Goal: Task Accomplishment & Management: Manage account settings

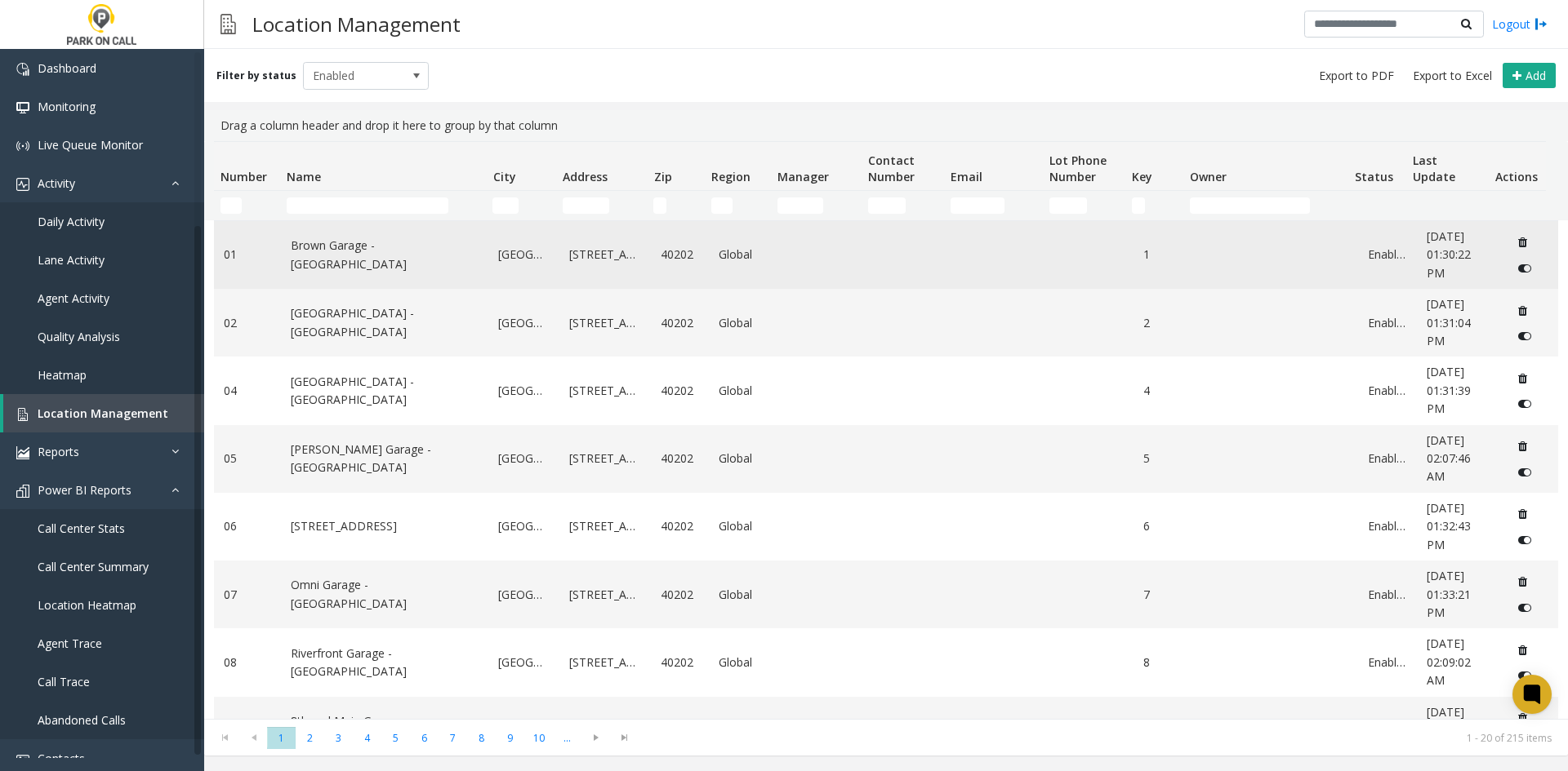
scroll to position [224, 0]
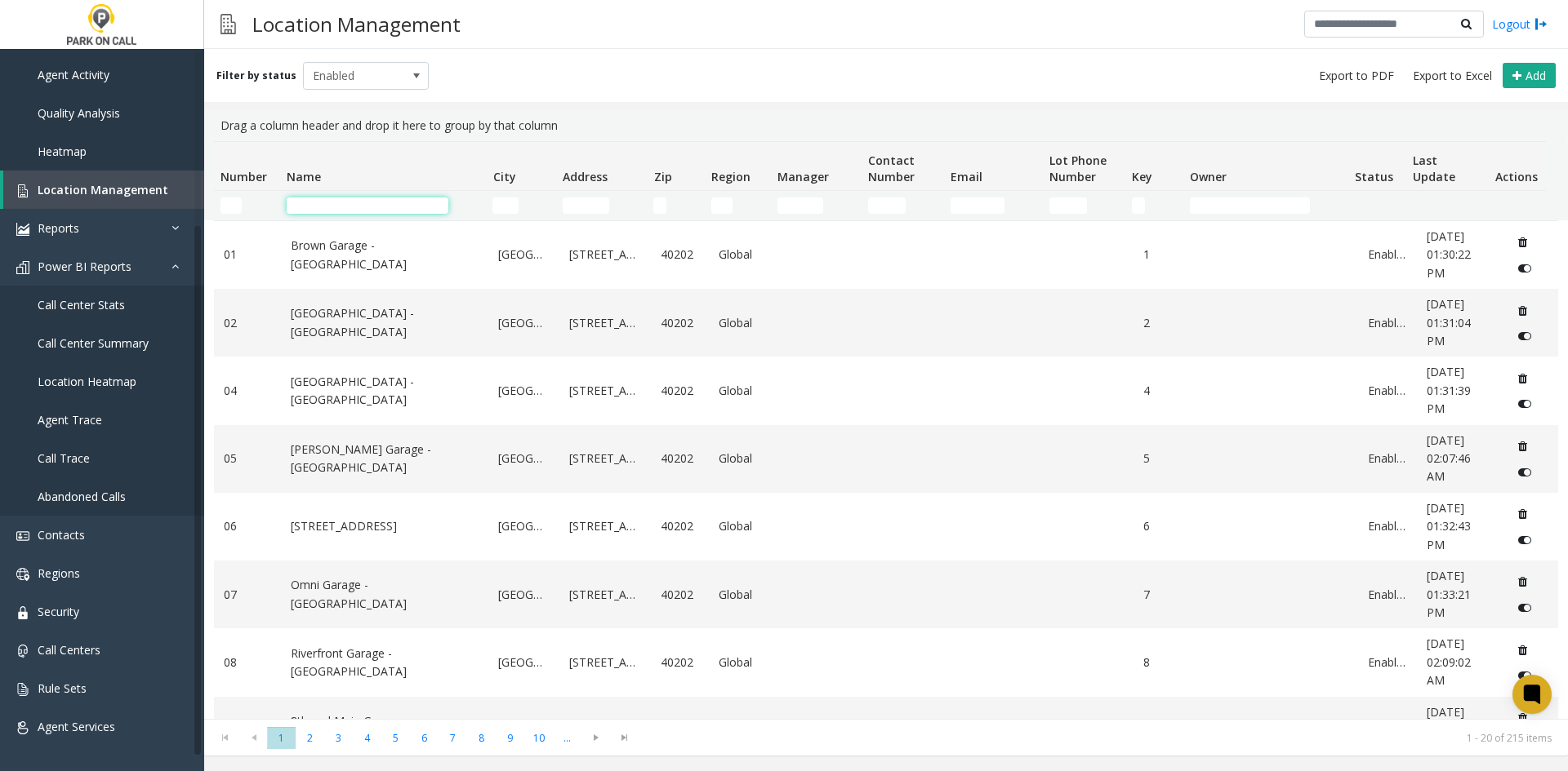
click at [330, 212] on input "Name Filter" at bounding box center [368, 206] width 162 height 17
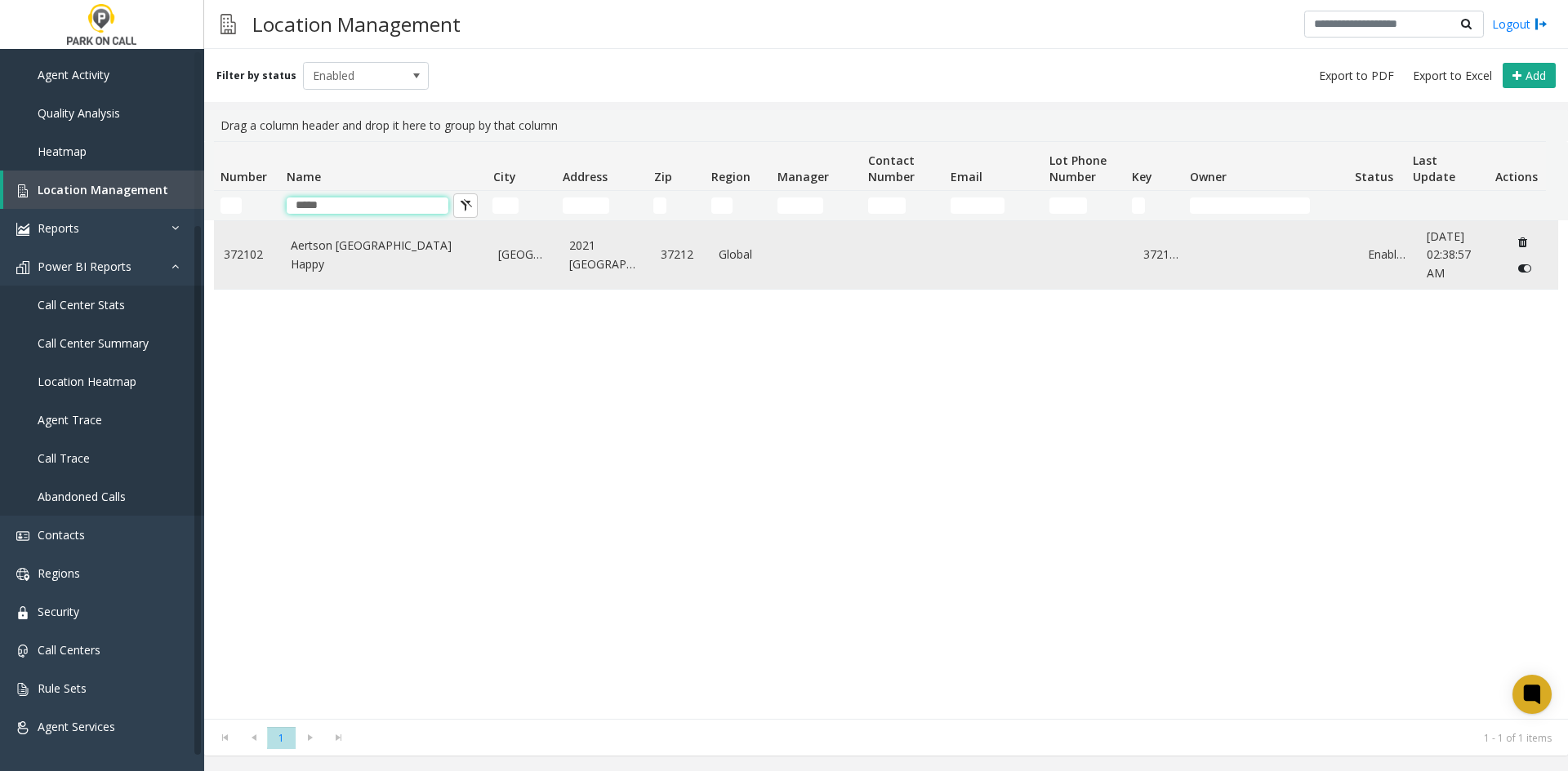
type input "*****"
click at [365, 263] on link "Aertson [GEOGRAPHIC_DATA] Happy" at bounding box center [384, 255] width 188 height 37
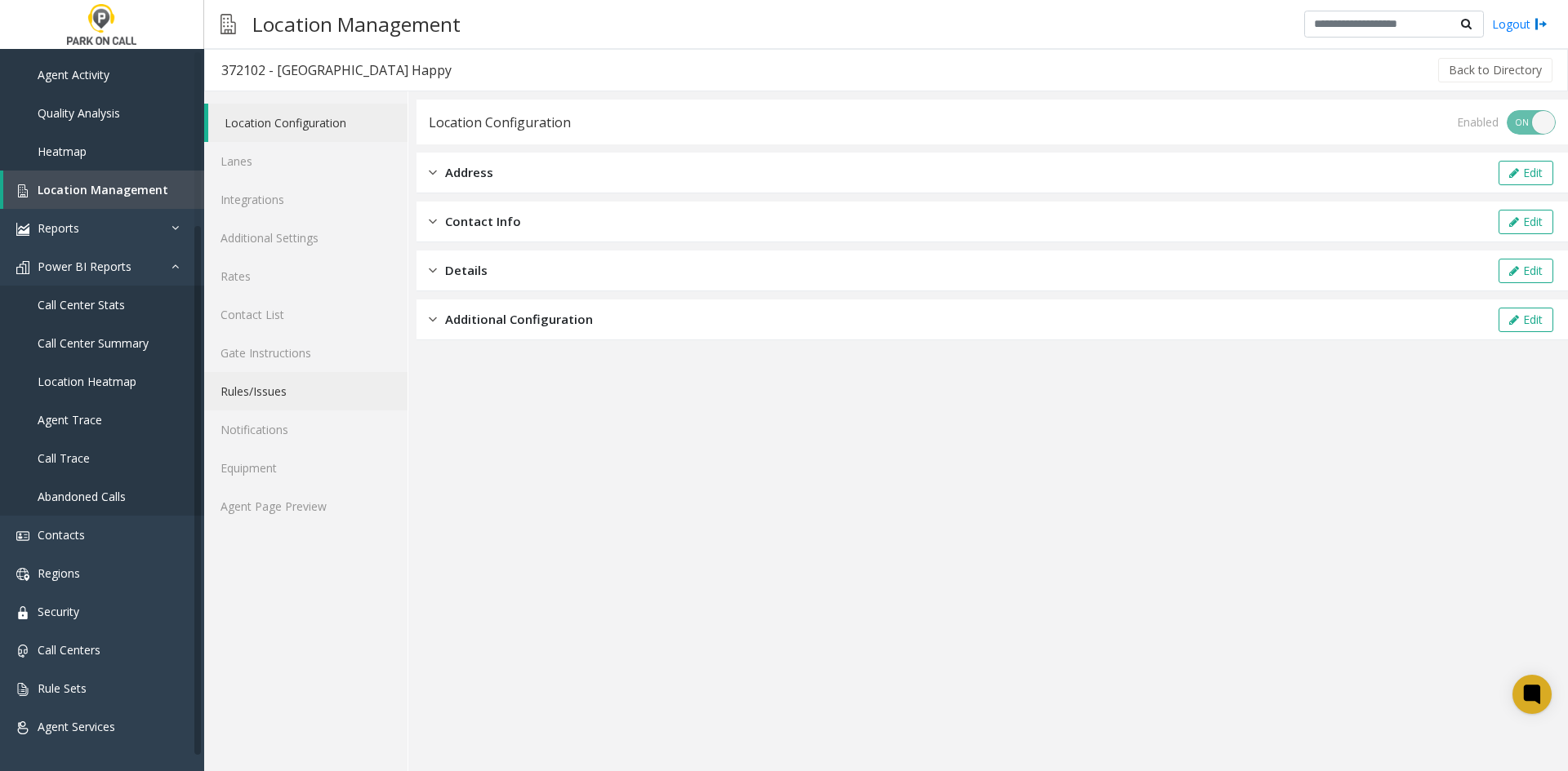
click at [298, 393] on link "Rules/Issues" at bounding box center [305, 391] width 203 height 38
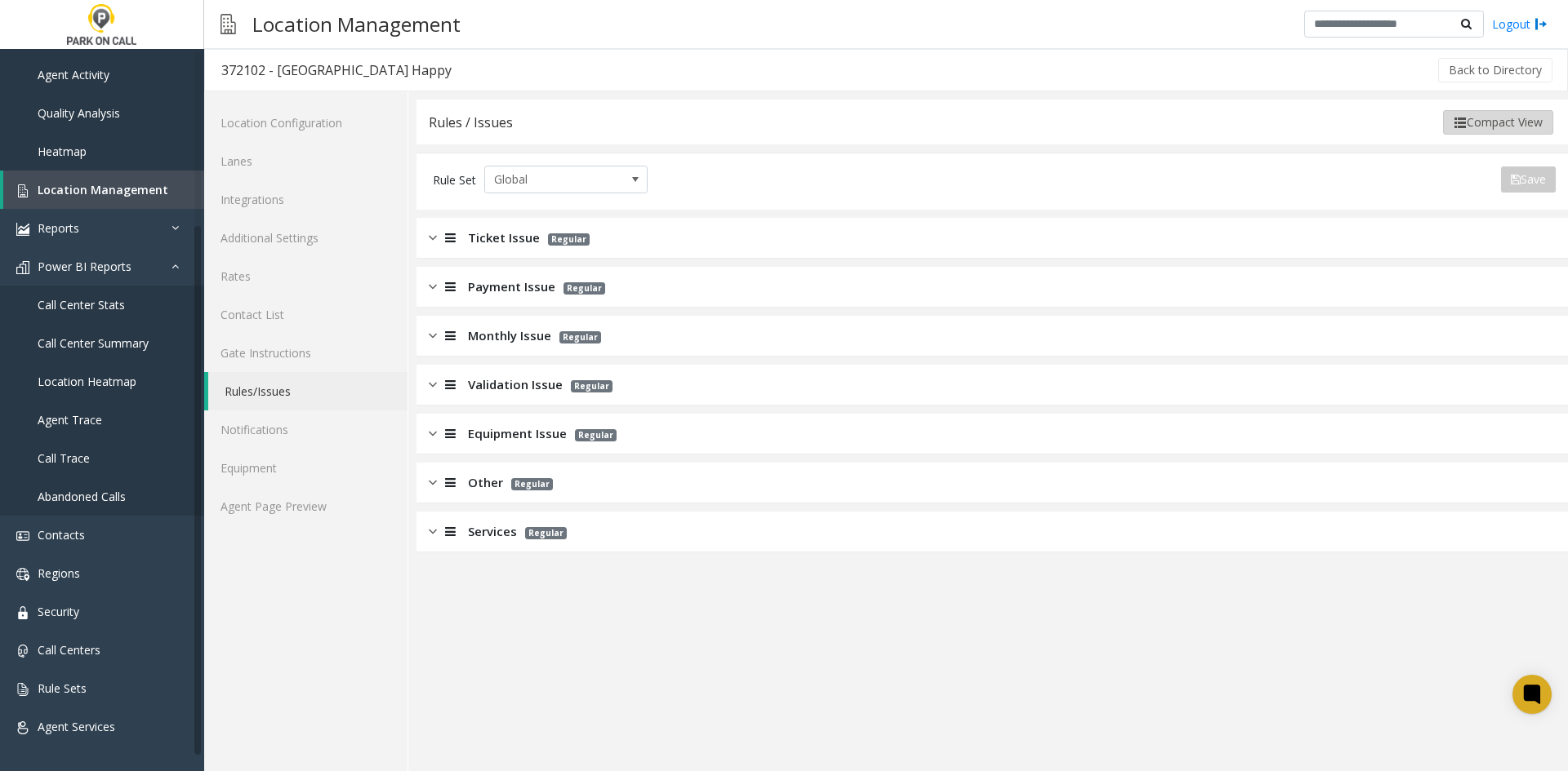
click at [1474, 119] on button "Compact View" at bounding box center [1497, 122] width 110 height 24
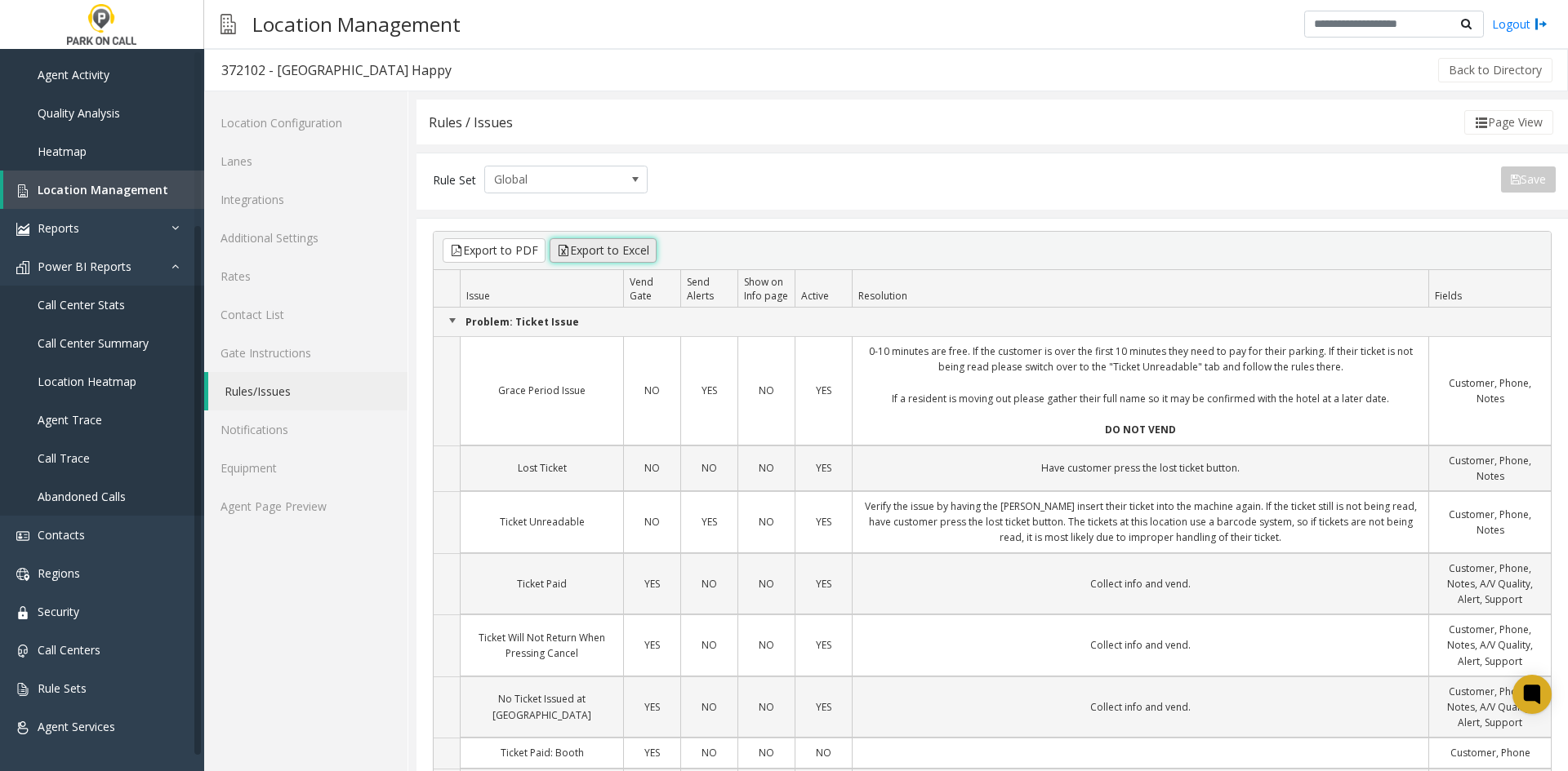
click at [584, 251] on button "Export to Excel" at bounding box center [603, 251] width 107 height 24
click at [268, 386] on link "Rules/Issues" at bounding box center [307, 391] width 200 height 38
click at [272, 369] on link "Gate Instructions" at bounding box center [305, 353] width 203 height 38
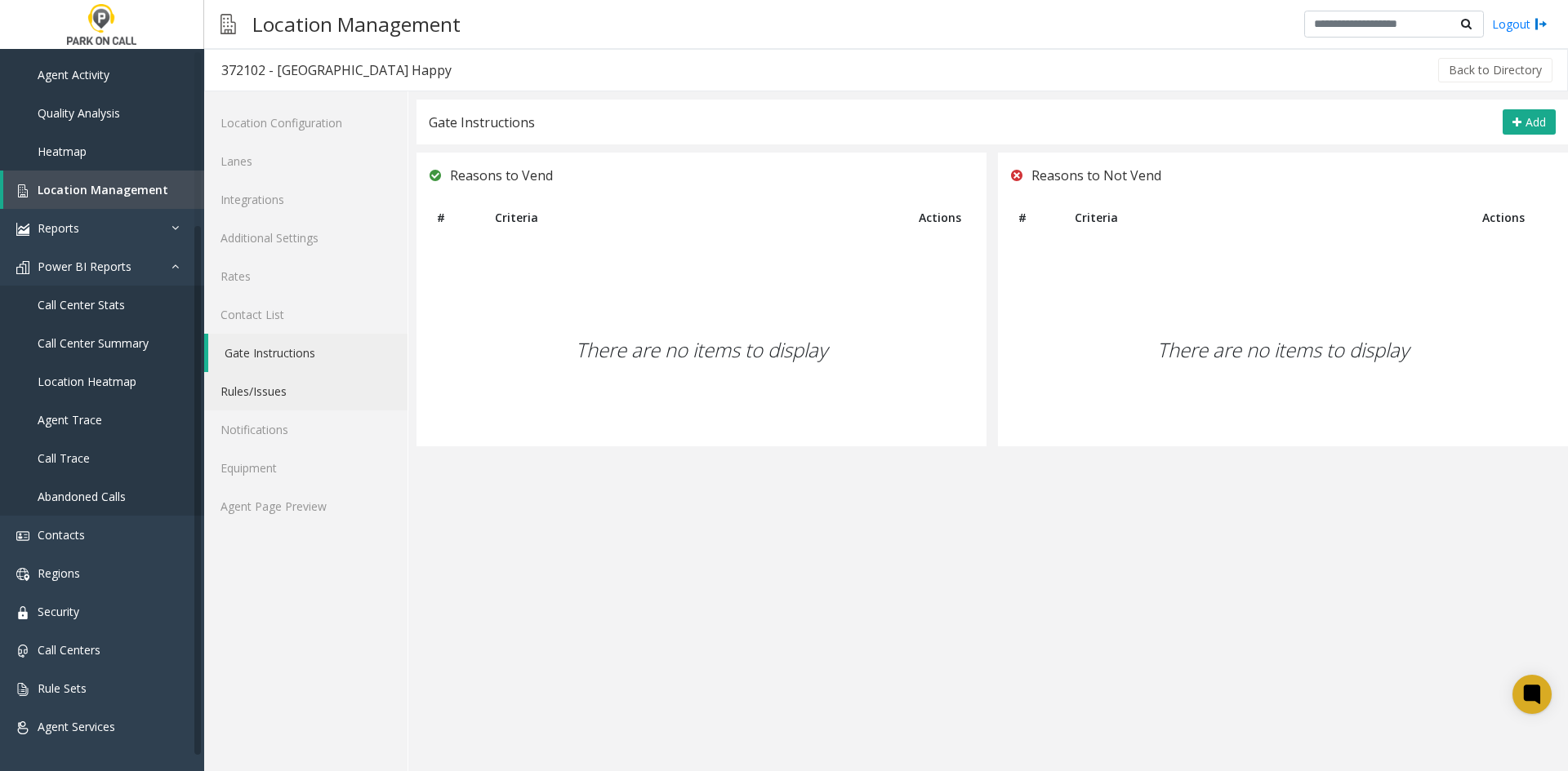
click at [282, 395] on link "Rules/Issues" at bounding box center [305, 391] width 203 height 38
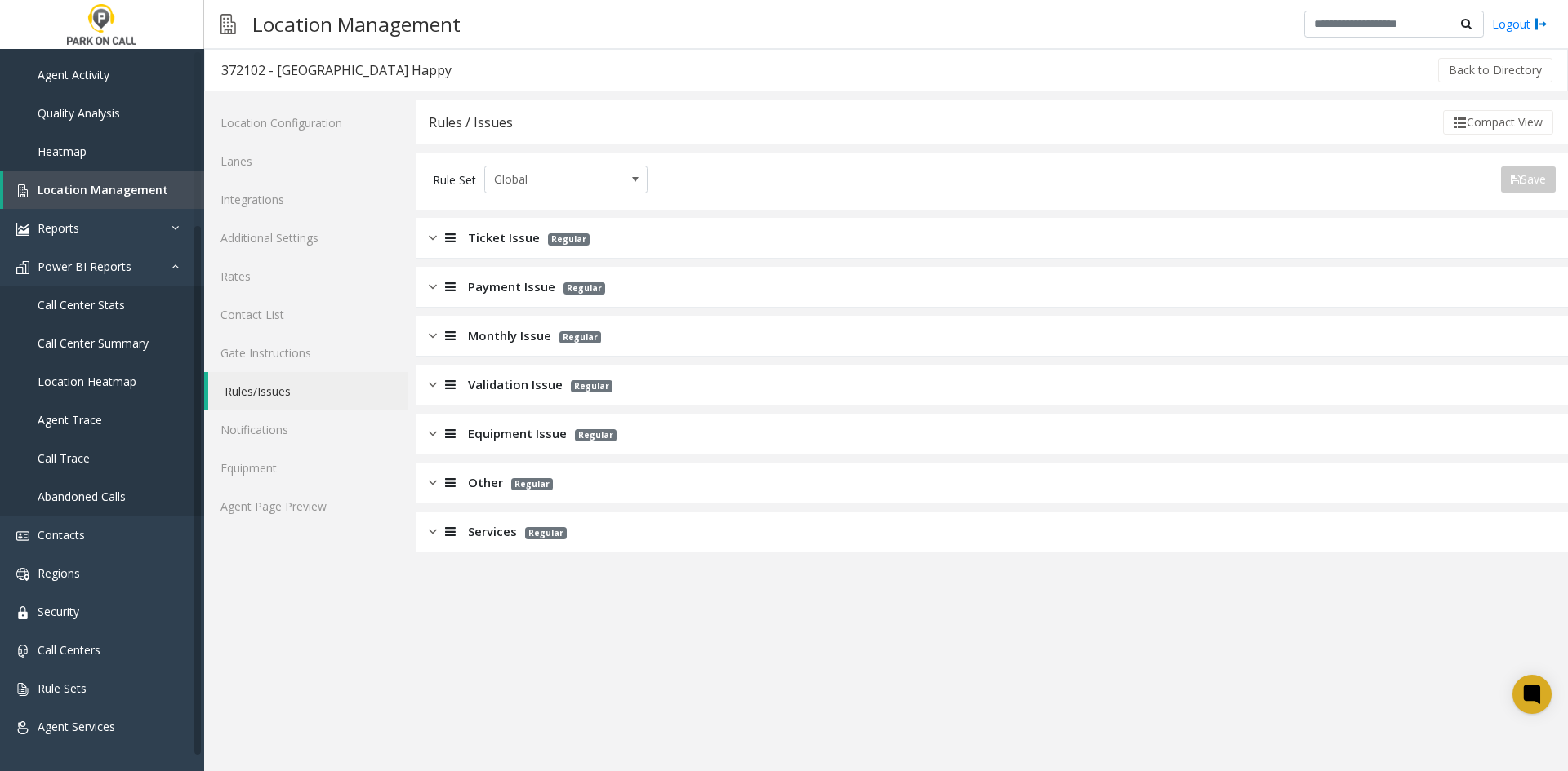
click at [559, 240] on span "Regular" at bounding box center [568, 239] width 42 height 12
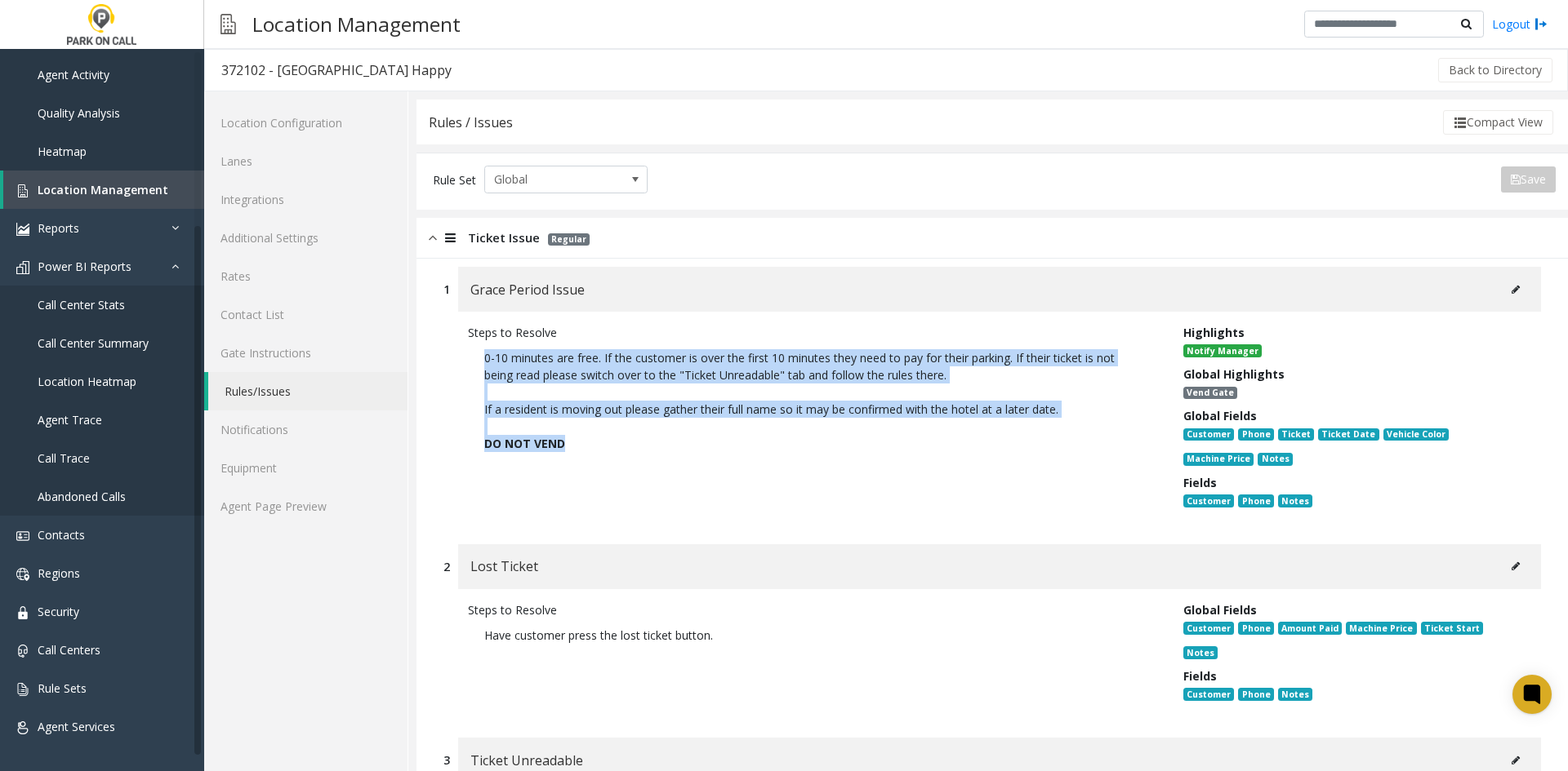
drag, startPoint x: 600, startPoint y: 443, endPoint x: 481, endPoint y: 359, distance: 145.7
click at [481, 359] on p "0-10 minutes are free. If the customer is over the first 10 minutes they need t…" at bounding box center [813, 401] width 691 height 119
copy p "0-10 minutes are free. If the customer is over the first 10 minutes they need t…"
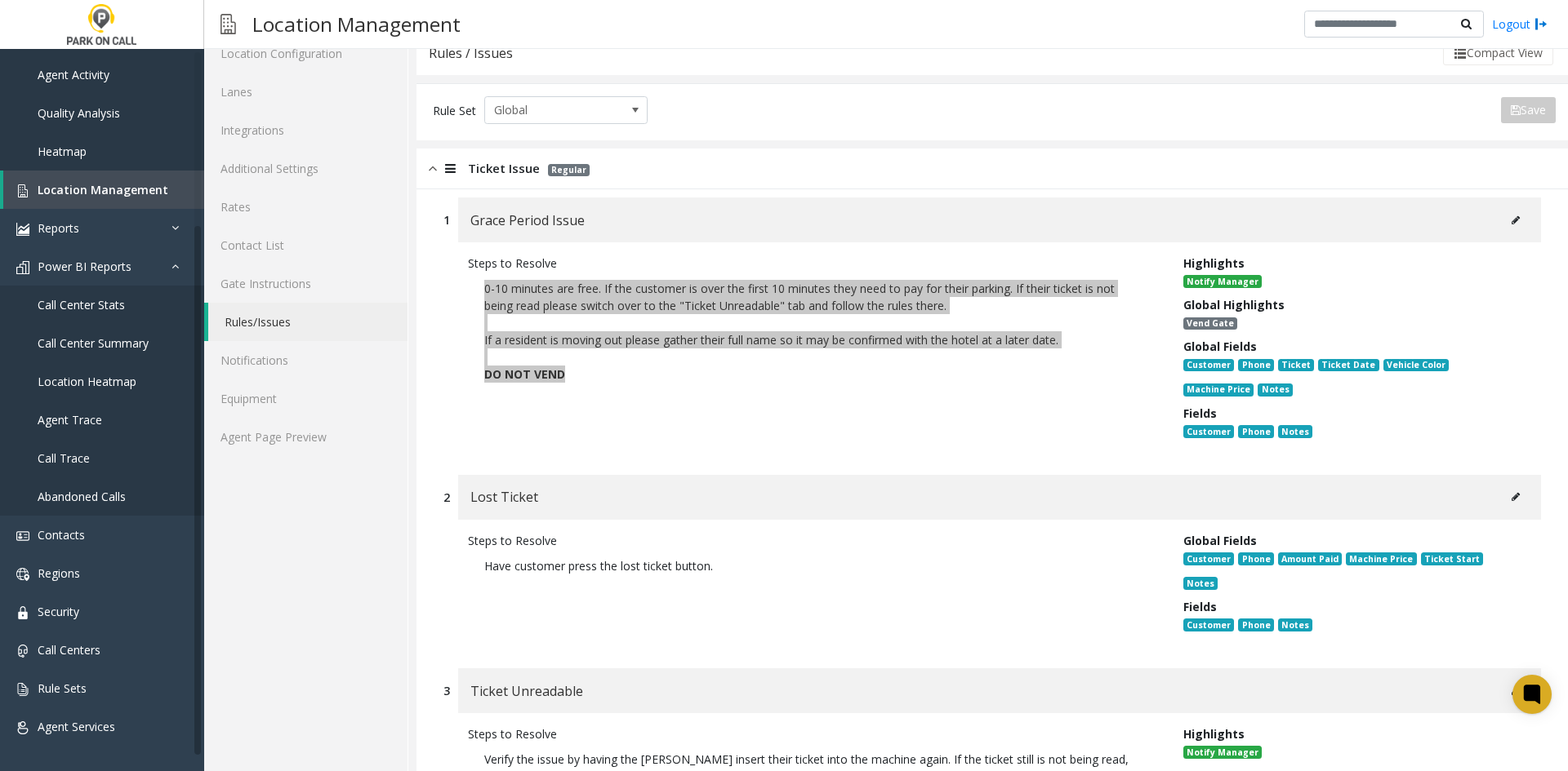
scroll to position [245, 0]
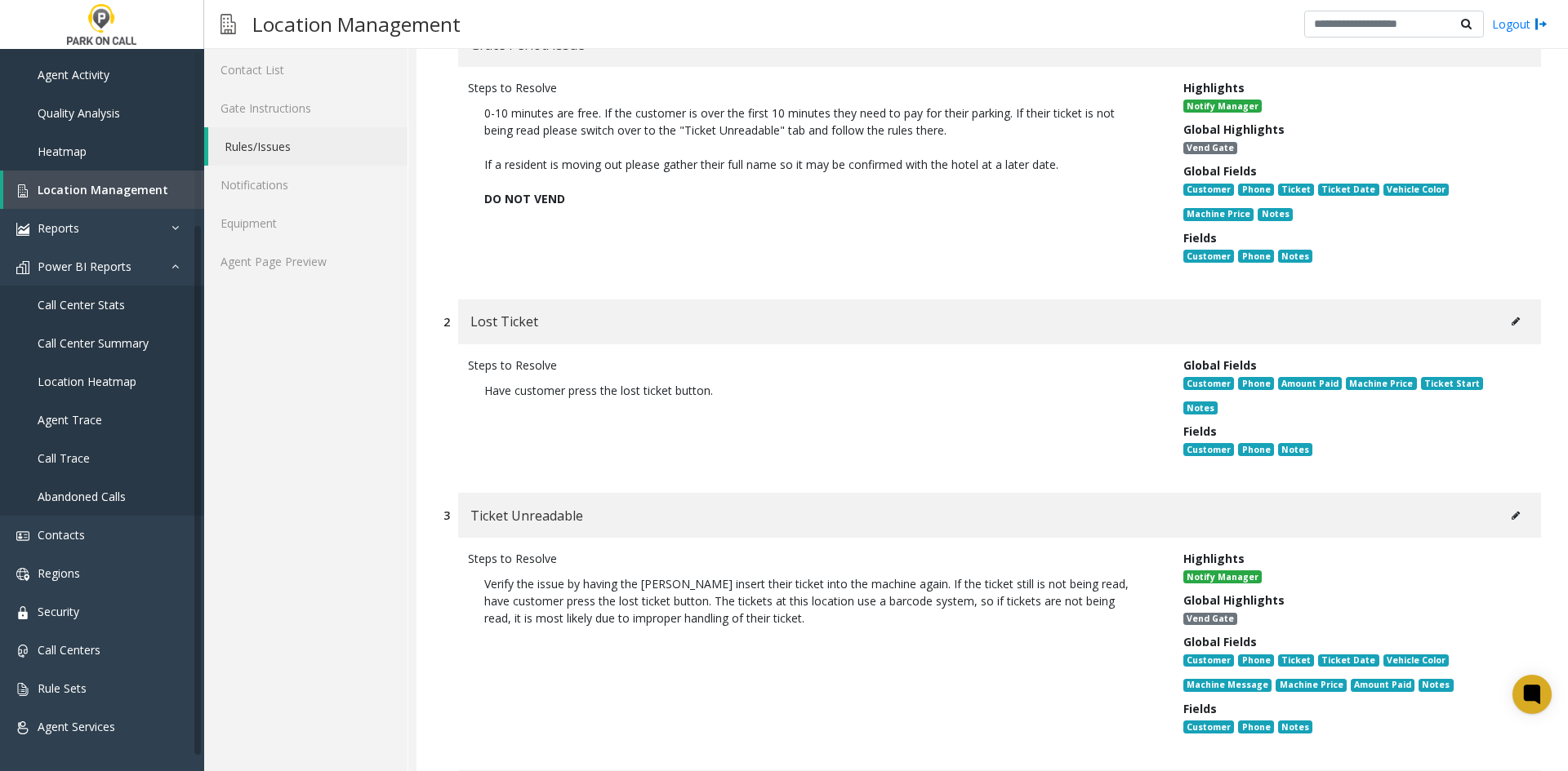
click at [802, 586] on p "Verify the issue by having the [PERSON_NAME] insert their ticket into the machi…" at bounding box center [813, 600] width 691 height 68
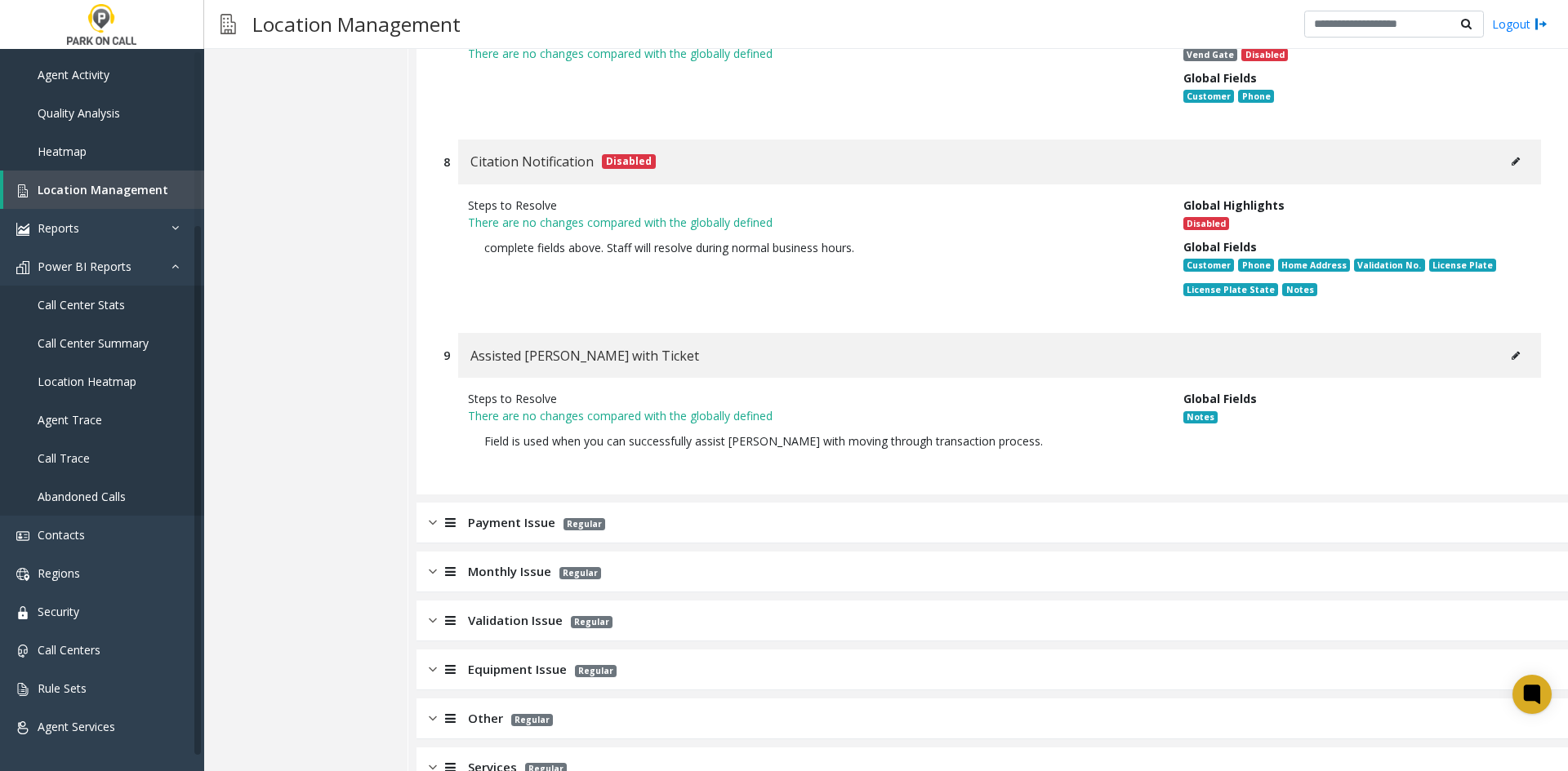
scroll to position [1889, 0]
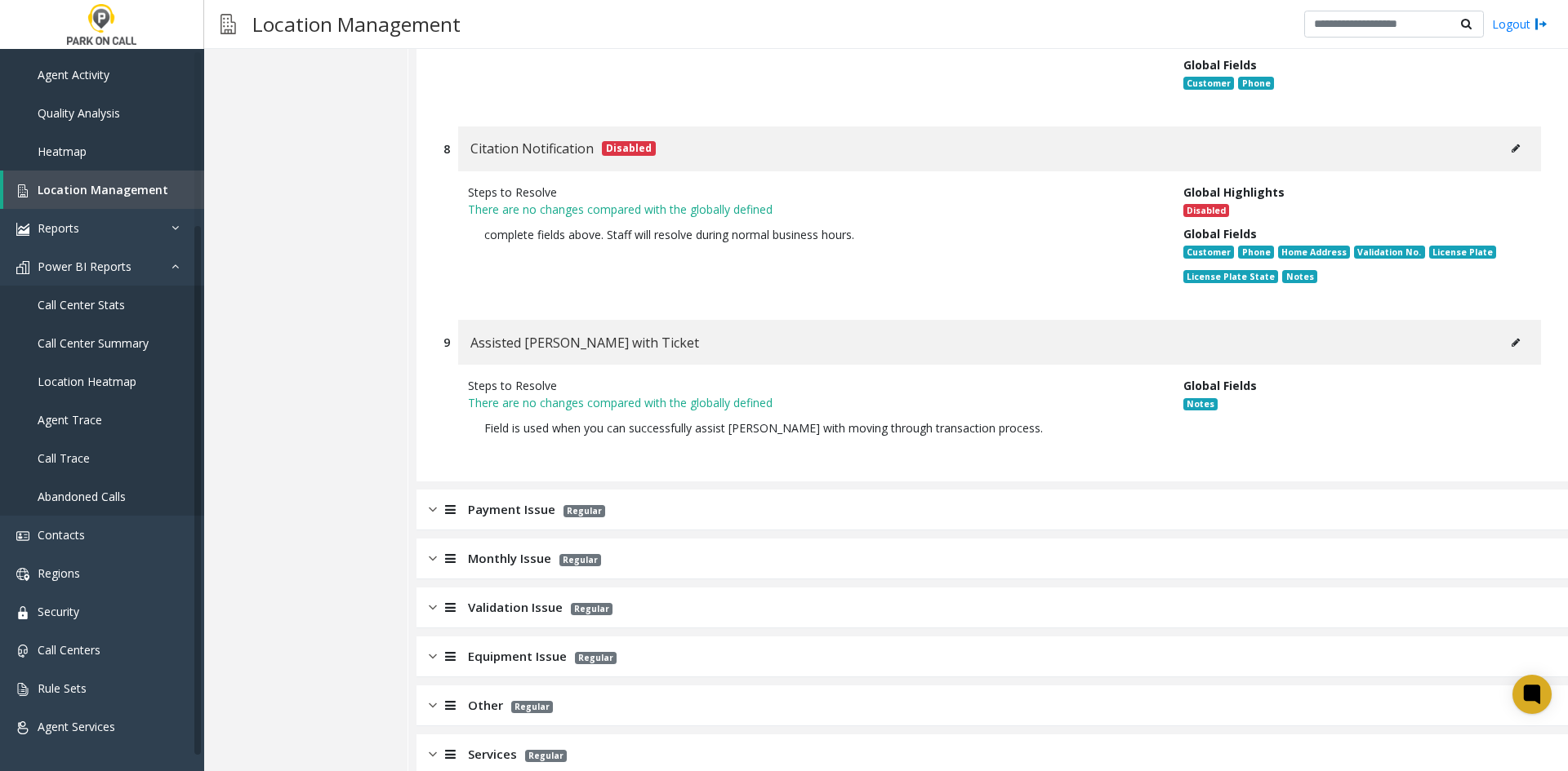
click at [542, 496] on div "Payment Issue Regular" at bounding box center [992, 510] width 1151 height 41
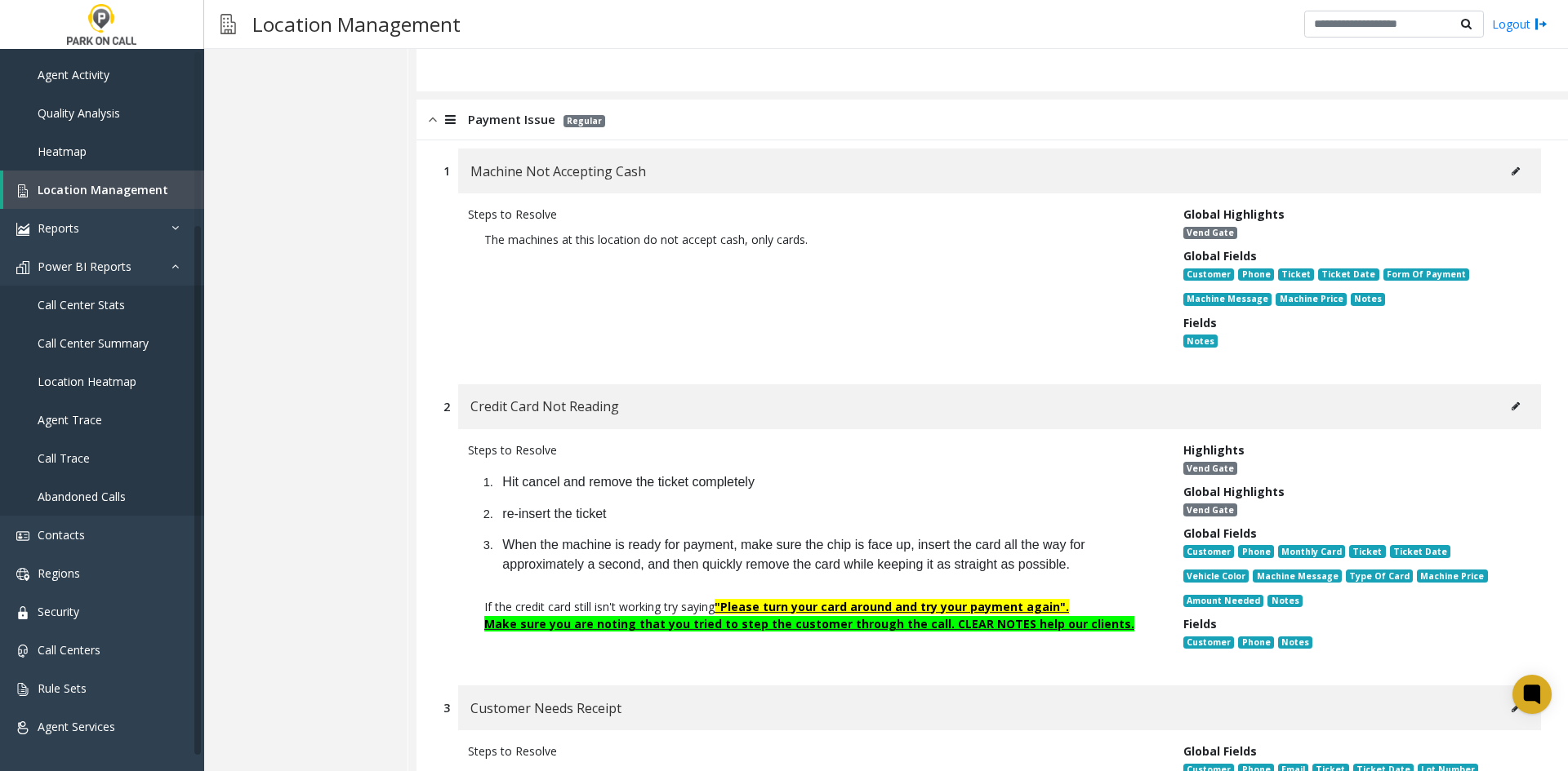
scroll to position [2379, 0]
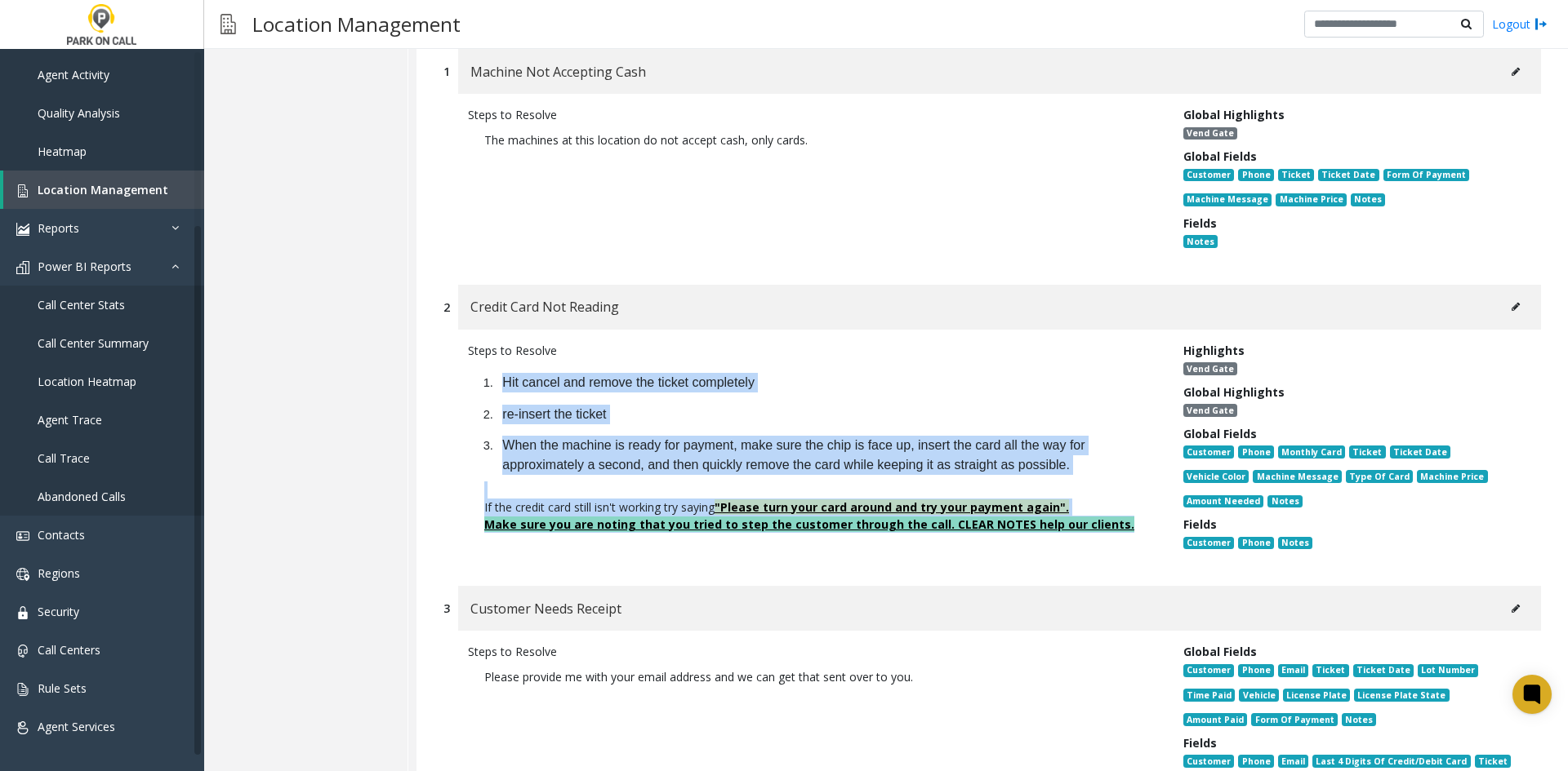
drag, startPoint x: 1112, startPoint y: 498, endPoint x: 465, endPoint y: 371, distance: 659.3
click at [465, 371] on div "Steps to Resolve Hit cancel and remove the ticket completely re-insert the tick…" at bounding box center [813, 450] width 715 height 216
copy p "Hit cancel and remove the ticket completely re-insert the ticket When the machi…"
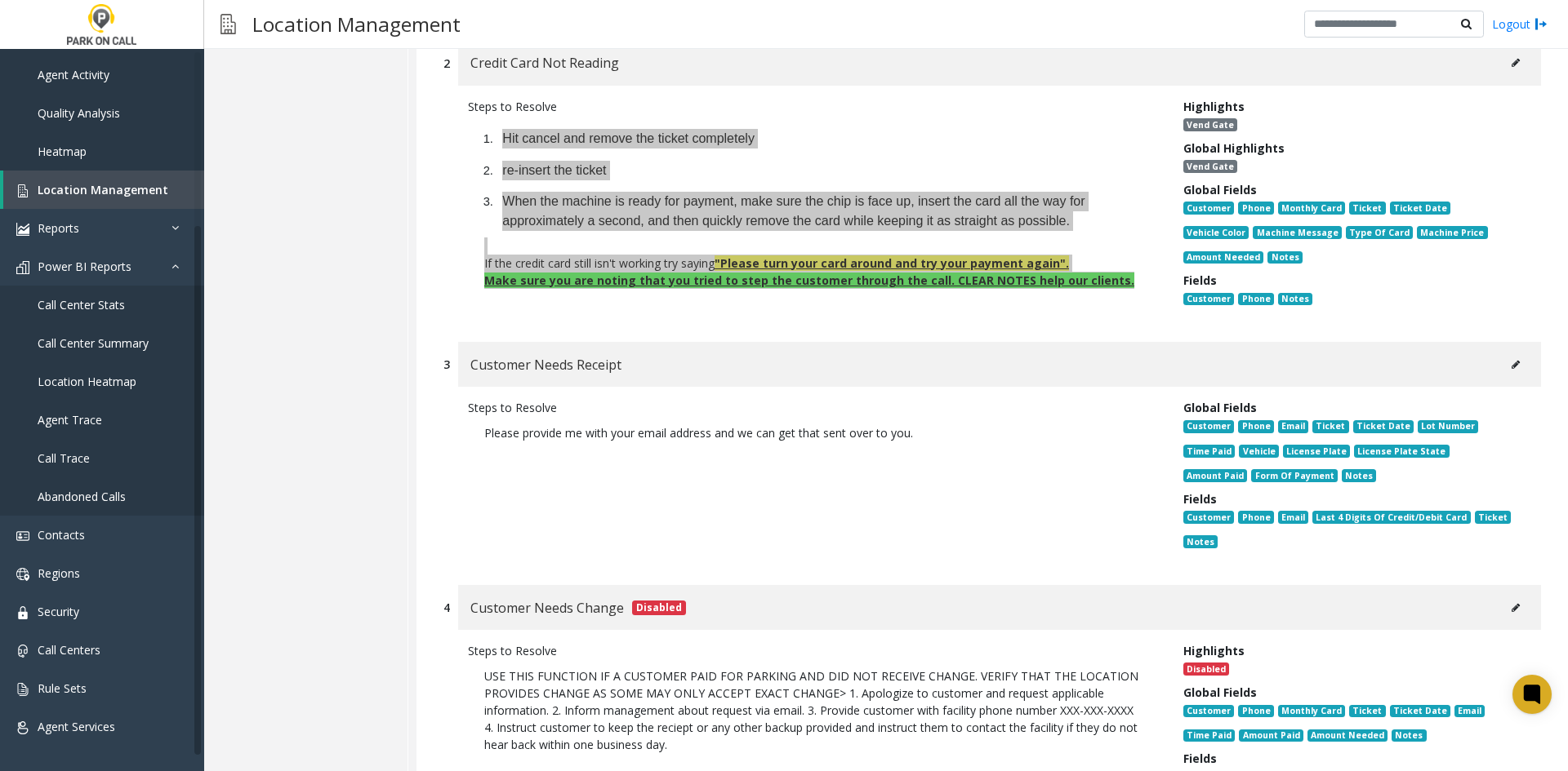
scroll to position [2624, 0]
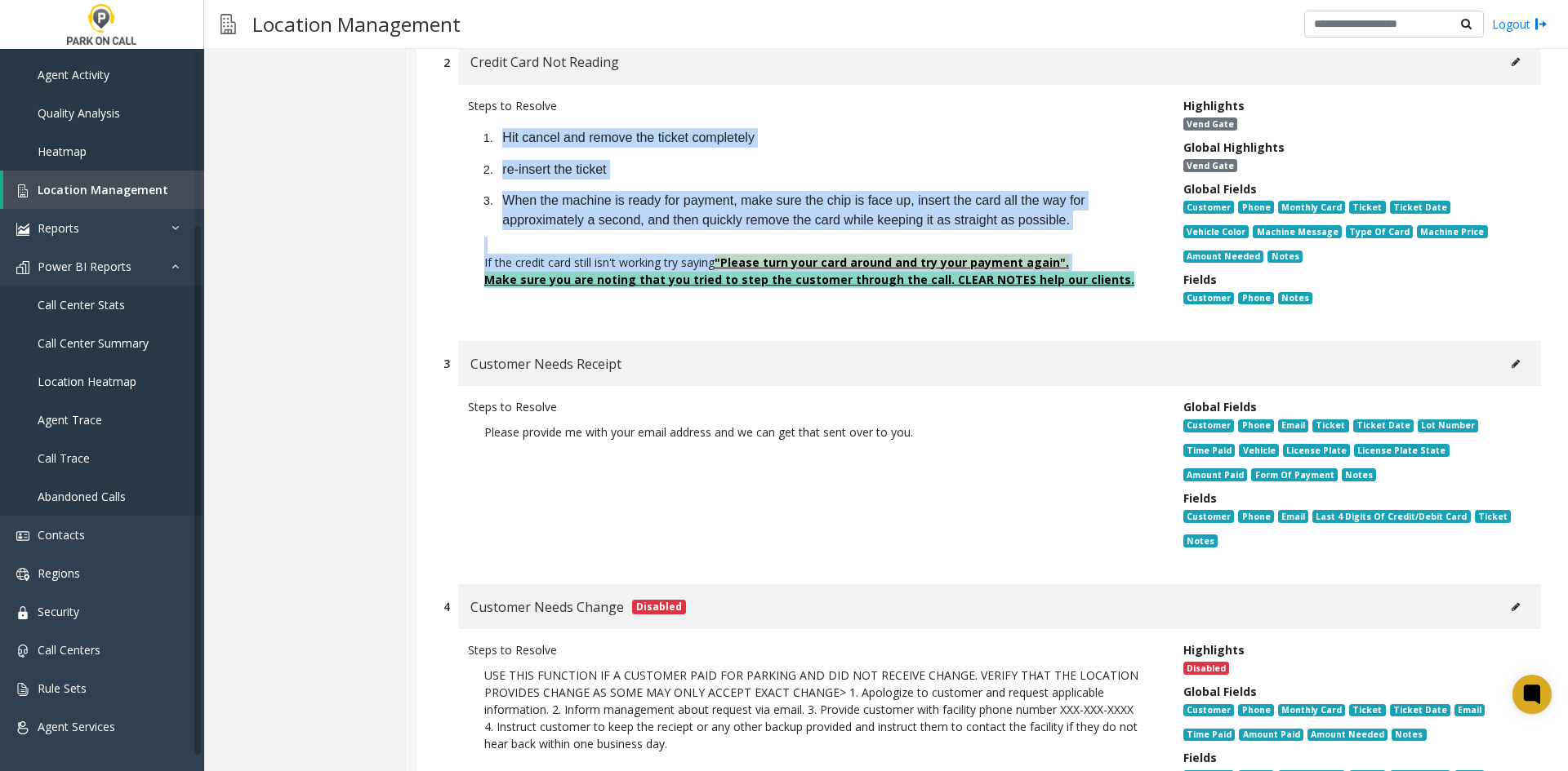
click at [1502, 352] on button at bounding box center [1515, 364] width 26 height 24
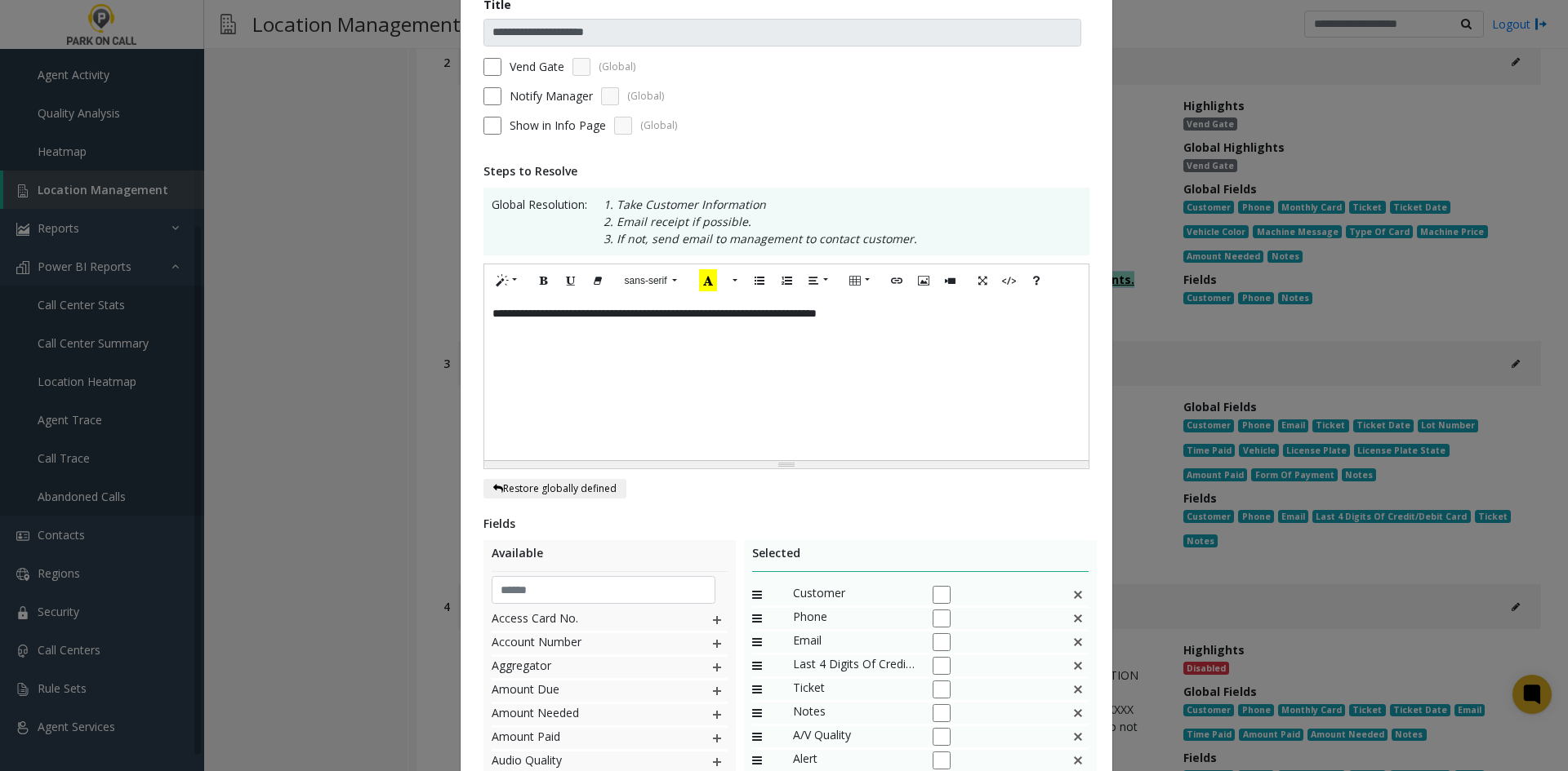
scroll to position [327, 0]
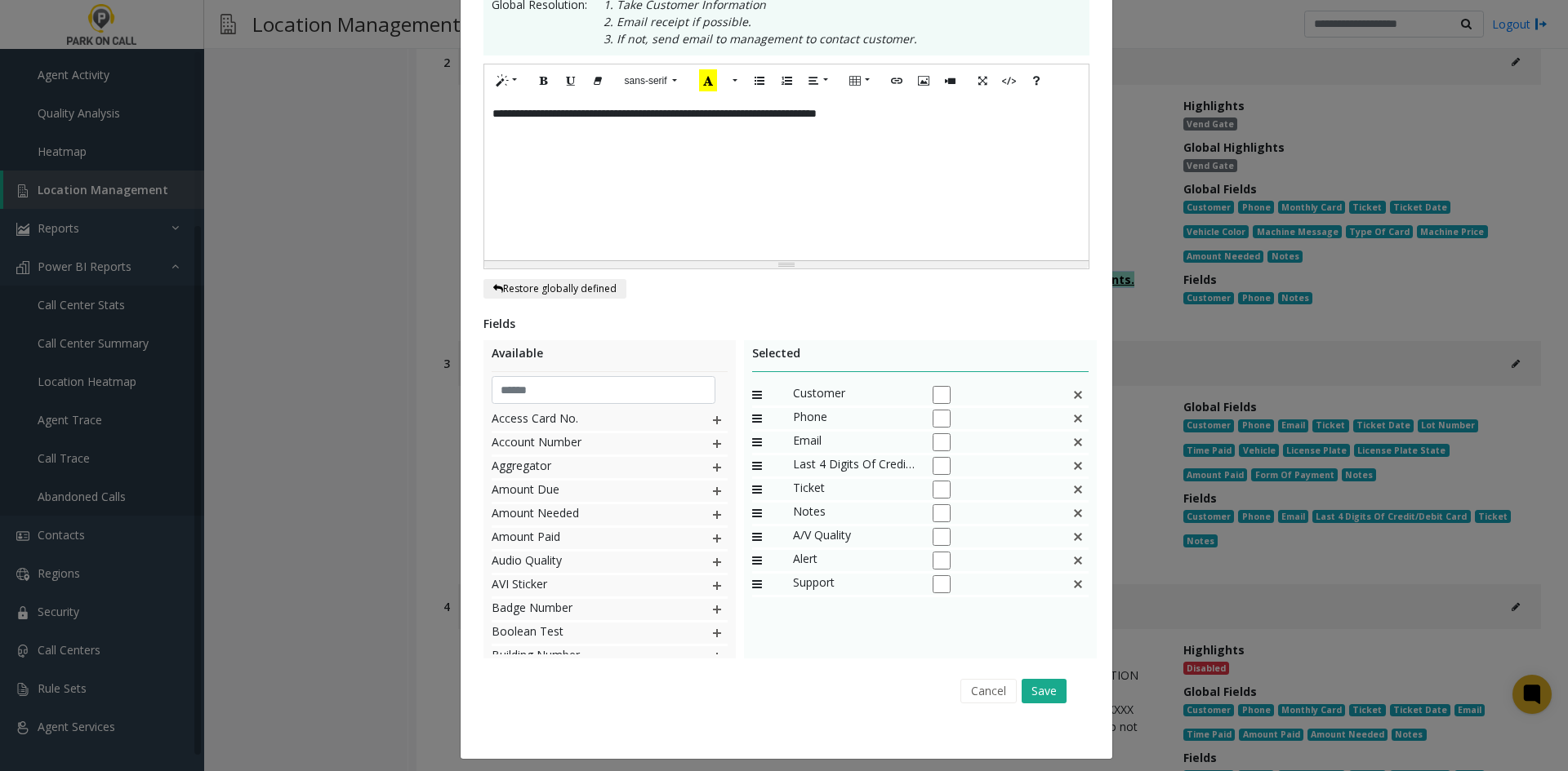
click at [1071, 467] on img at bounding box center [1078, 466] width 13 height 21
click at [1029, 697] on button "Save" at bounding box center [1043, 691] width 45 height 24
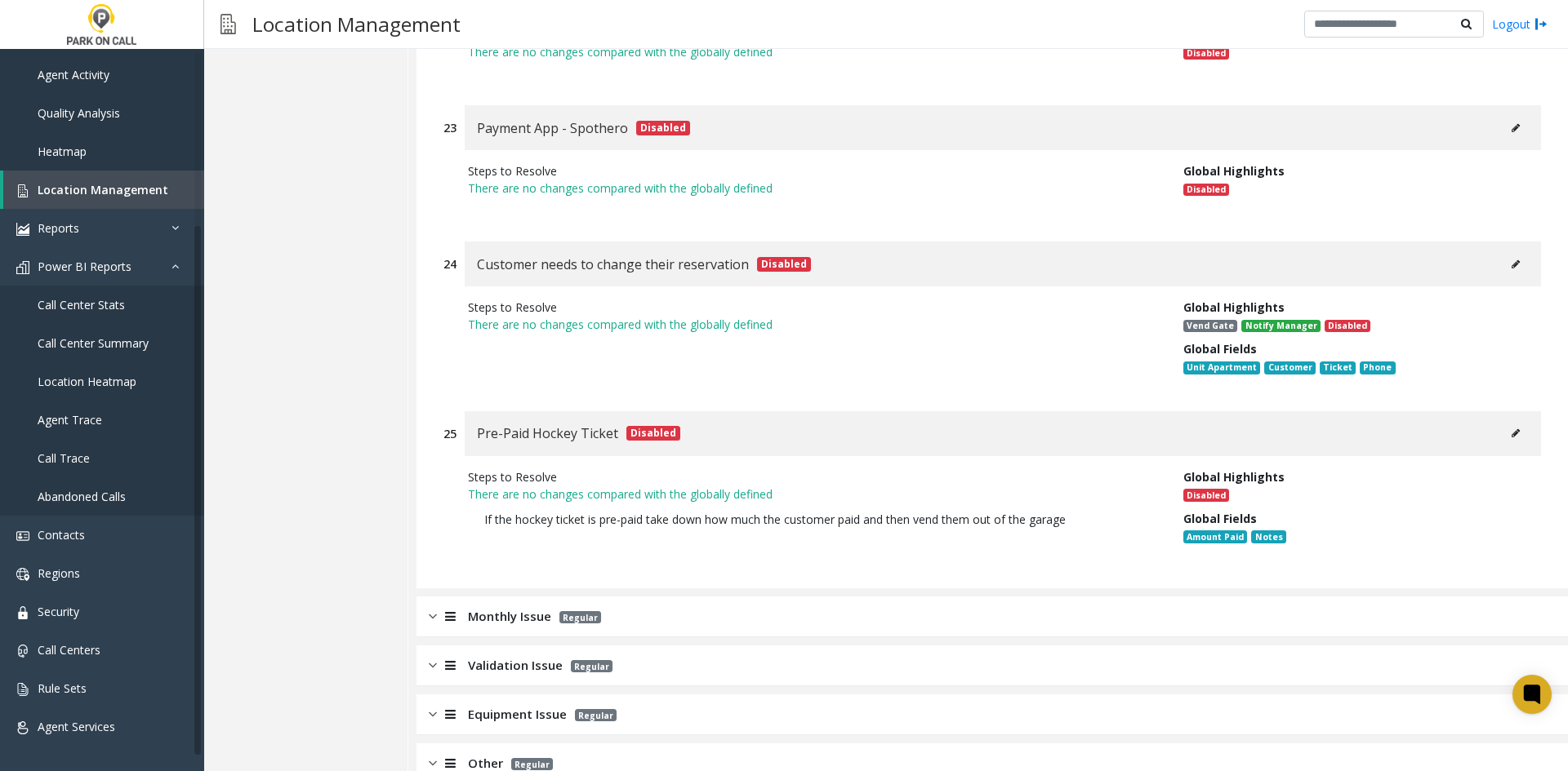
scroll to position [6766, 0]
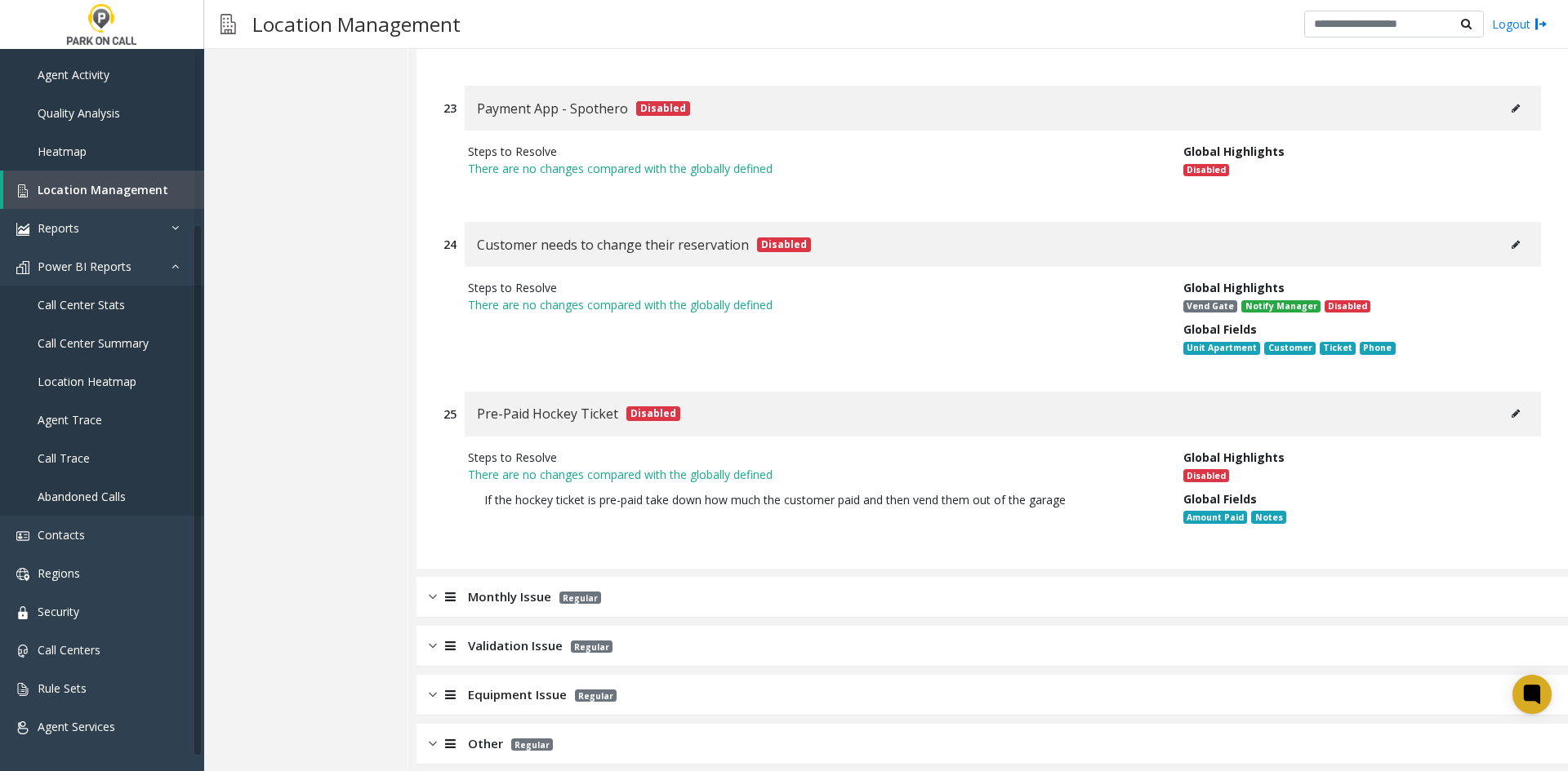
click at [631, 577] on div "Monthly Issue Regular" at bounding box center [992, 598] width 1151 height 41
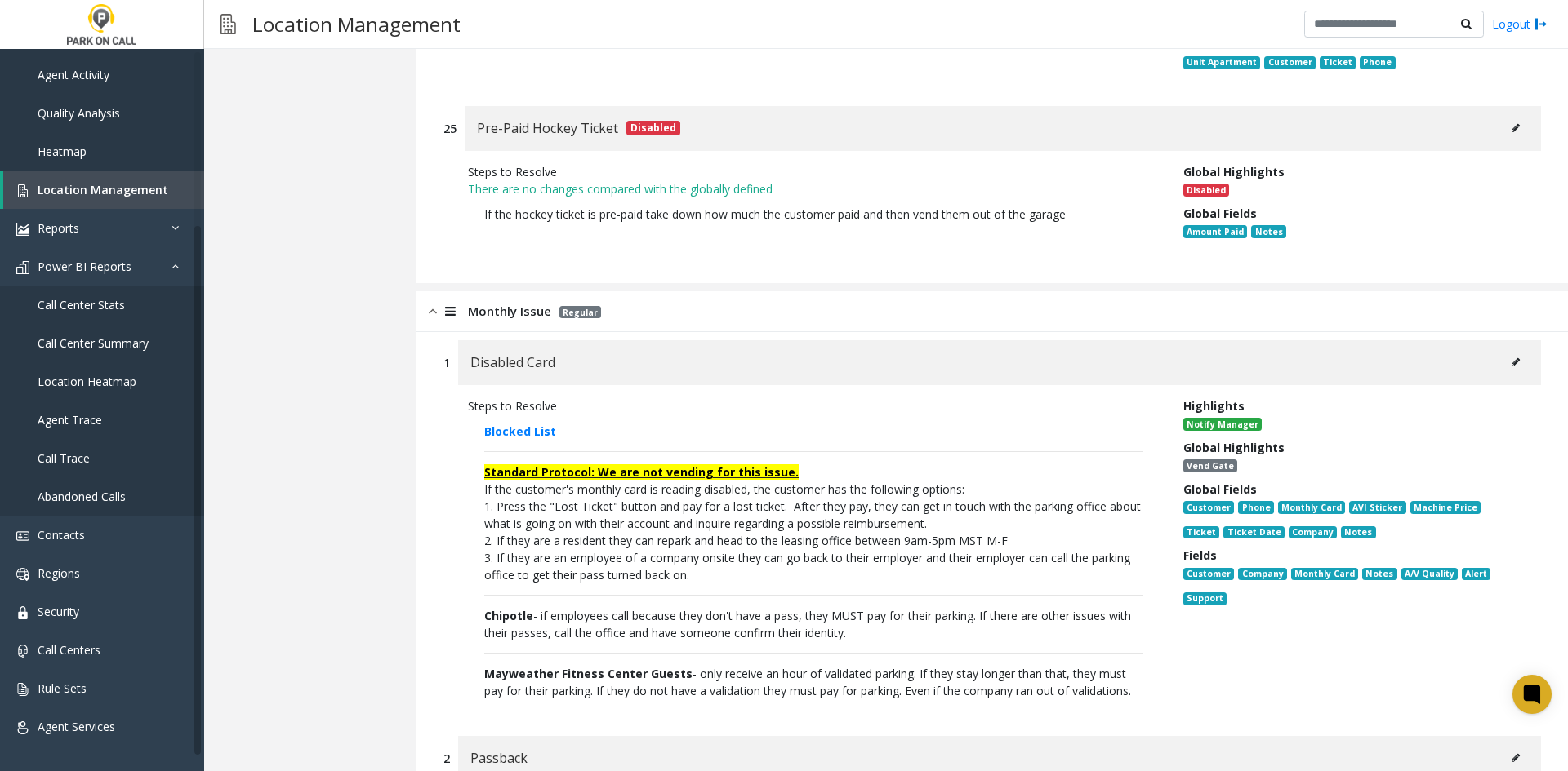
scroll to position [7174, 0]
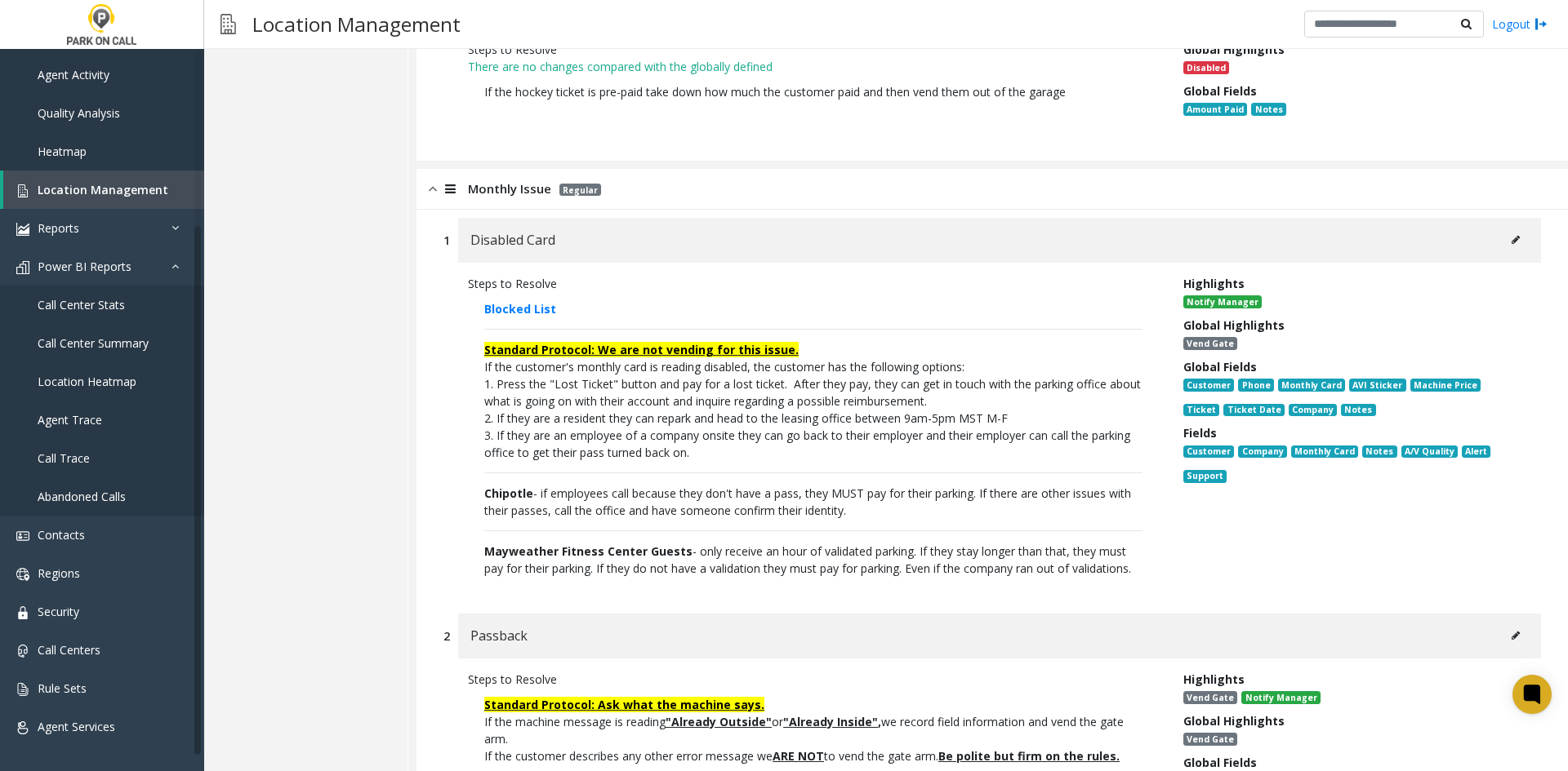
drag, startPoint x: 672, startPoint y: 539, endPoint x: 479, endPoint y: 251, distance: 346.7
click at [479, 263] on div "Steps to Resolve Blocked List Standard Protocol: We are not vending for this is…" at bounding box center [992, 430] width 1097 height 335
copy p "Loremip Dolo Sitametc Adipisci: El sed doe tempori utl etdo magna. Al eni admin…"
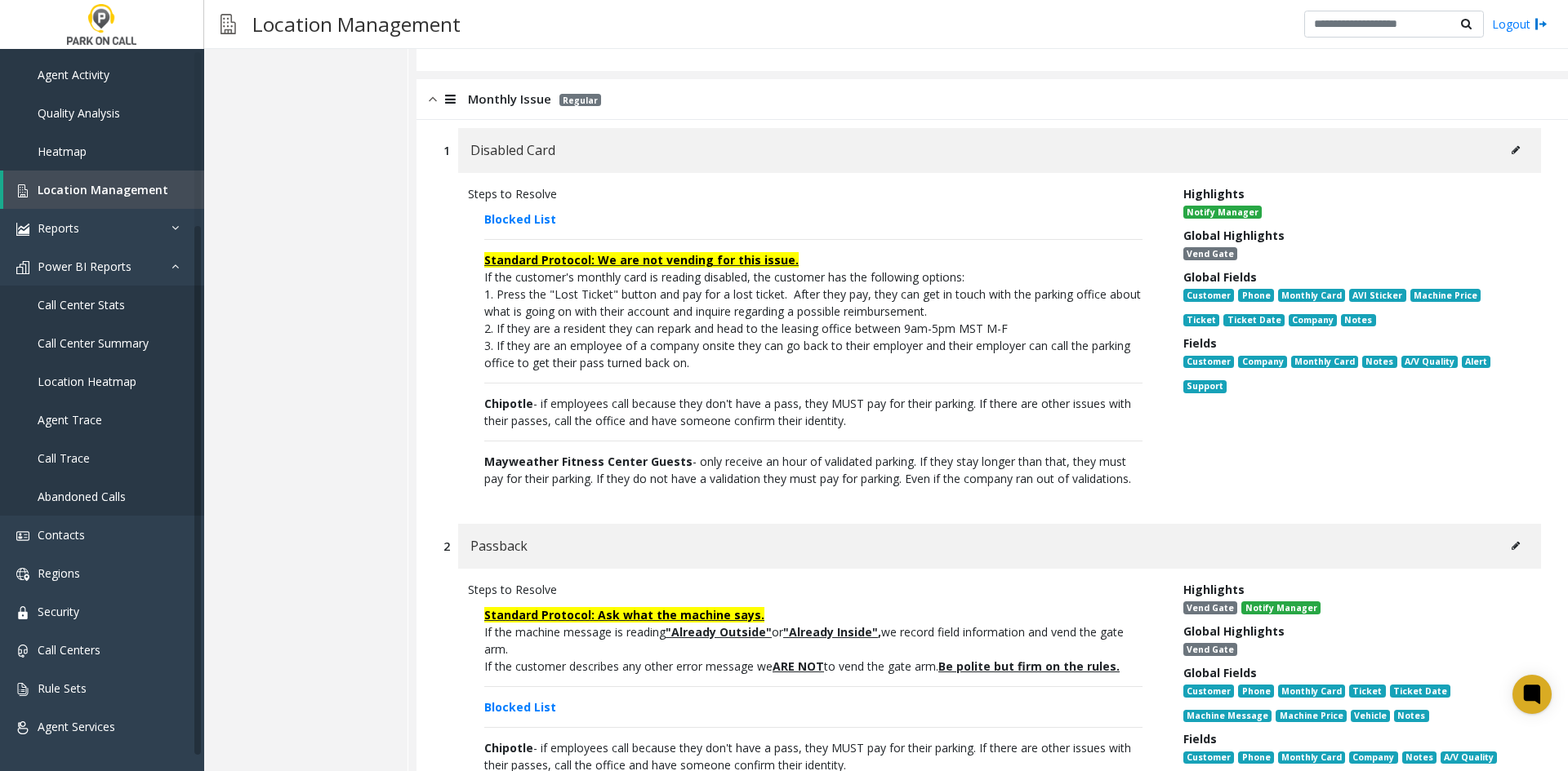
scroll to position [7500, 0]
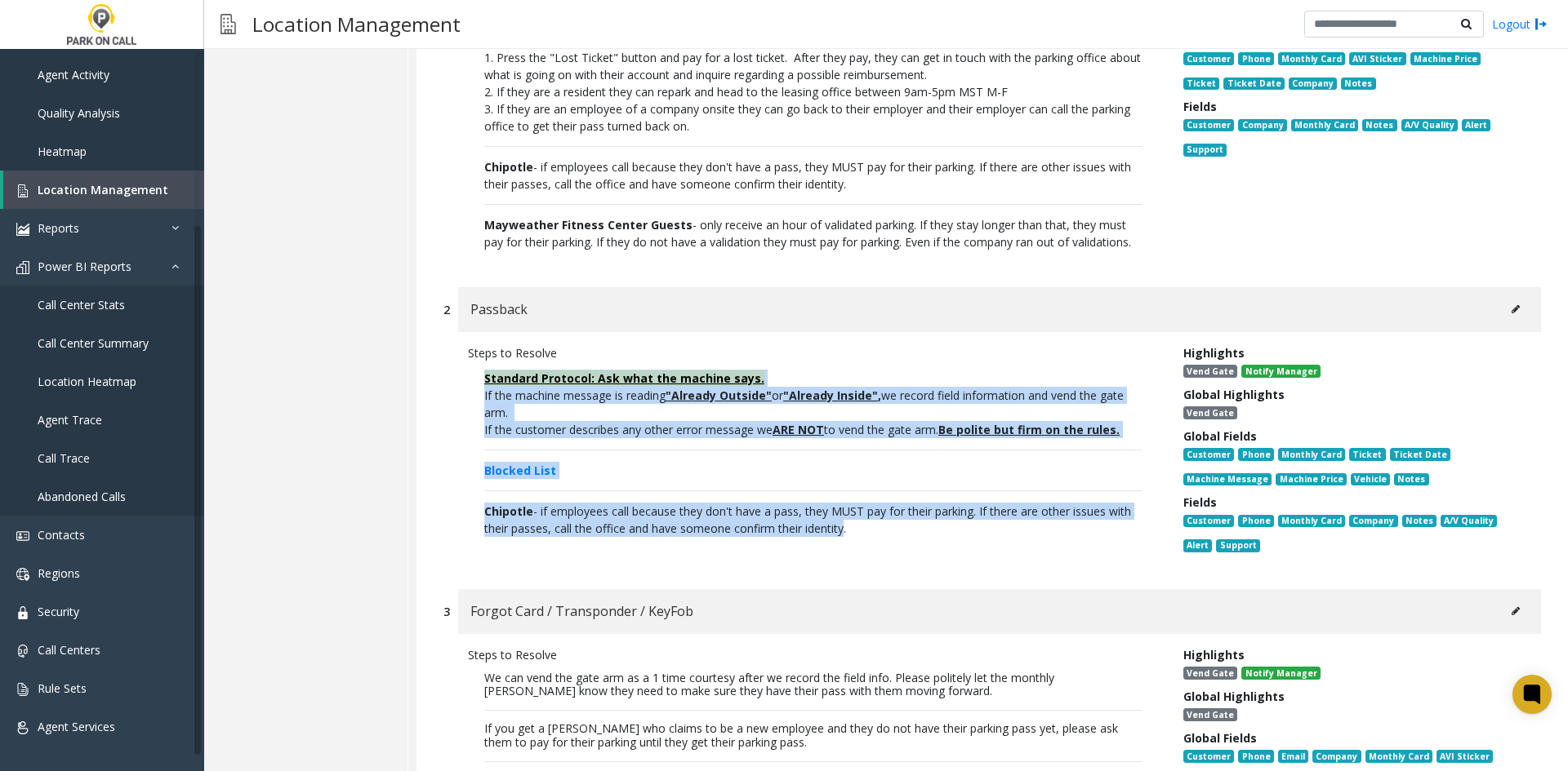
drag, startPoint x: 842, startPoint y: 491, endPoint x: 447, endPoint y: 337, distance: 424.0
click at [447, 337] on div "Steps to Resolve Standard Protocol: Ask what the machine says. If the machine m…" at bounding box center [992, 452] width 1097 height 240
copy p "Standard Protocol: Ask what the machine says. If the machine message is reading…"
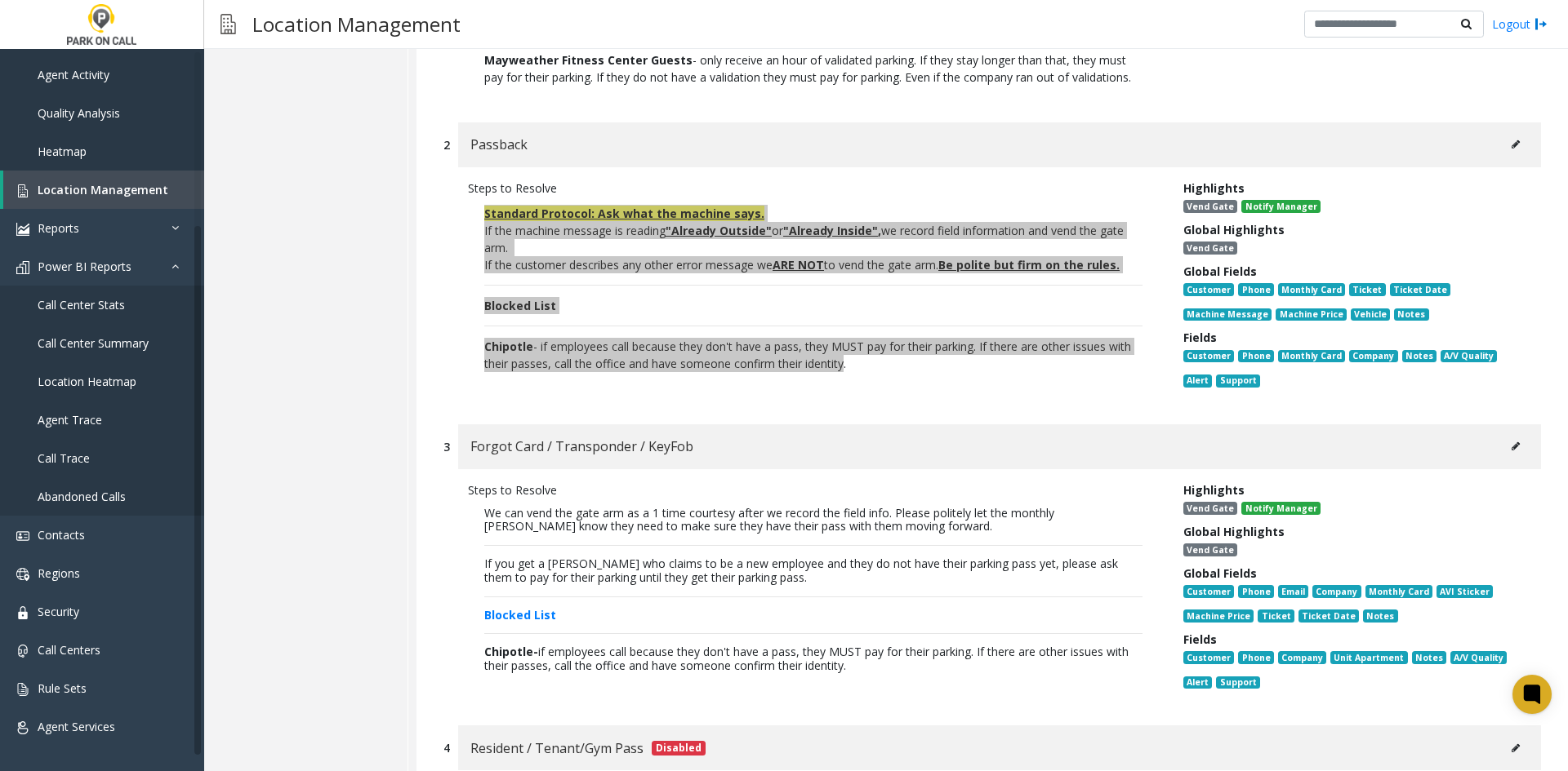
scroll to position [7582, 0]
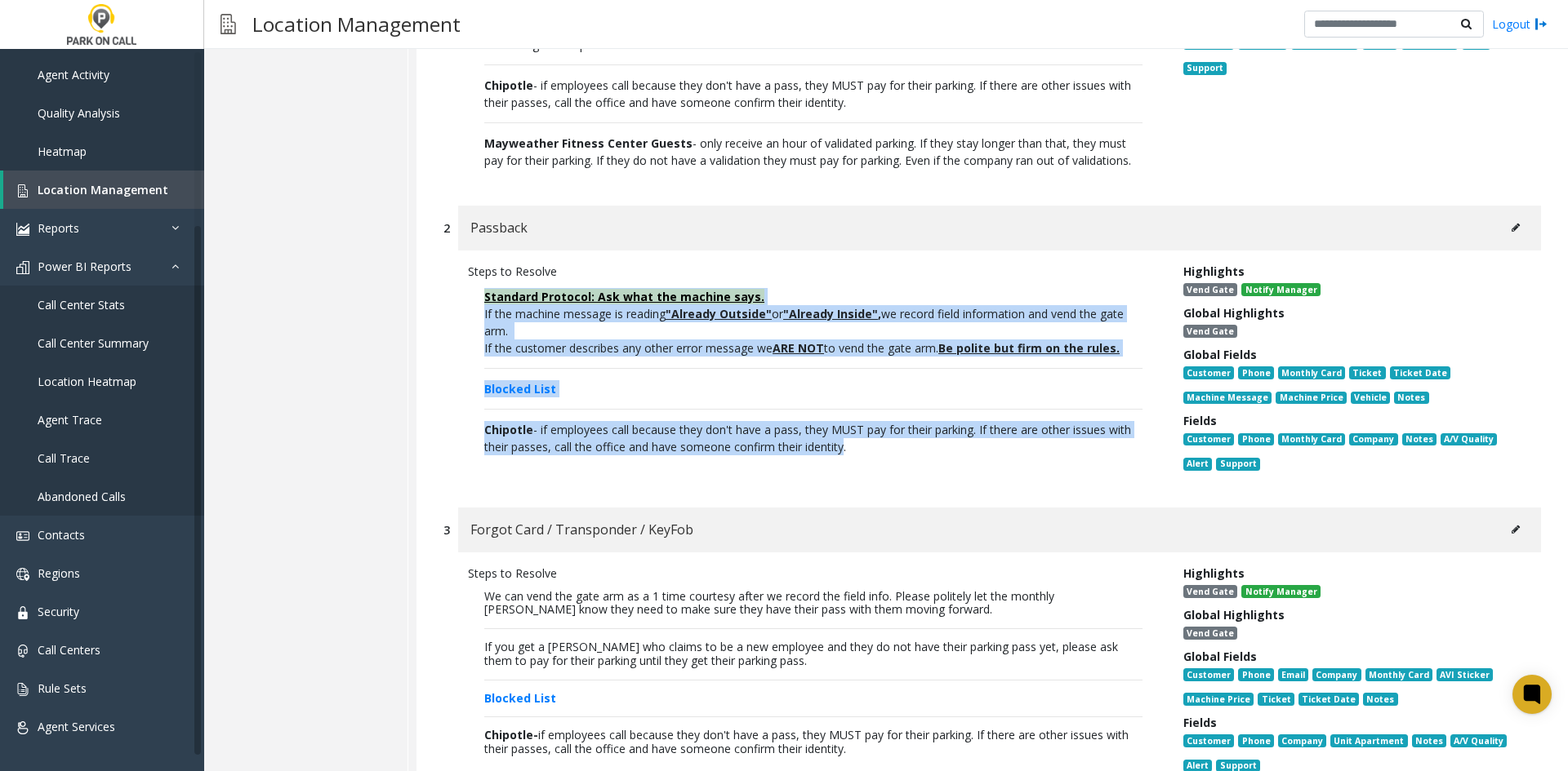
drag, startPoint x: 865, startPoint y: 713, endPoint x: 478, endPoint y: 550, distance: 419.9
click at [478, 582] on p "We can vend the gate arm as a 1 time courtesy after we record the field info. P…" at bounding box center [813, 676] width 691 height 189
copy p "We can vend the gate arm as a 1 time courtesy after we record the field info. P…"
click at [789, 640] on p "We can vend the gate arm as a 1 time courtesy after we record the field info. P…" at bounding box center [813, 676] width 691 height 189
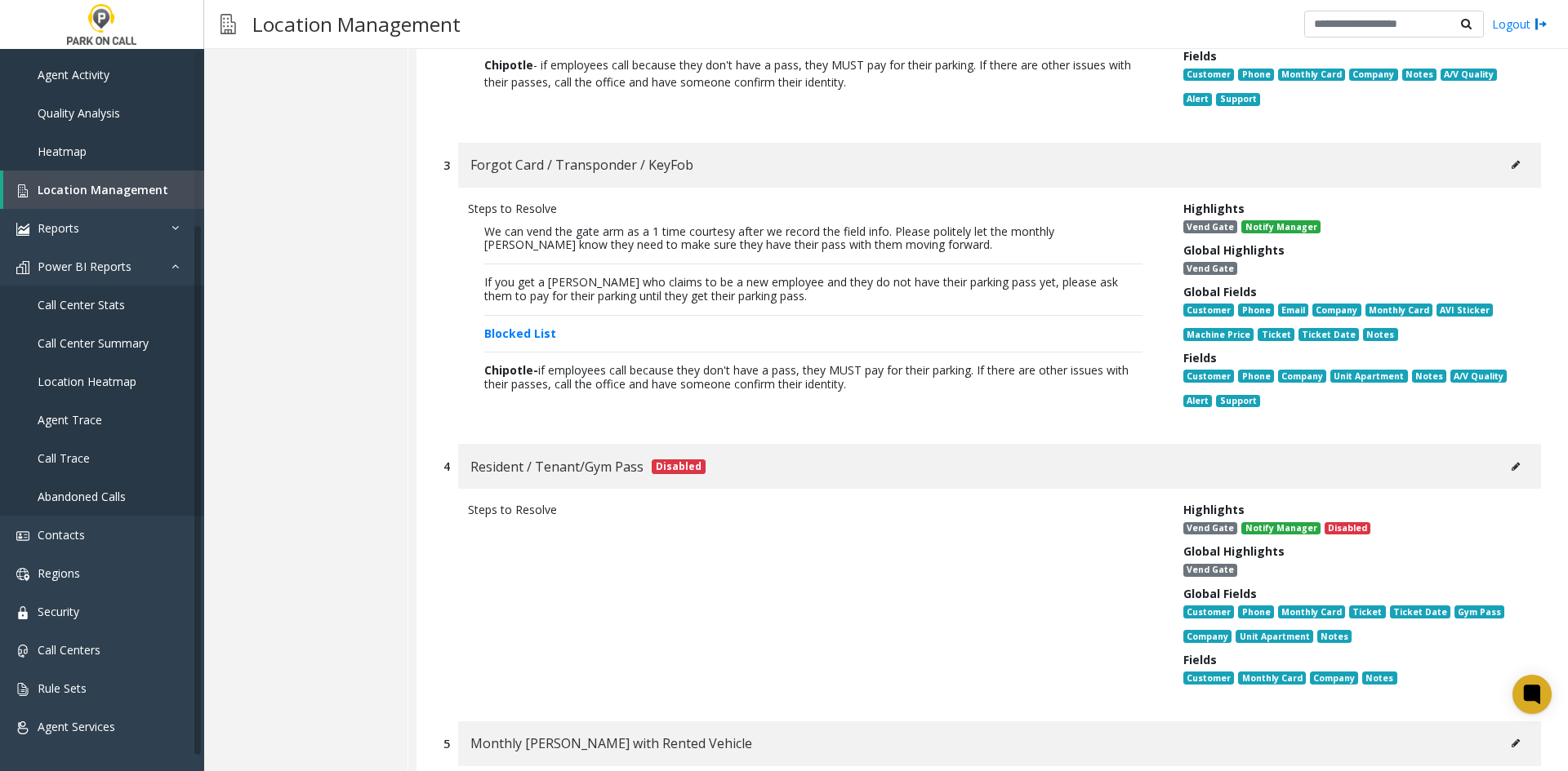
scroll to position [8316, 0]
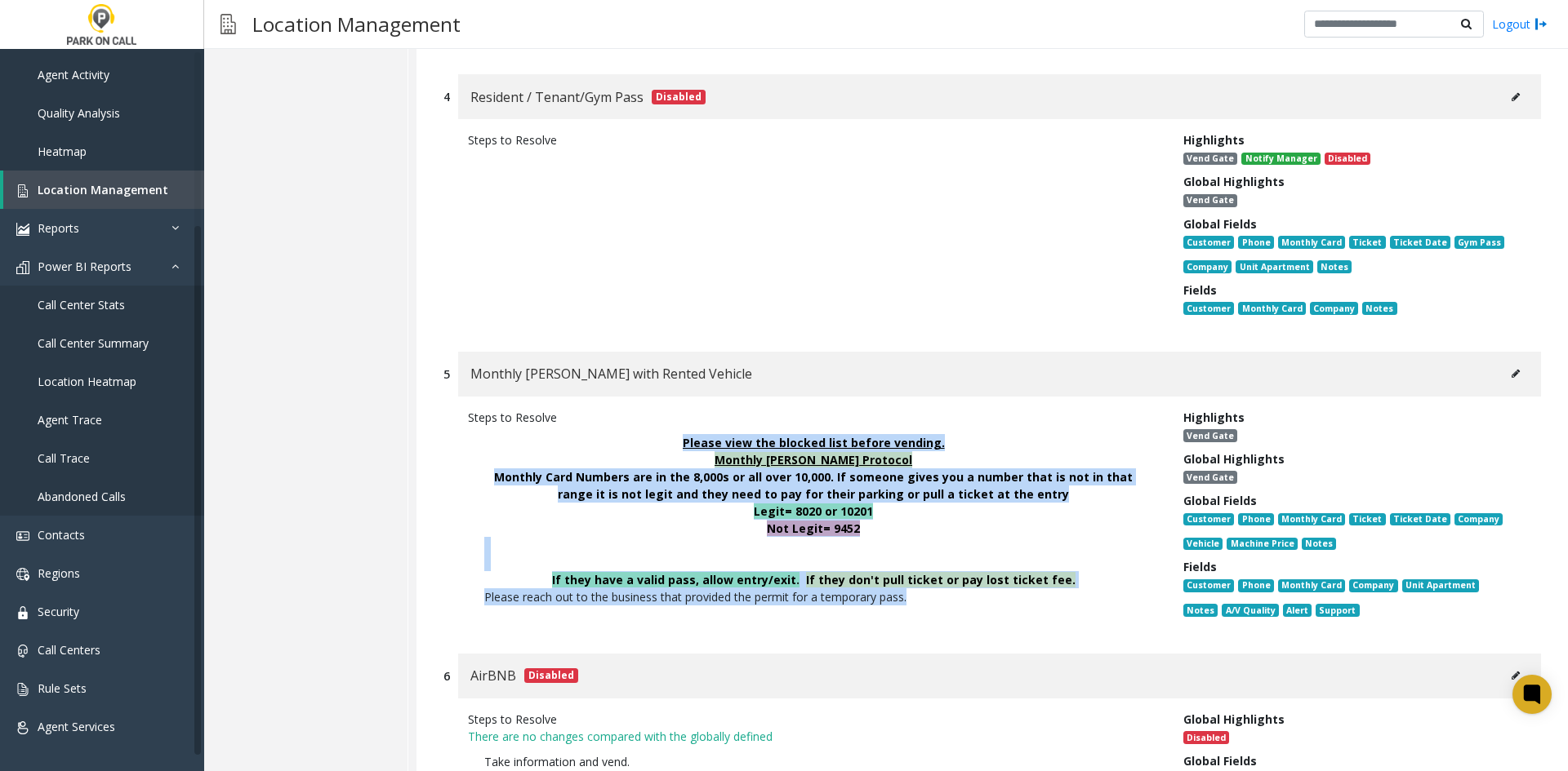
drag, startPoint x: 954, startPoint y: 557, endPoint x: 652, endPoint y: 399, distance: 340.8
click at [652, 426] on p "Please view the blocked list before vending. Monthly [PERSON_NAME] Protocol Mon…" at bounding box center [813, 520] width 691 height 187
copy p "Please view the blocked list before vending. Monthly [PERSON_NAME] Protocol Mon…"
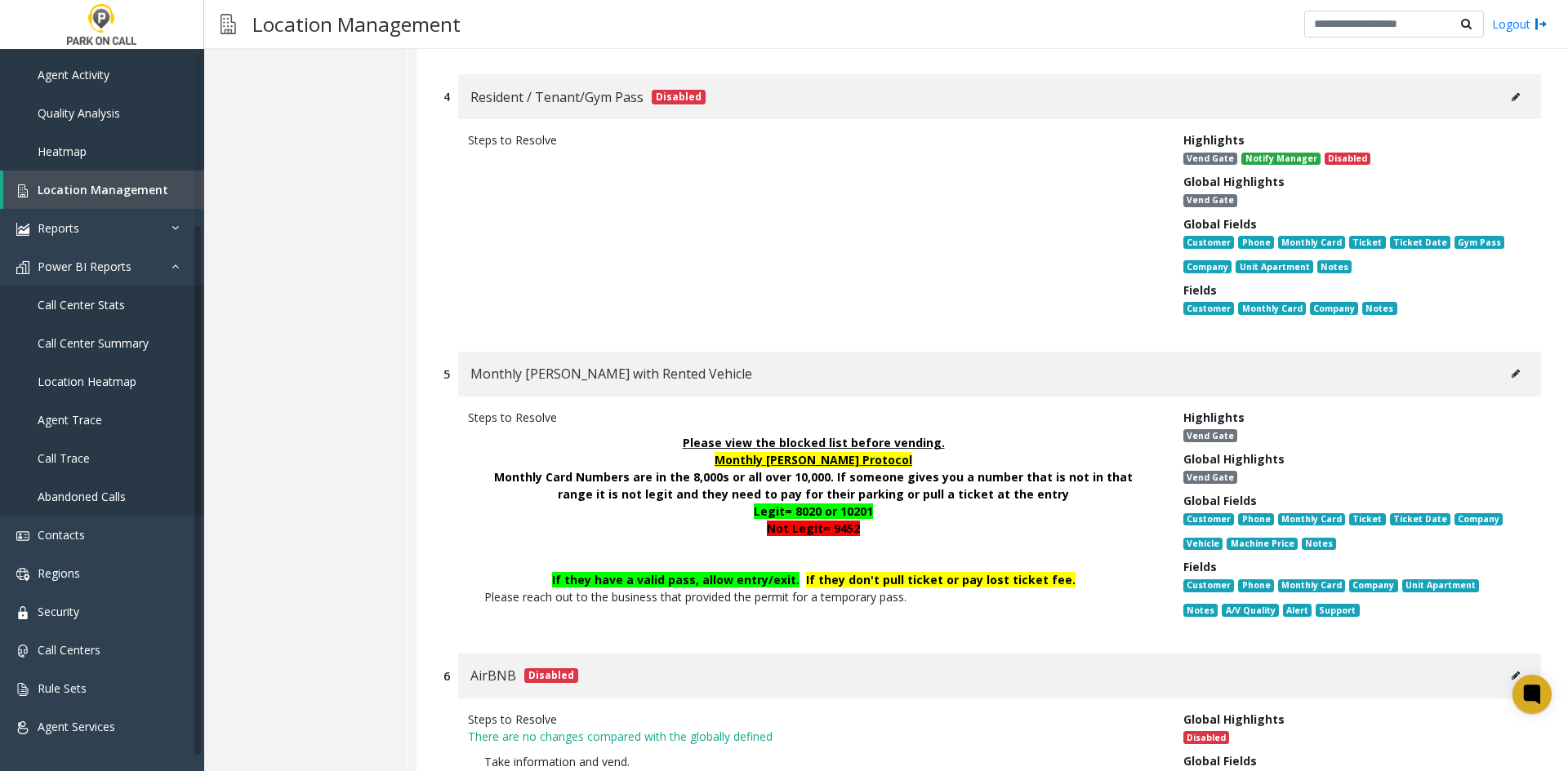
click at [905, 699] on div "Steps to Resolve There are no changes compared with the globally defined Take i…" at bounding box center [992, 752] width 1097 height 108
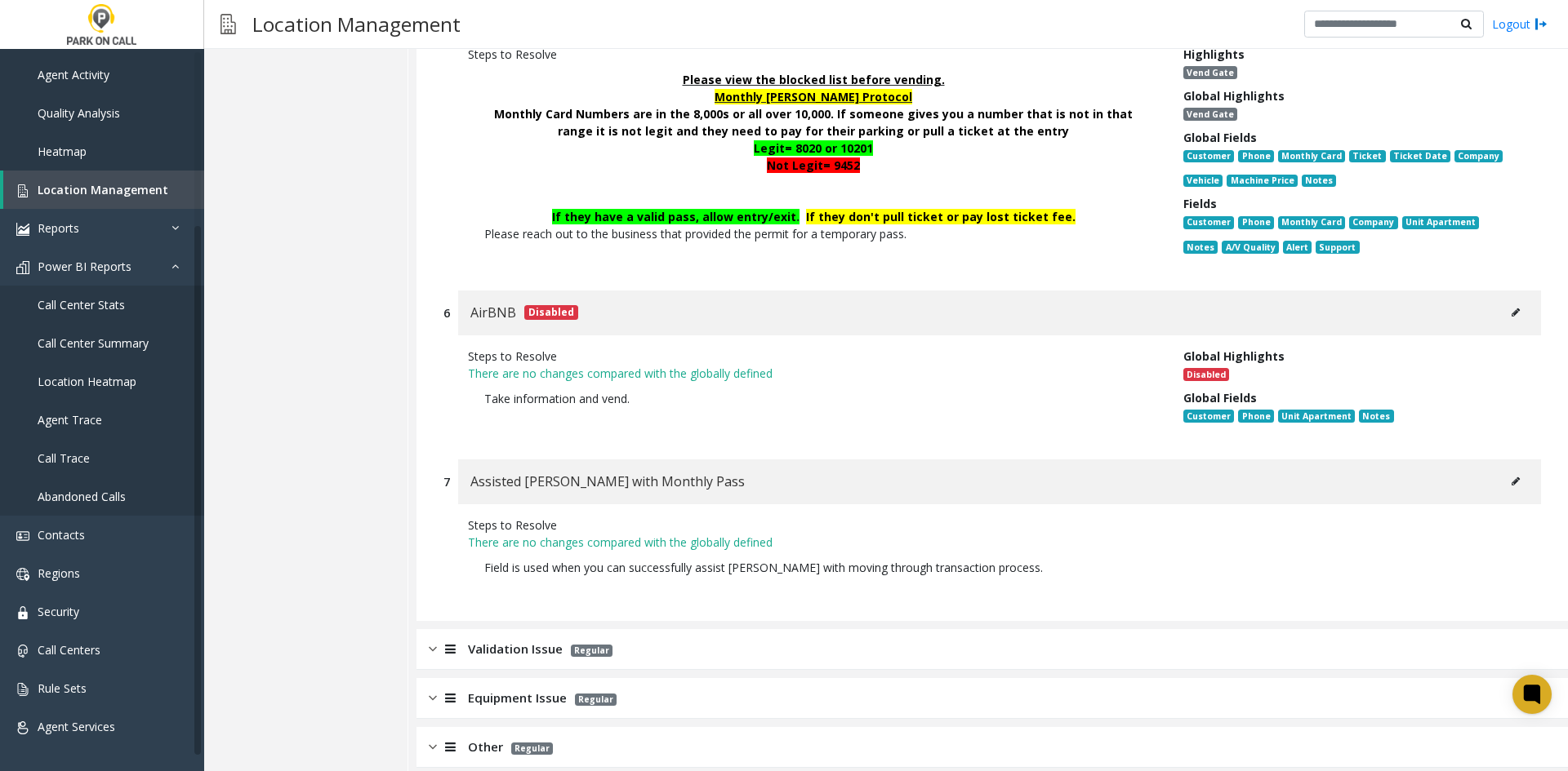
scroll to position [8699, 0]
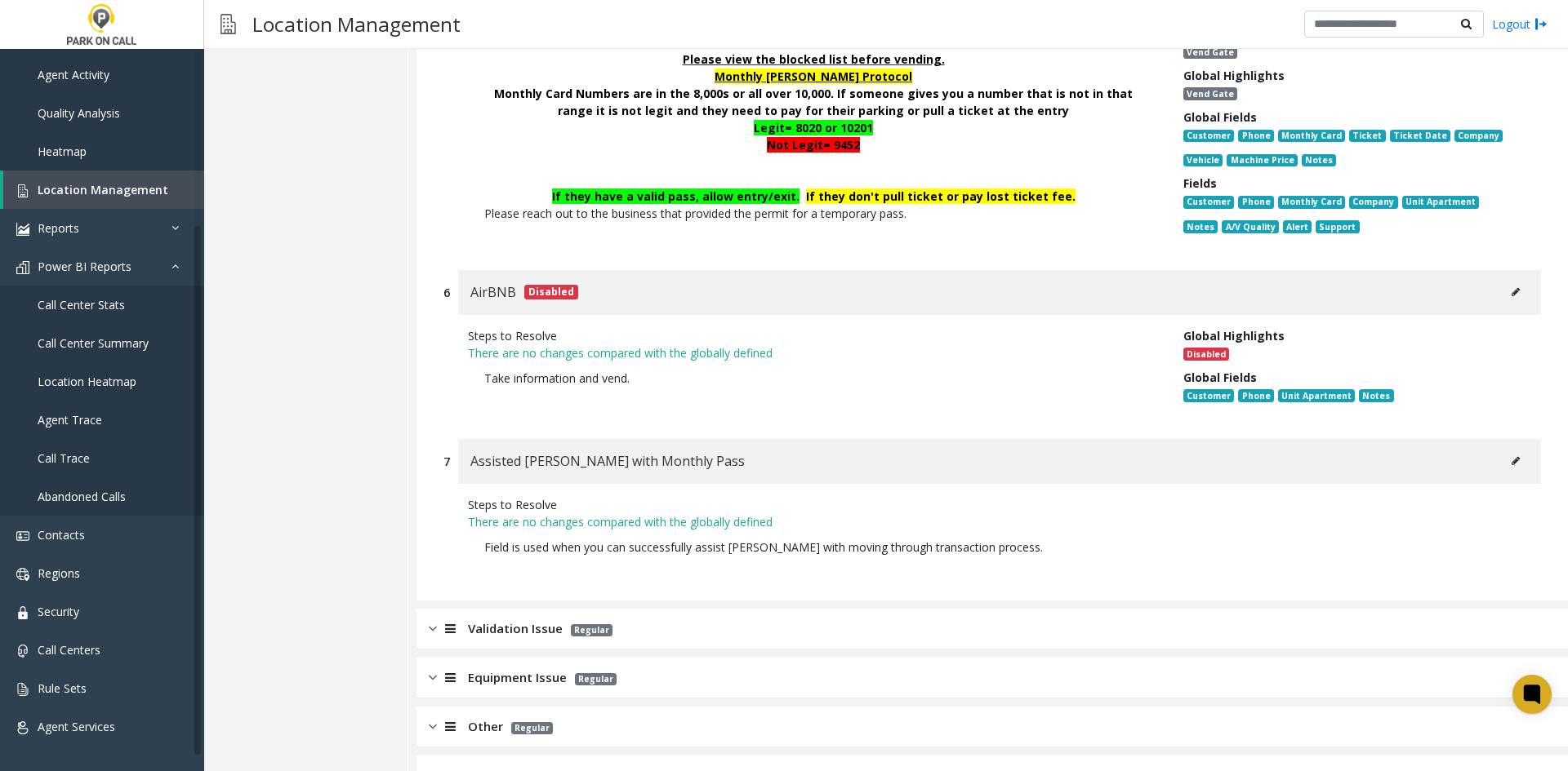
click at [675, 609] on div "Validation Issue Regular" at bounding box center [992, 629] width 1151 height 41
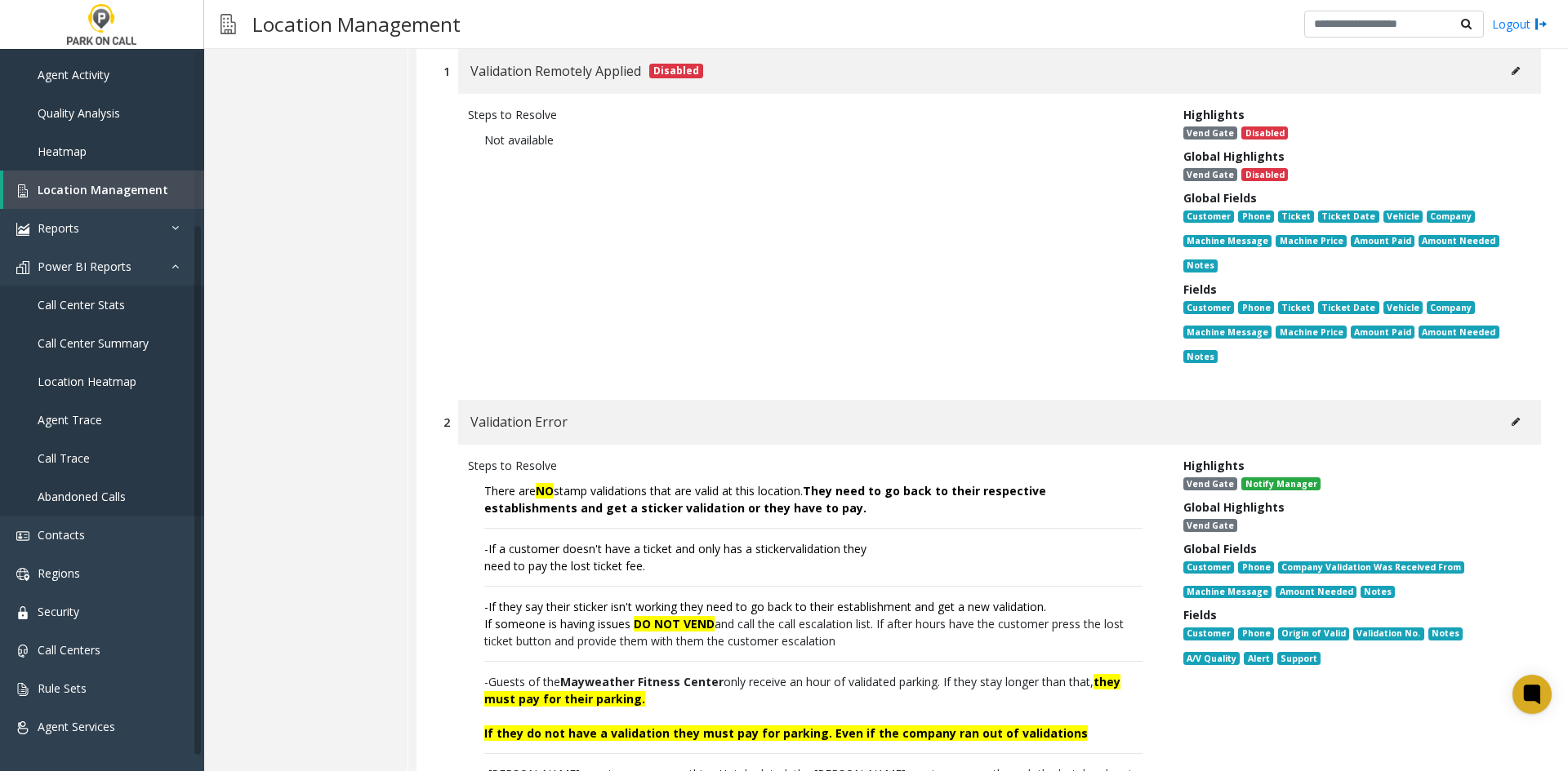
scroll to position [9515, 0]
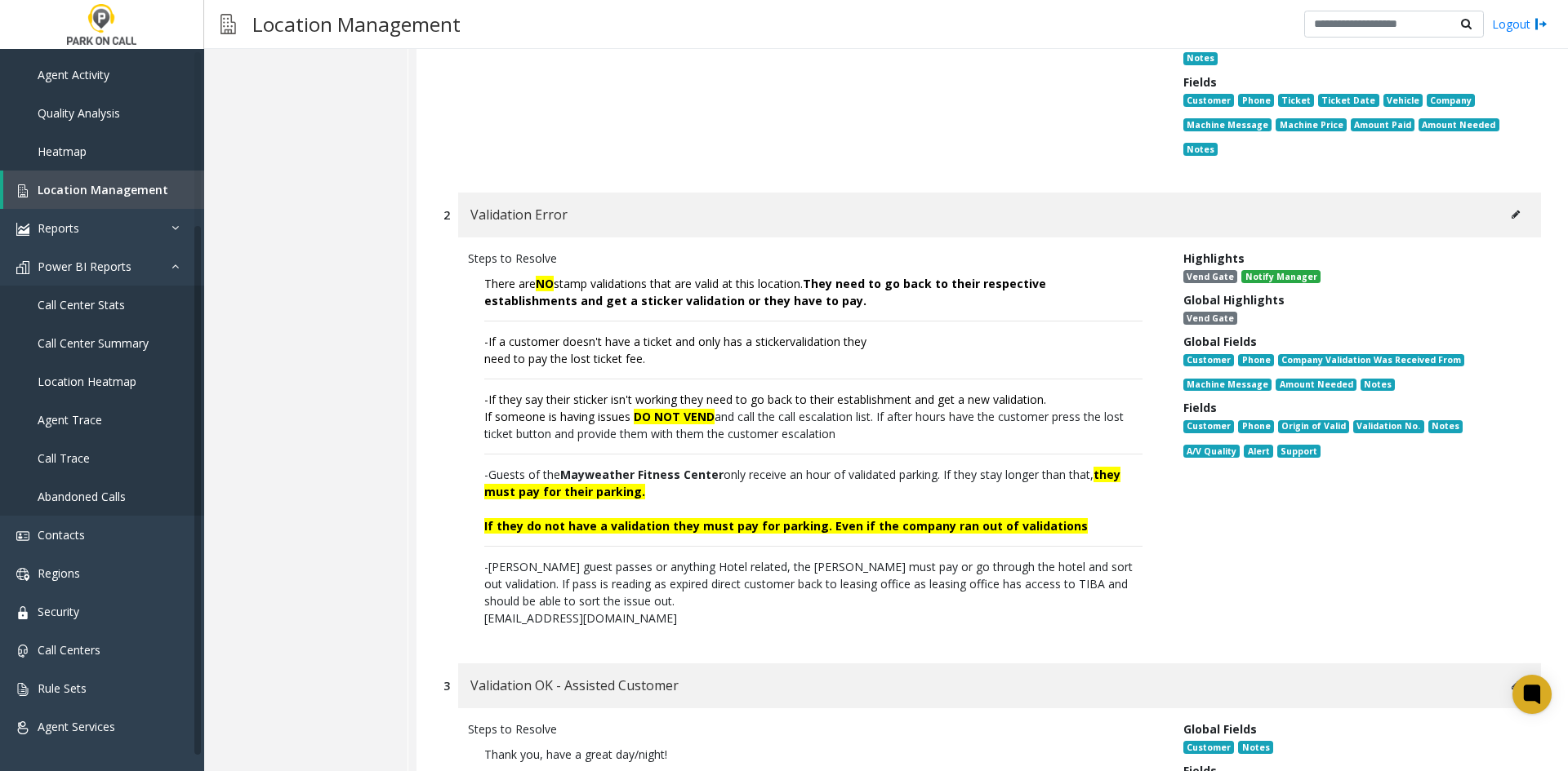
drag, startPoint x: 742, startPoint y: 573, endPoint x: 472, endPoint y: 240, distance: 428.7
click at [472, 267] on p "There are NO stamp validations that are valid at this location. They need to go…" at bounding box center [813, 451] width 691 height 368
copy p "Lorem ips DO sitam consectetur adip eli seddo ei temp incididu. Utla etdo ma al…"
click at [991, 467] on span "-Guests of the Mayweather Fitness Center only receive an hour of validated park…" at bounding box center [802, 482] width 636 height 32
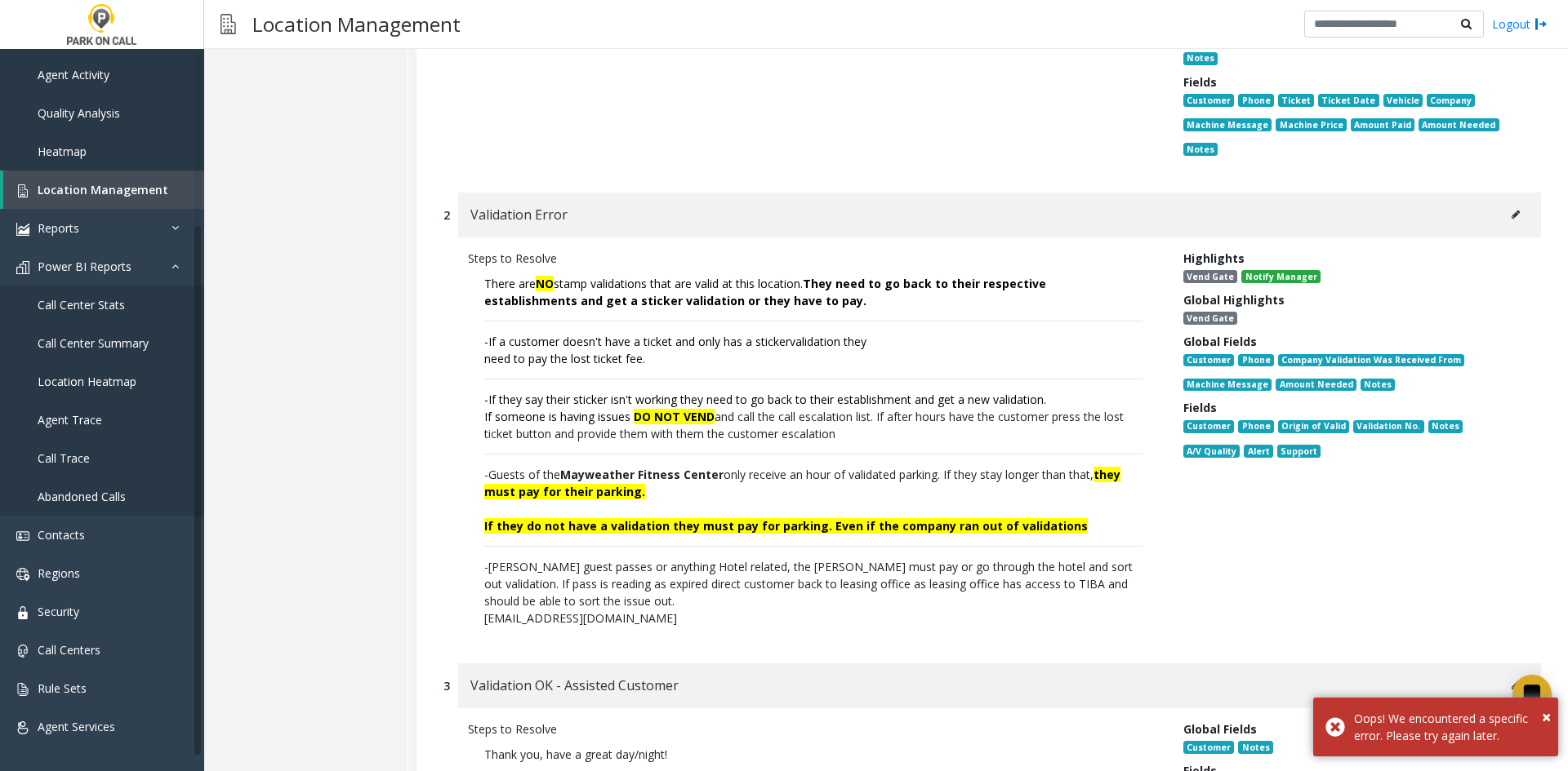
click at [1054, 413] on p "There are NO stamp validations that are valid at this location. They need to go…" at bounding box center [813, 451] width 691 height 368
click at [971, 413] on p "There are NO stamp validations that are valid at this location. They need to go…" at bounding box center [813, 451] width 691 height 368
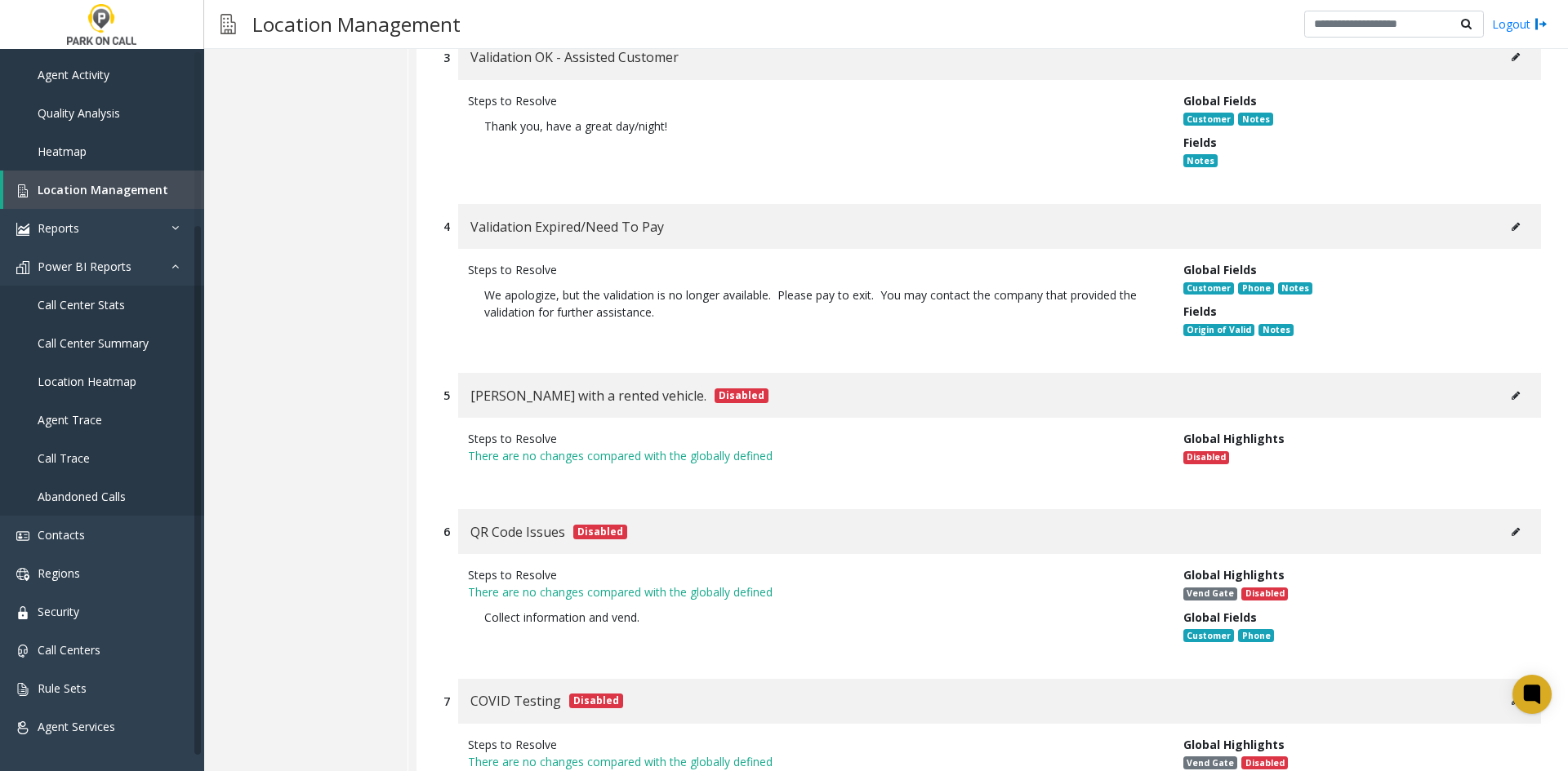
scroll to position [10351, 0]
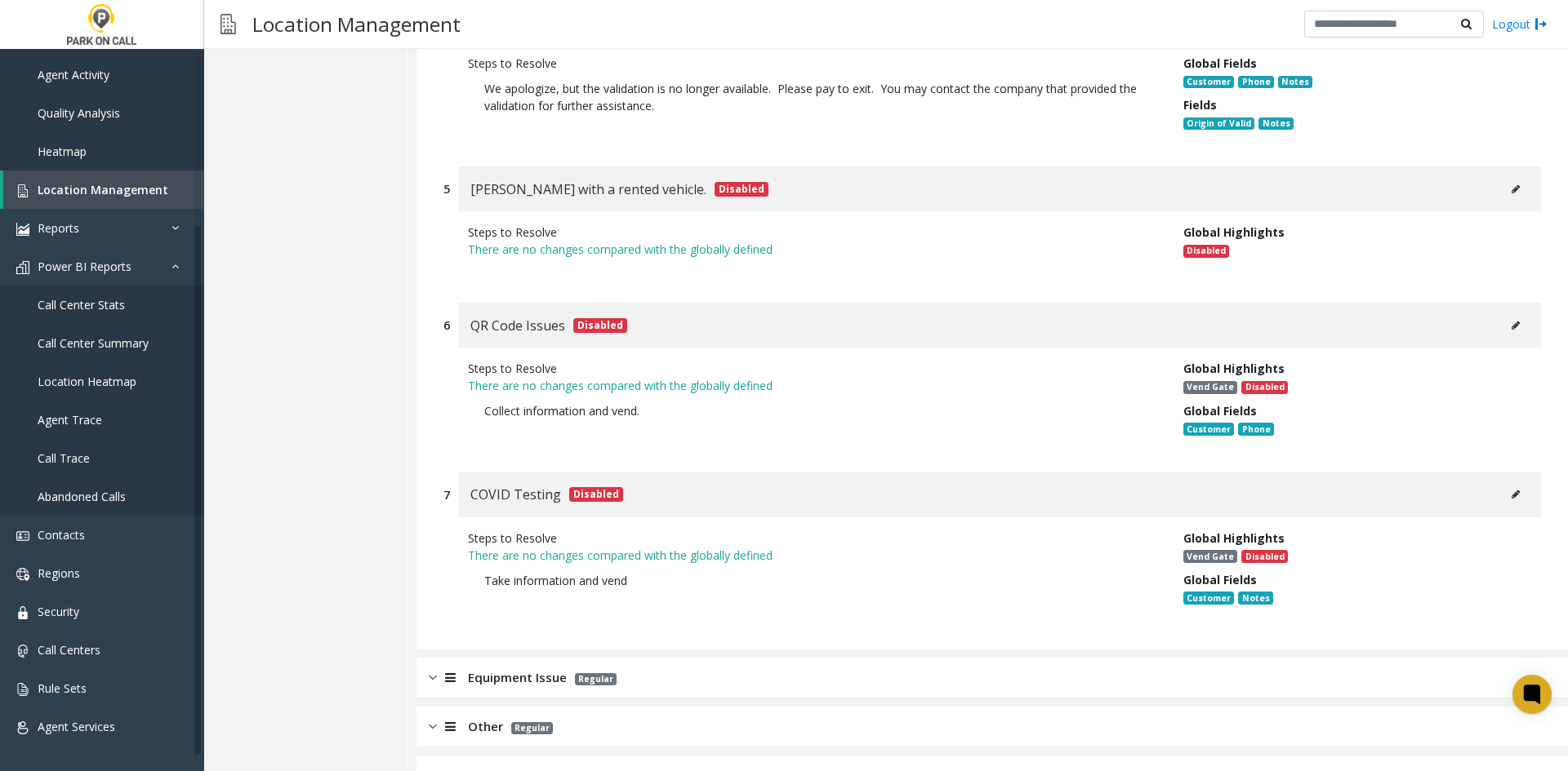
drag, startPoint x: 793, startPoint y: 637, endPoint x: 765, endPoint y: 647, distance: 29.7
click at [784, 658] on div "Equipment Issue Regular" at bounding box center [992, 678] width 1151 height 41
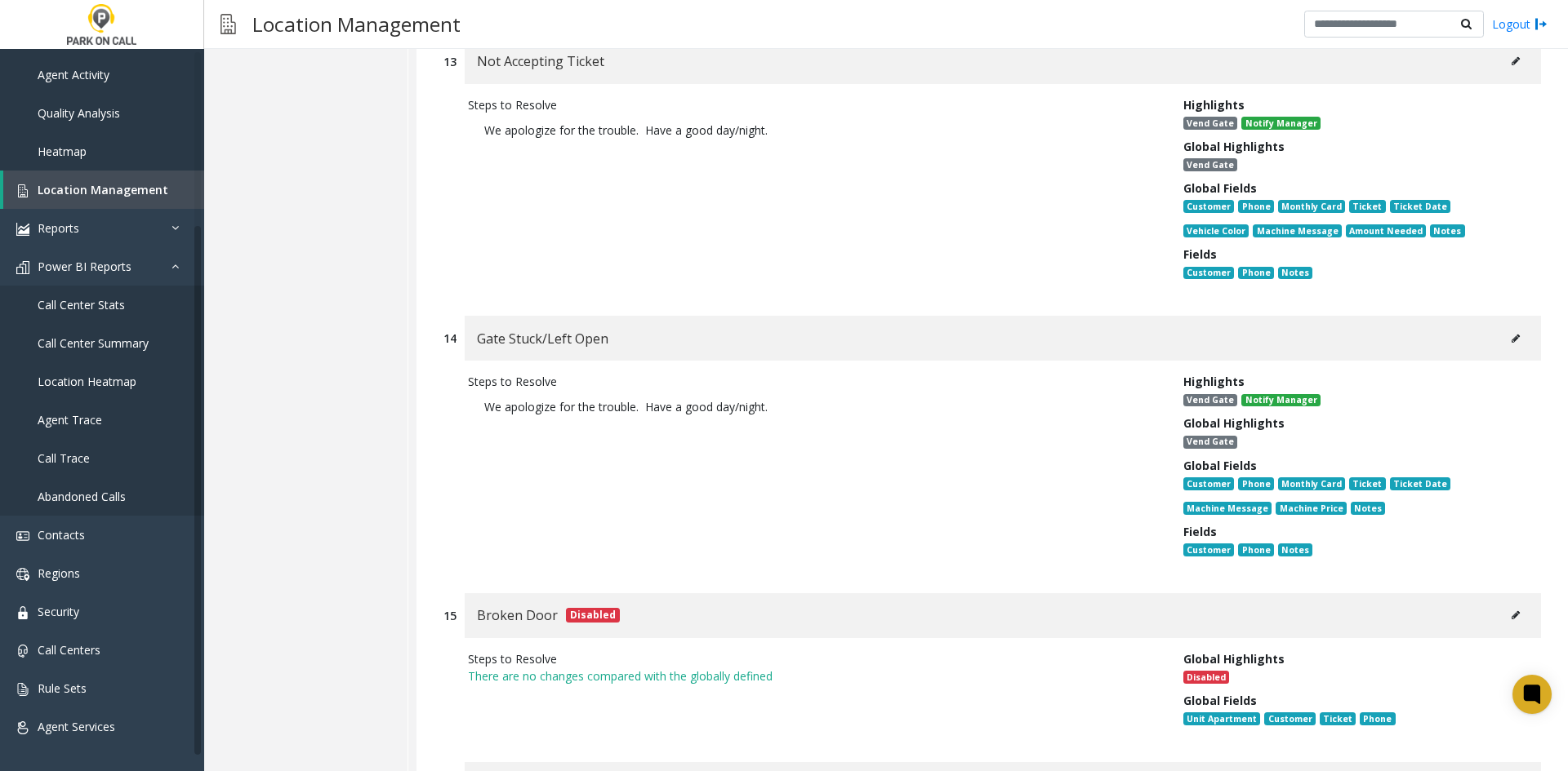
scroll to position [14551, 0]
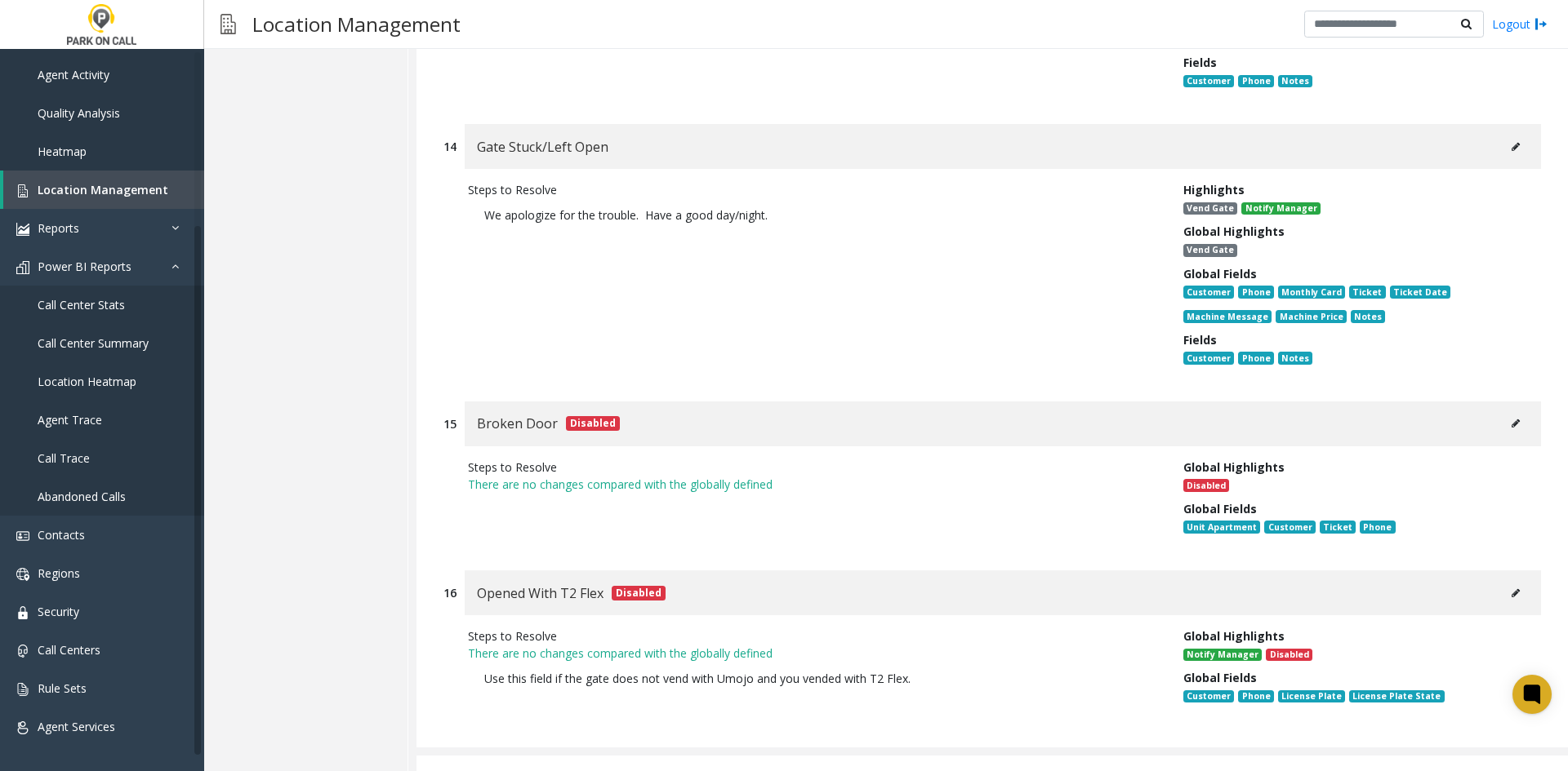
click at [733, 755] on div "Other Regular" at bounding box center [992, 776] width 1151 height 41
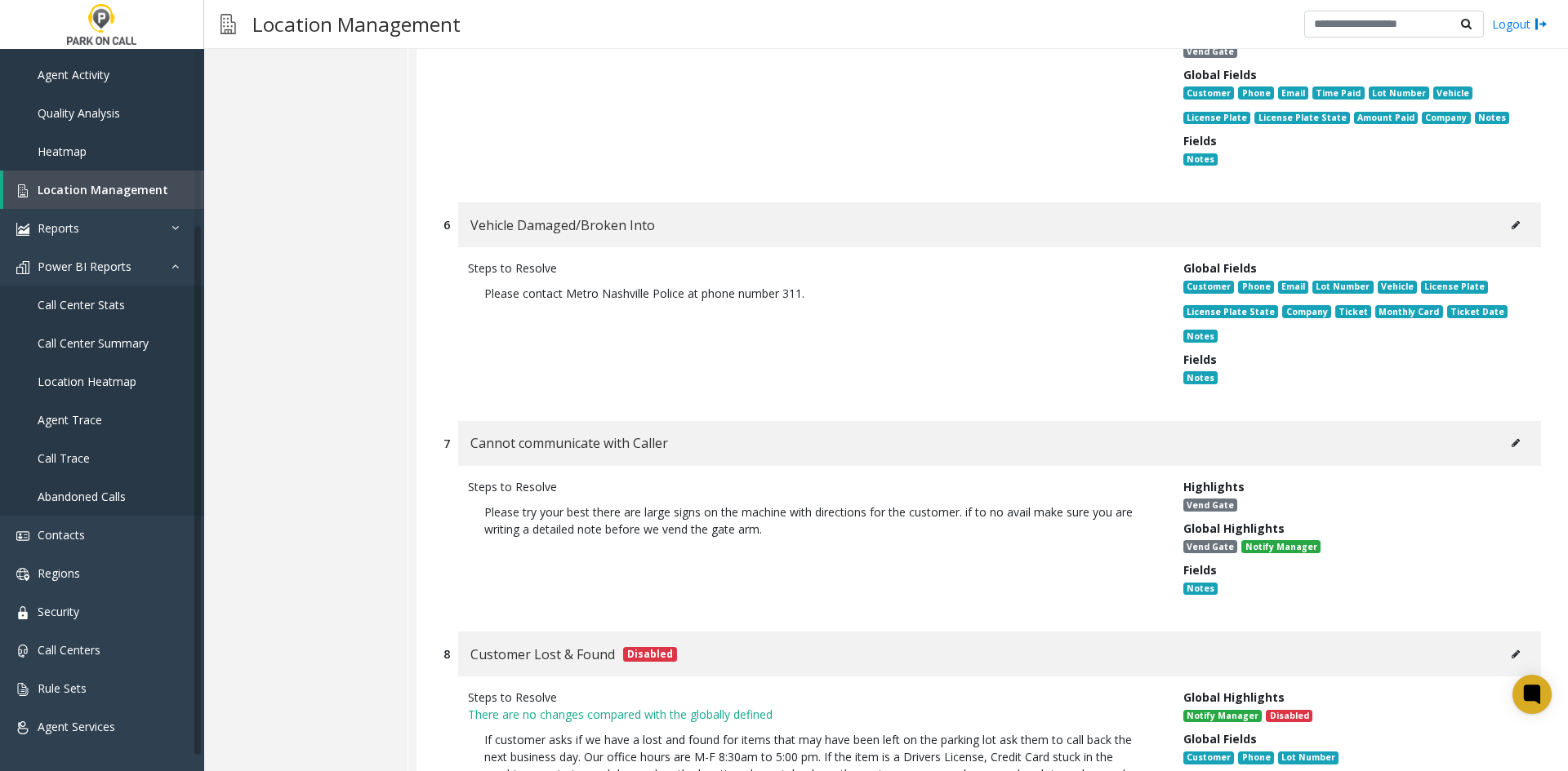
scroll to position [16749, 0]
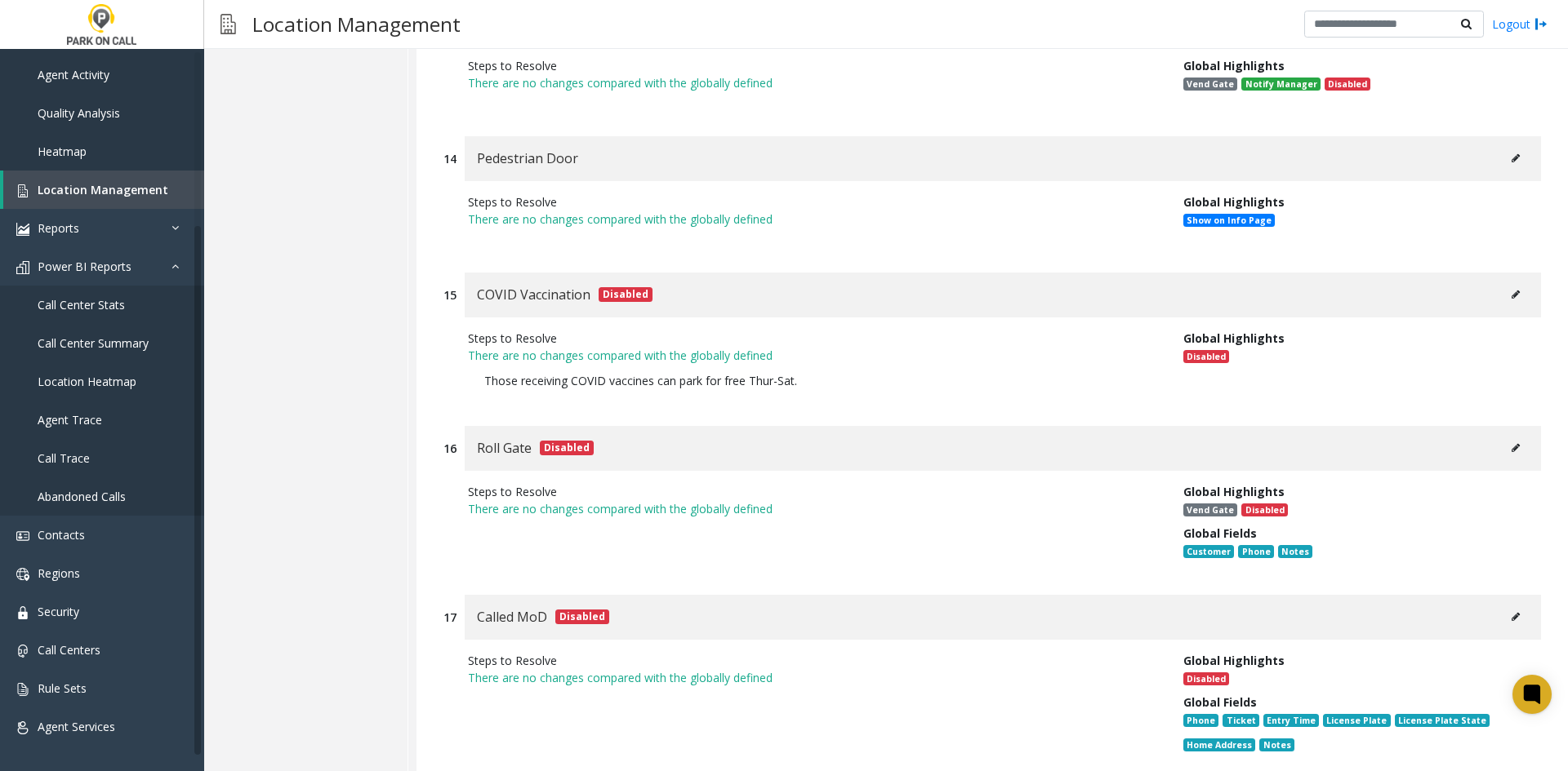
drag, startPoint x: 715, startPoint y: 727, endPoint x: 760, endPoint y: 661, distance: 79.9
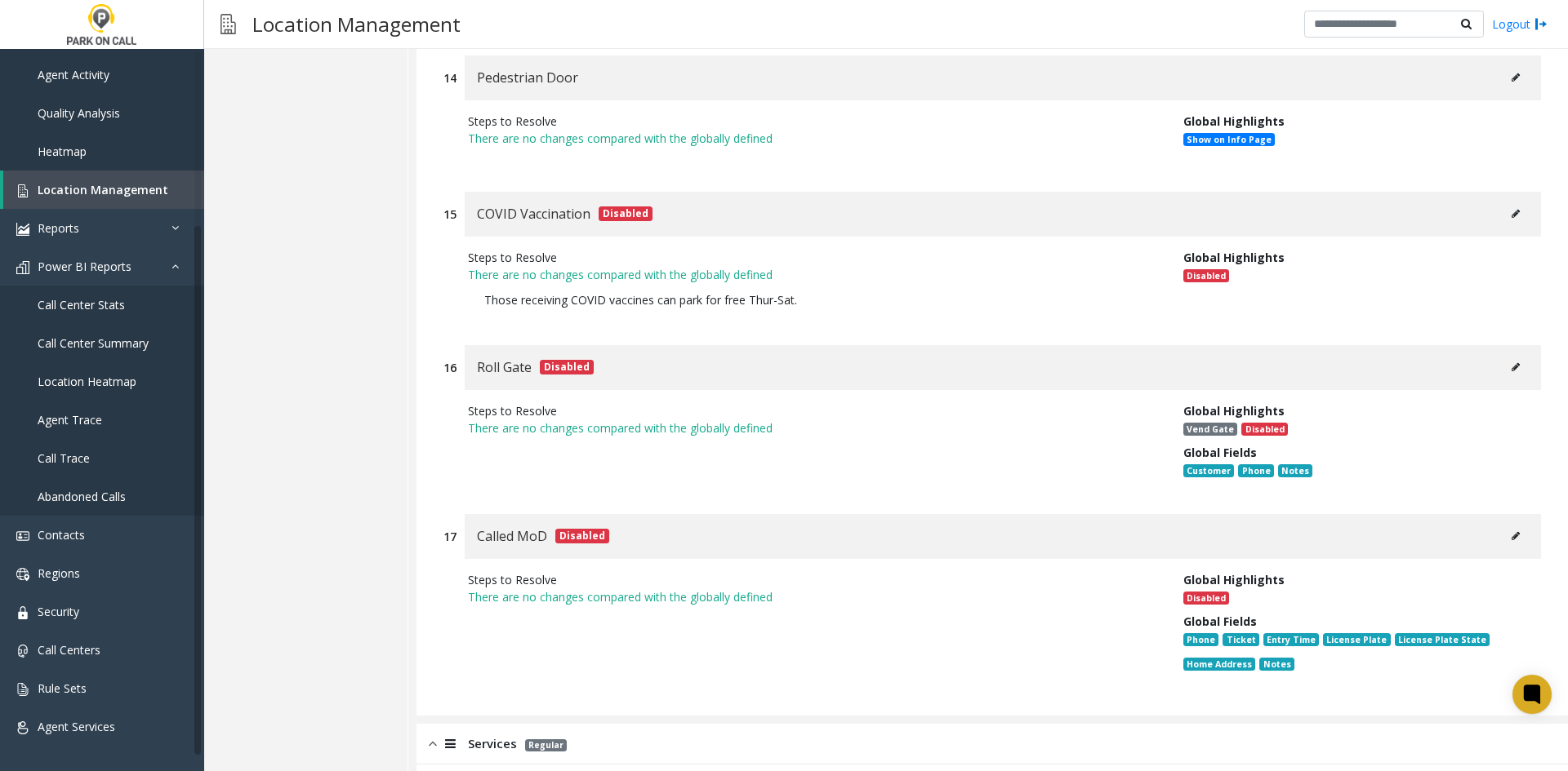
scroll to position [18217, 0]
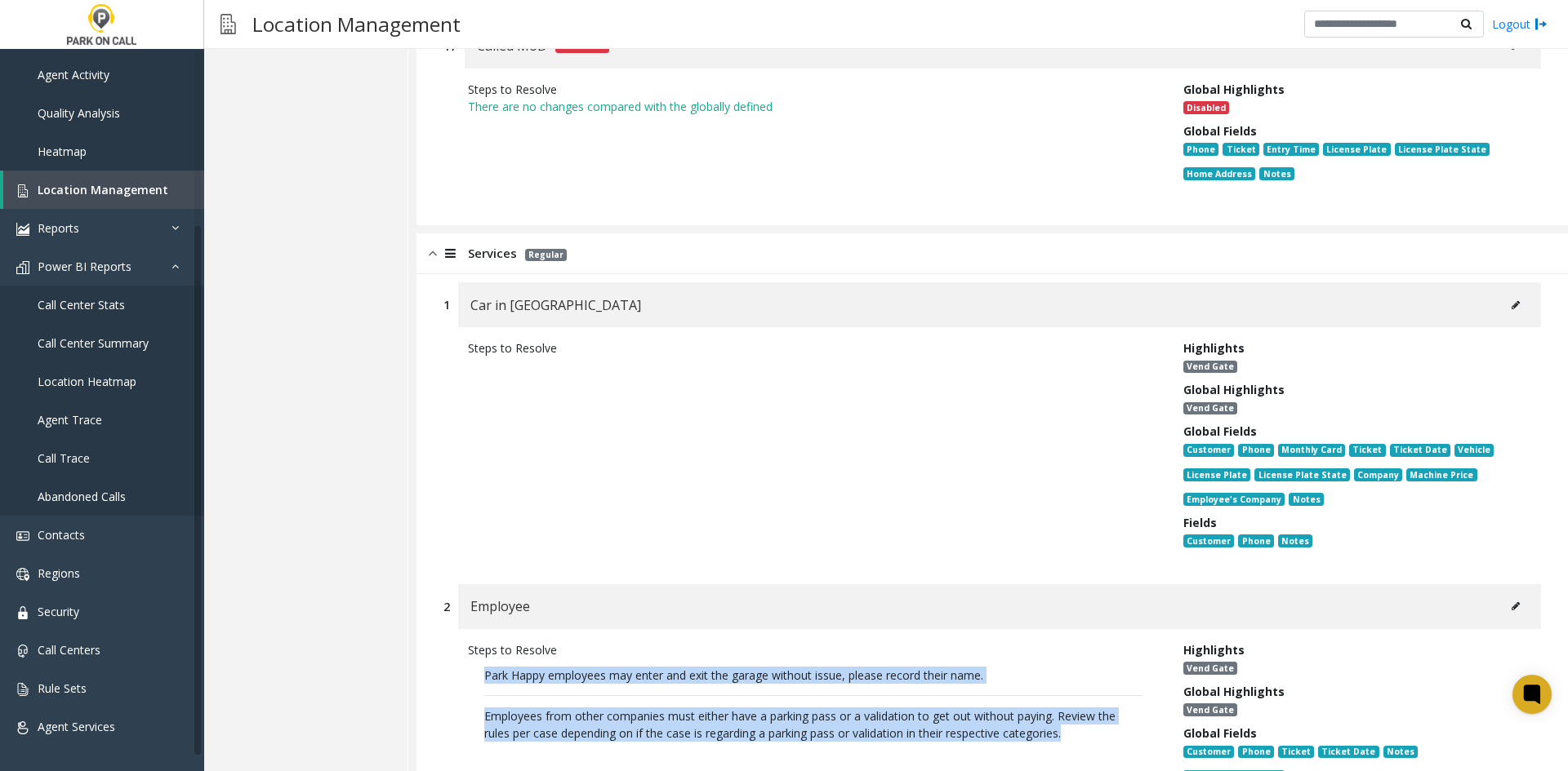
drag, startPoint x: 1081, startPoint y: 642, endPoint x: 458, endPoint y: 586, distance: 625.5
click at [458, 641] on div "Steps to Resolve Park Happy employees may enter and exit the garage without iss…" at bounding box center [813, 749] width 715 height 216
copy p "Park Happy employees may enter and exit the garage without issue, please record…"
click at [785, 657] on div "Steps to Resolve Park Happy employees may enter and exit the garage without iss…" at bounding box center [813, 749] width 715 height 216
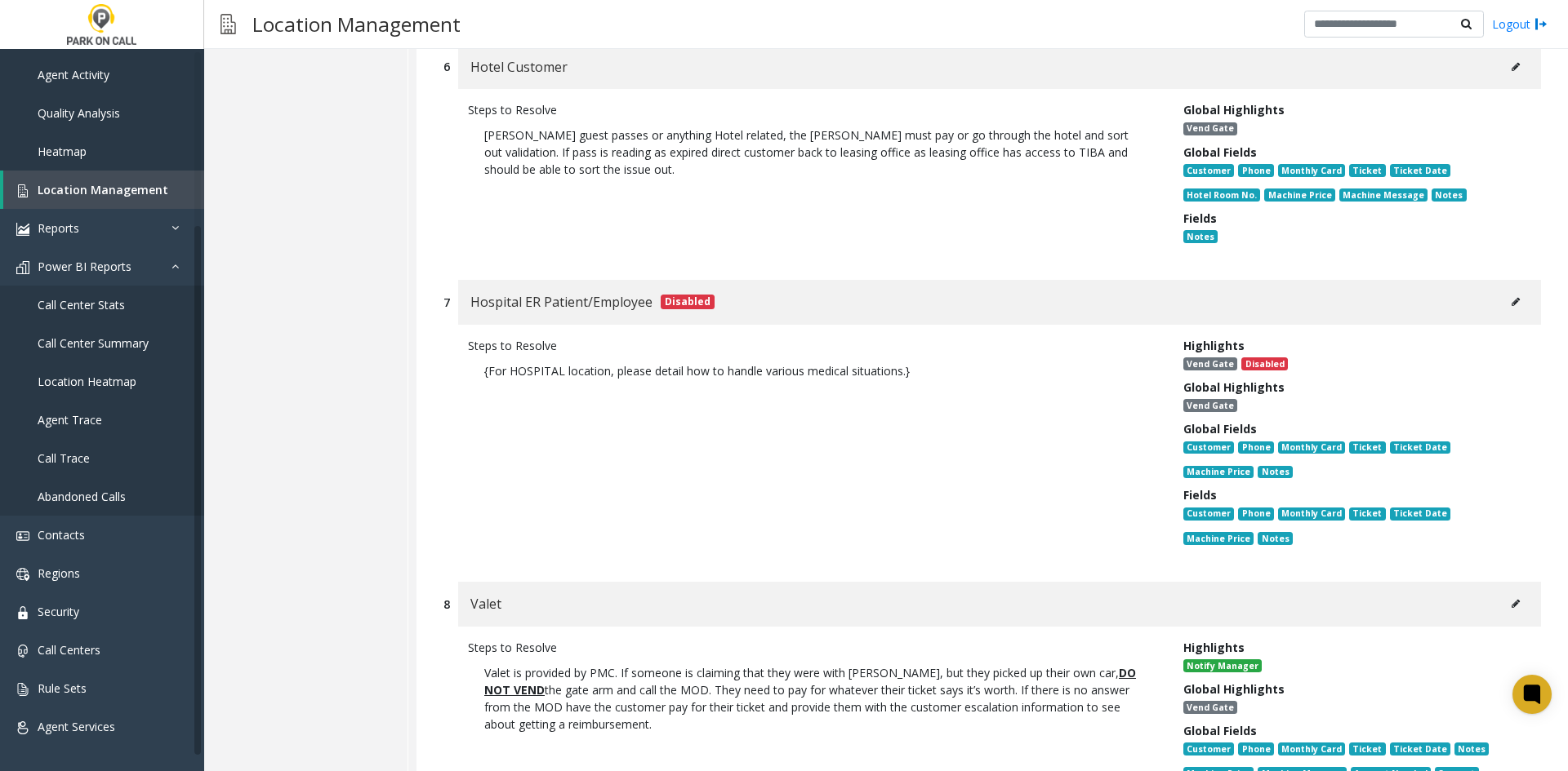
scroll to position [20013, 0]
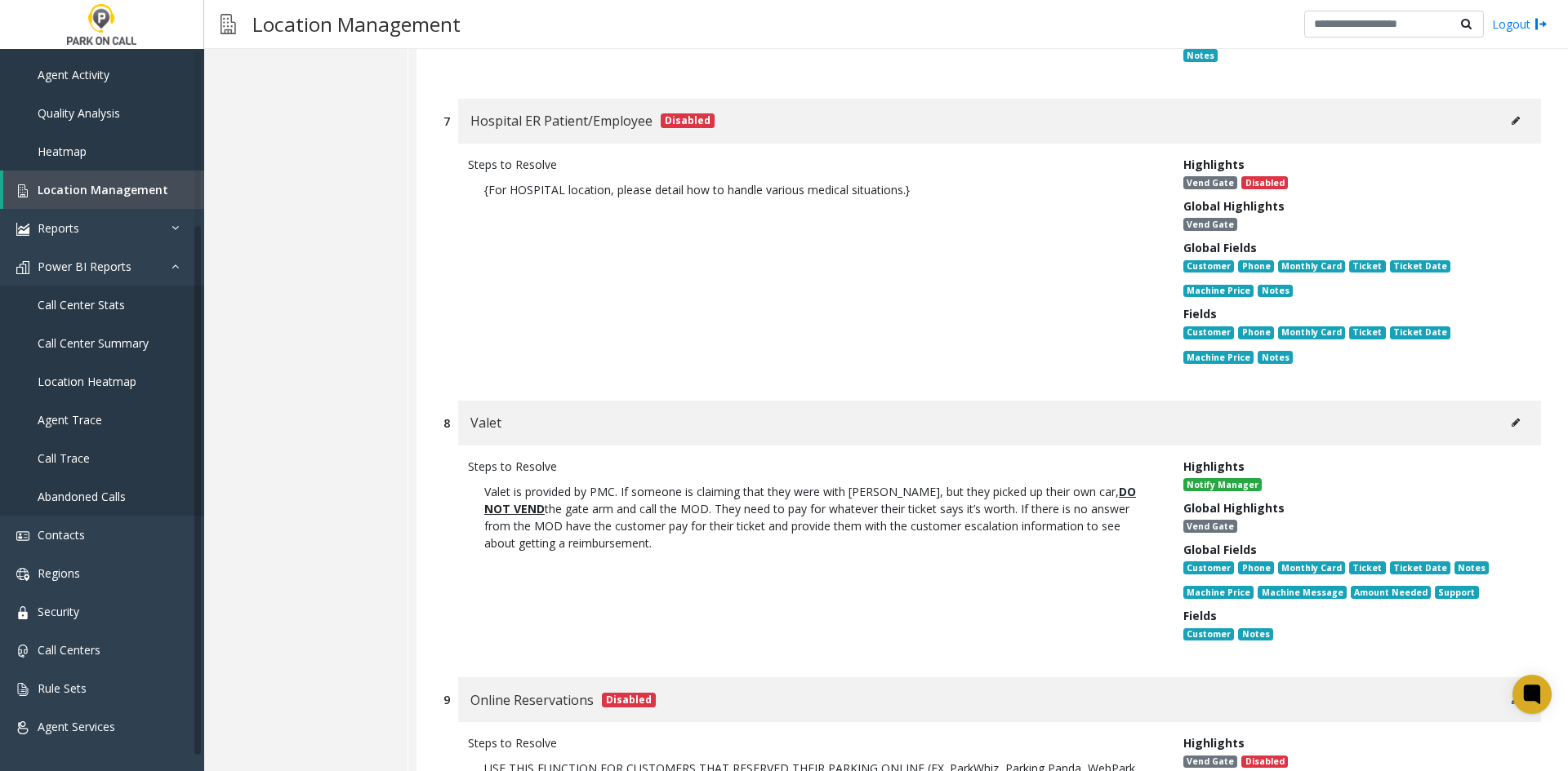
click at [864, 677] on div "Online Reservations Disabled" at bounding box center [999, 700] width 1082 height 45
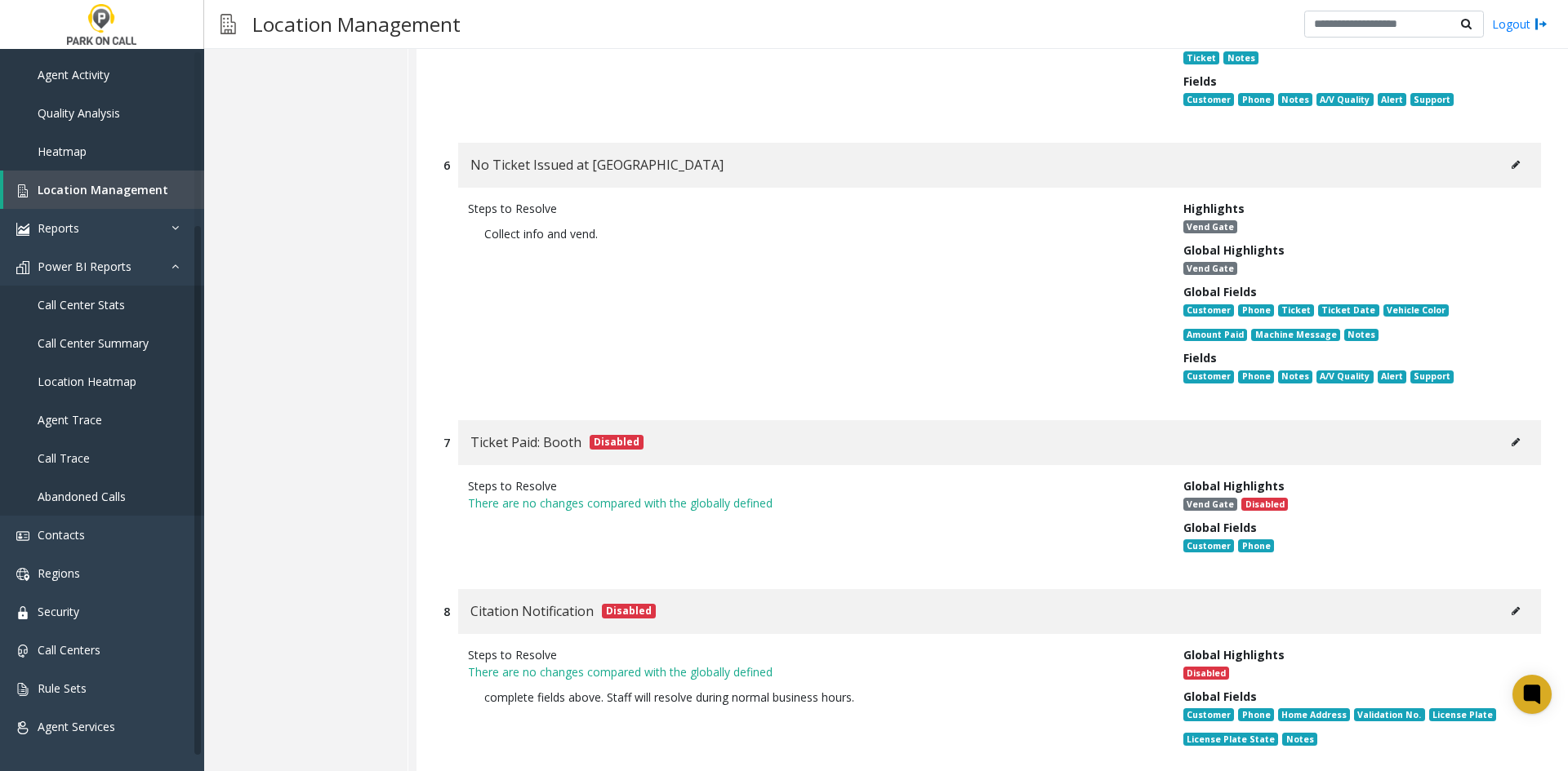
scroll to position [0, 0]
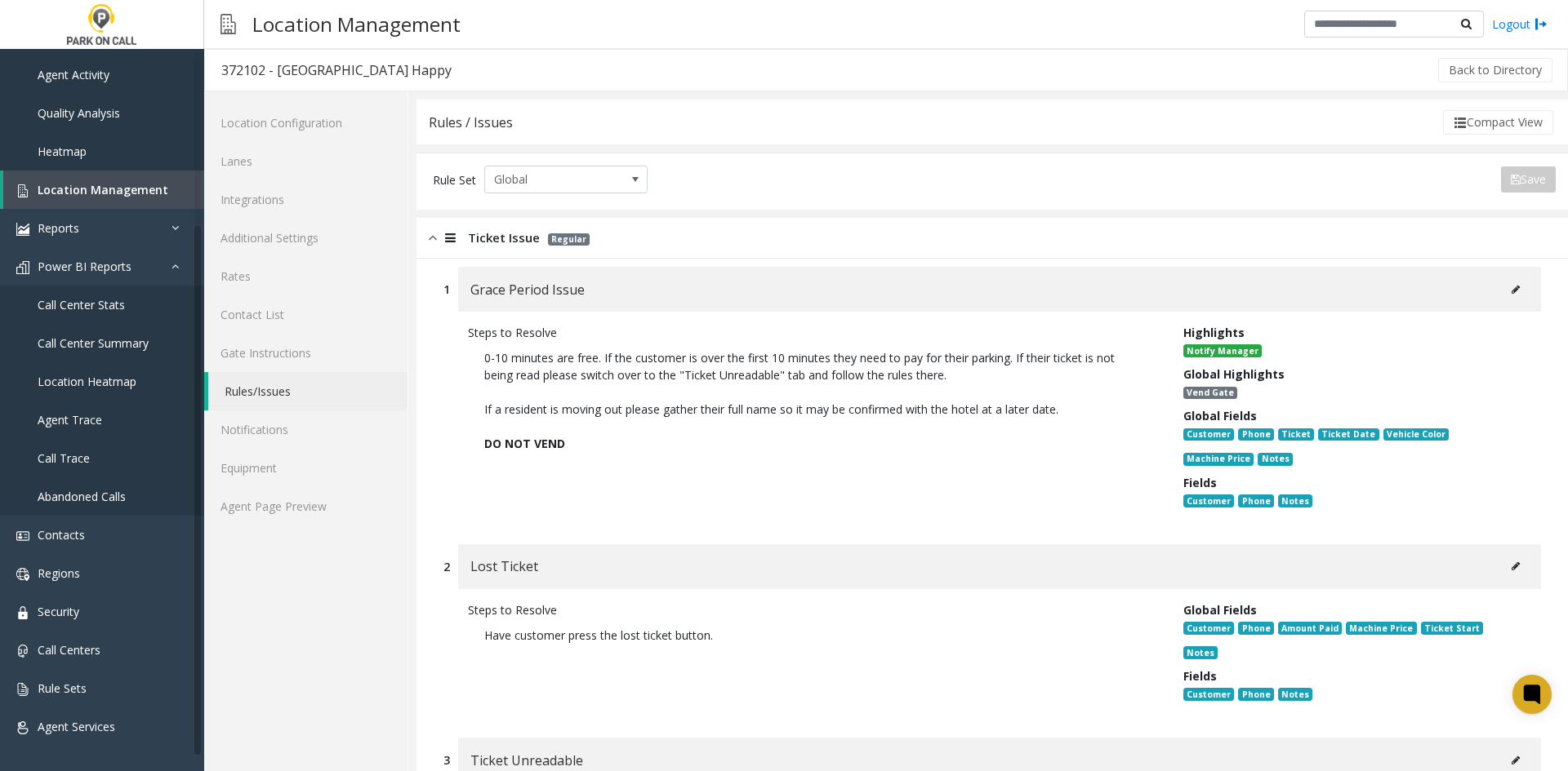
click at [280, 58] on h3 "372102 - [GEOGRAPHIC_DATA] Happy" at bounding box center [336, 70] width 263 height 37
drag, startPoint x: 280, startPoint y: 58, endPoint x: 335, endPoint y: 71, distance: 56.5
click at [335, 71] on h3 "372102 - [GEOGRAPHIC_DATA] Happy" at bounding box center [336, 70] width 263 height 37
copy div "Aertson Midtown"
click at [97, 202] on link "Location Management" at bounding box center [104, 189] width 201 height 38
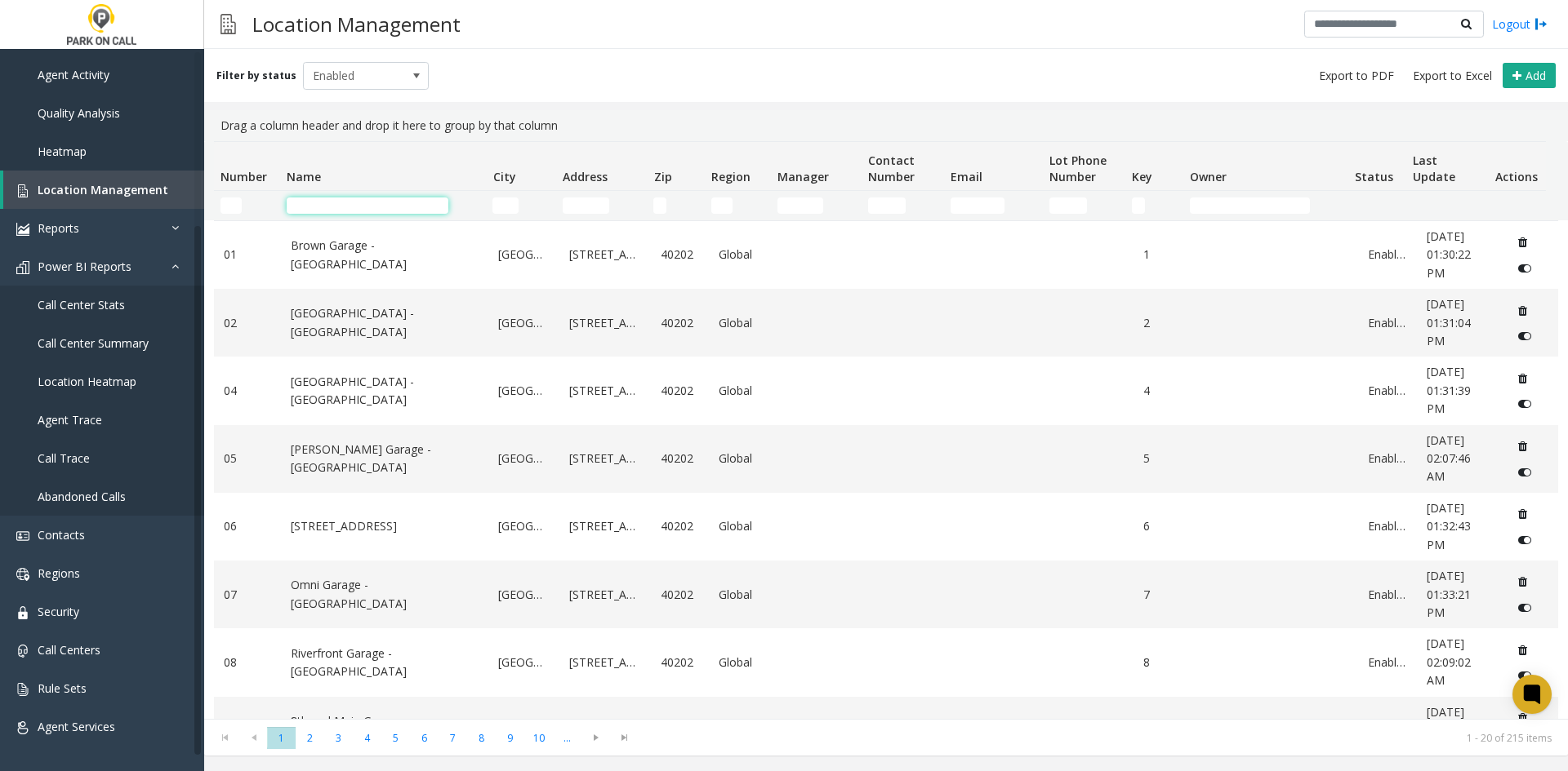
click at [421, 205] on input "Name Filter" at bounding box center [368, 206] width 162 height 17
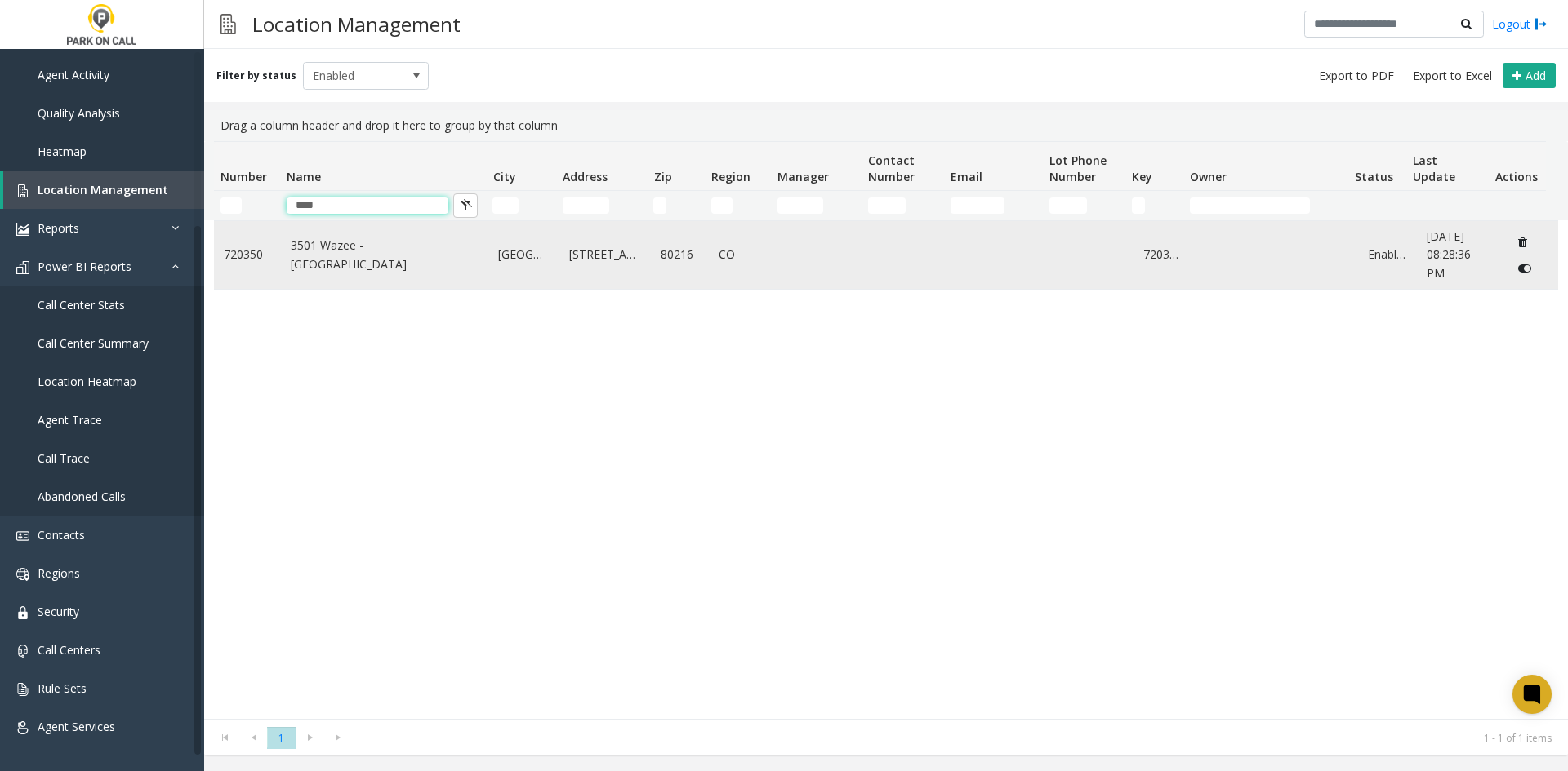
type input "****"
click at [350, 234] on td "3501 Wazee - [GEOGRAPHIC_DATA]" at bounding box center [385, 254] width 208 height 68
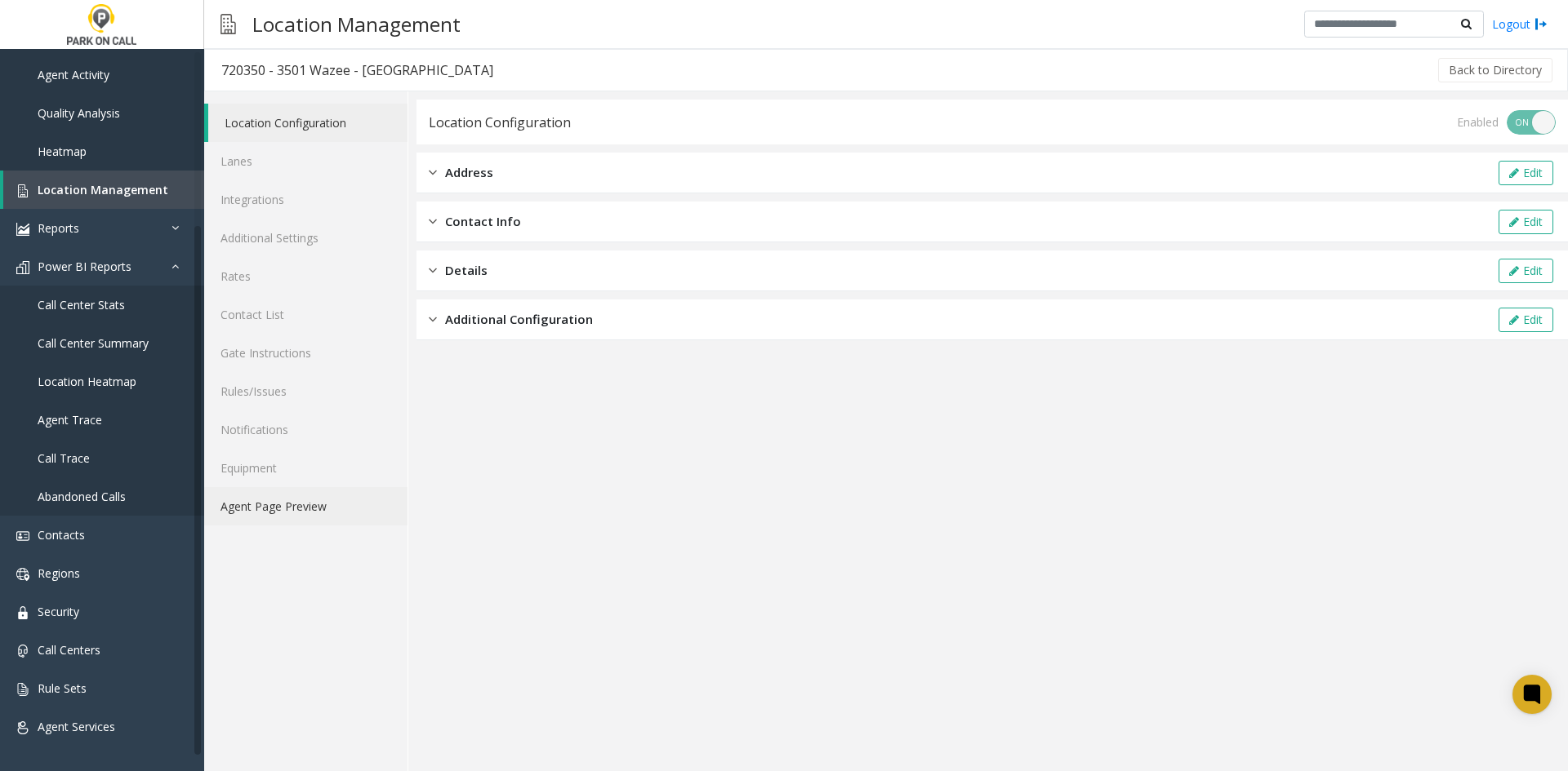
click at [312, 510] on link "Agent Page Preview" at bounding box center [305, 506] width 203 height 38
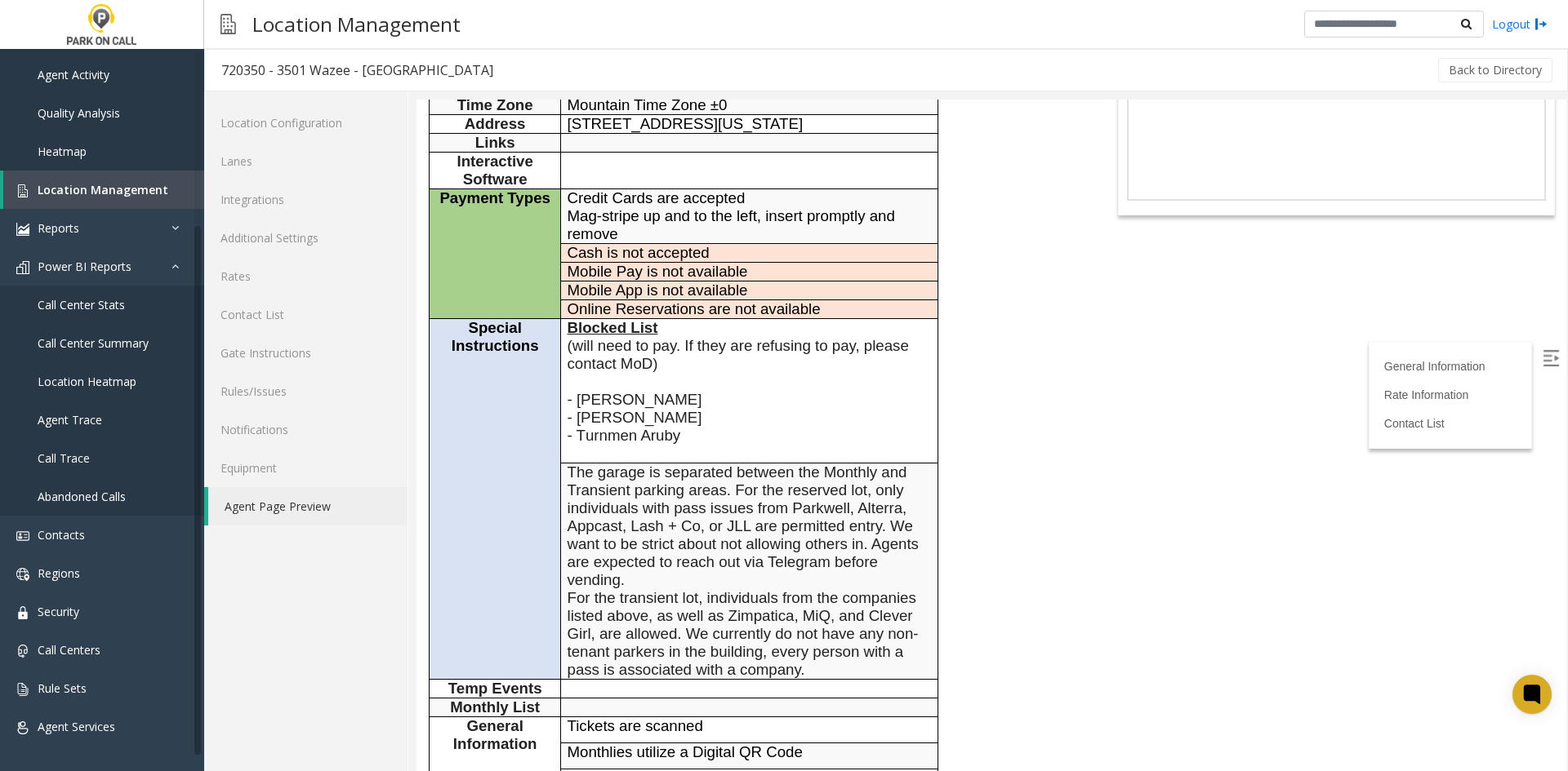
scroll to position [163, 0]
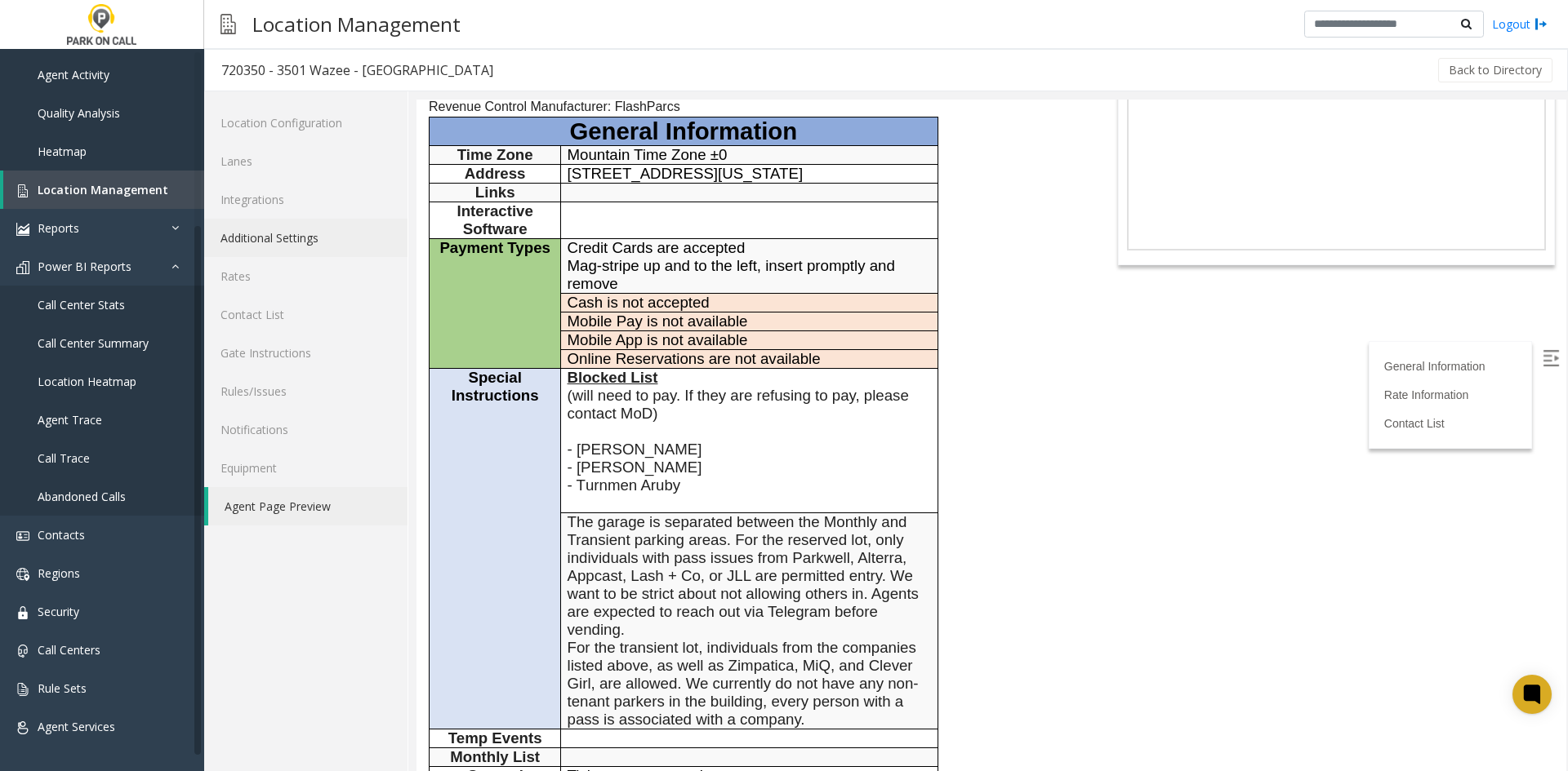
click at [302, 251] on link "Additional Settings" at bounding box center [305, 238] width 203 height 38
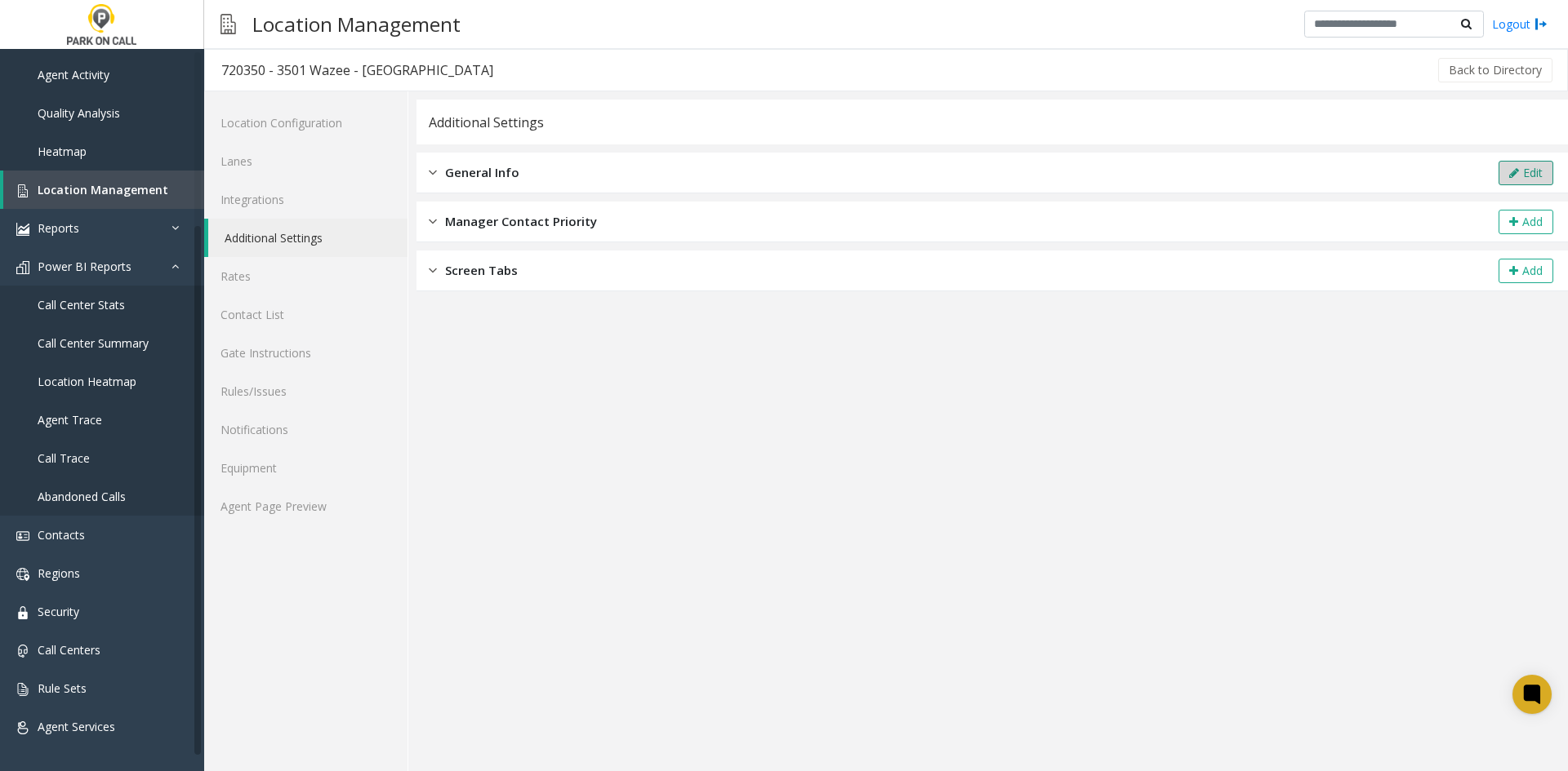
click at [1545, 168] on button "Edit" at bounding box center [1525, 173] width 55 height 24
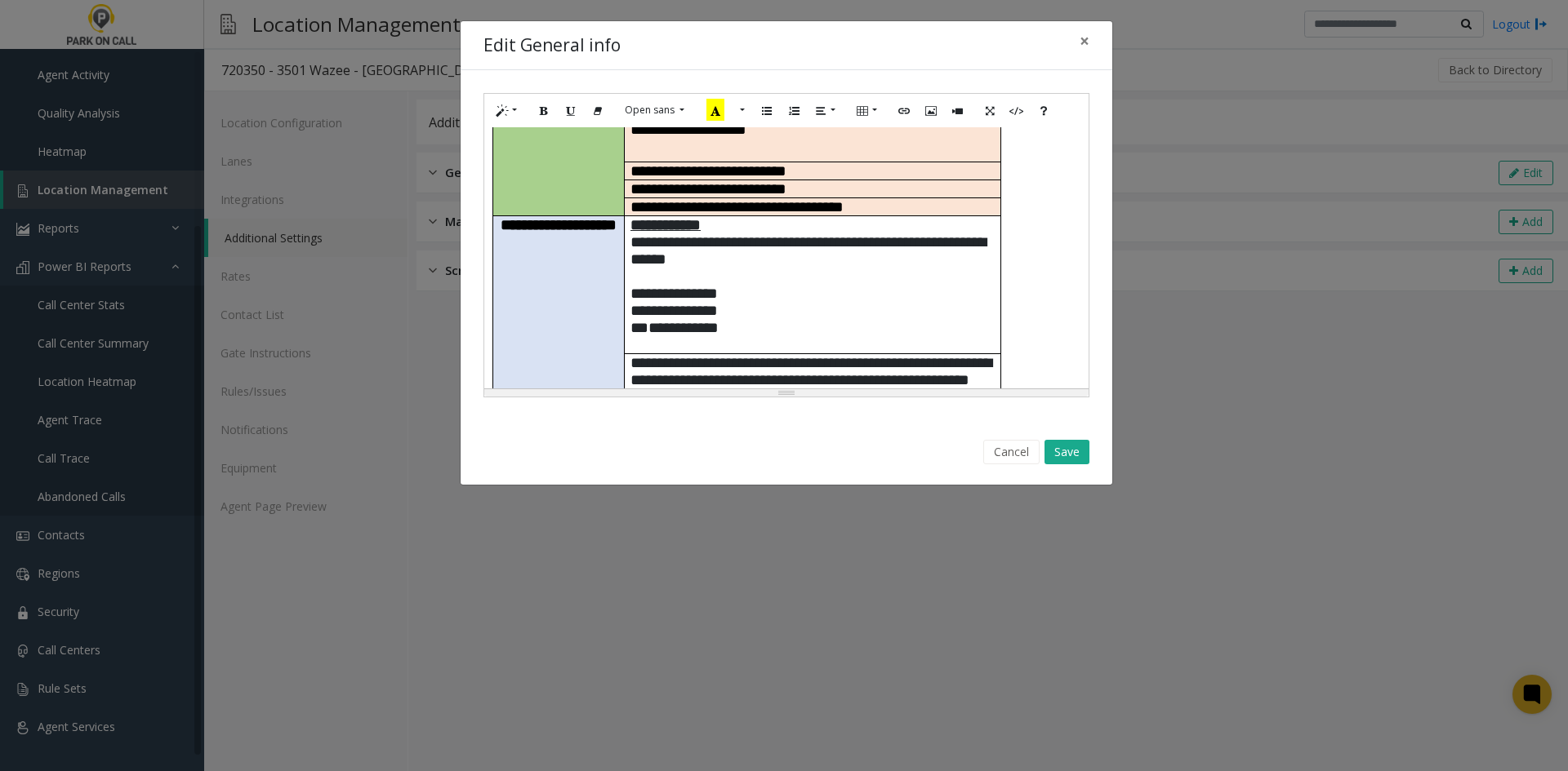
scroll to position [327, 0]
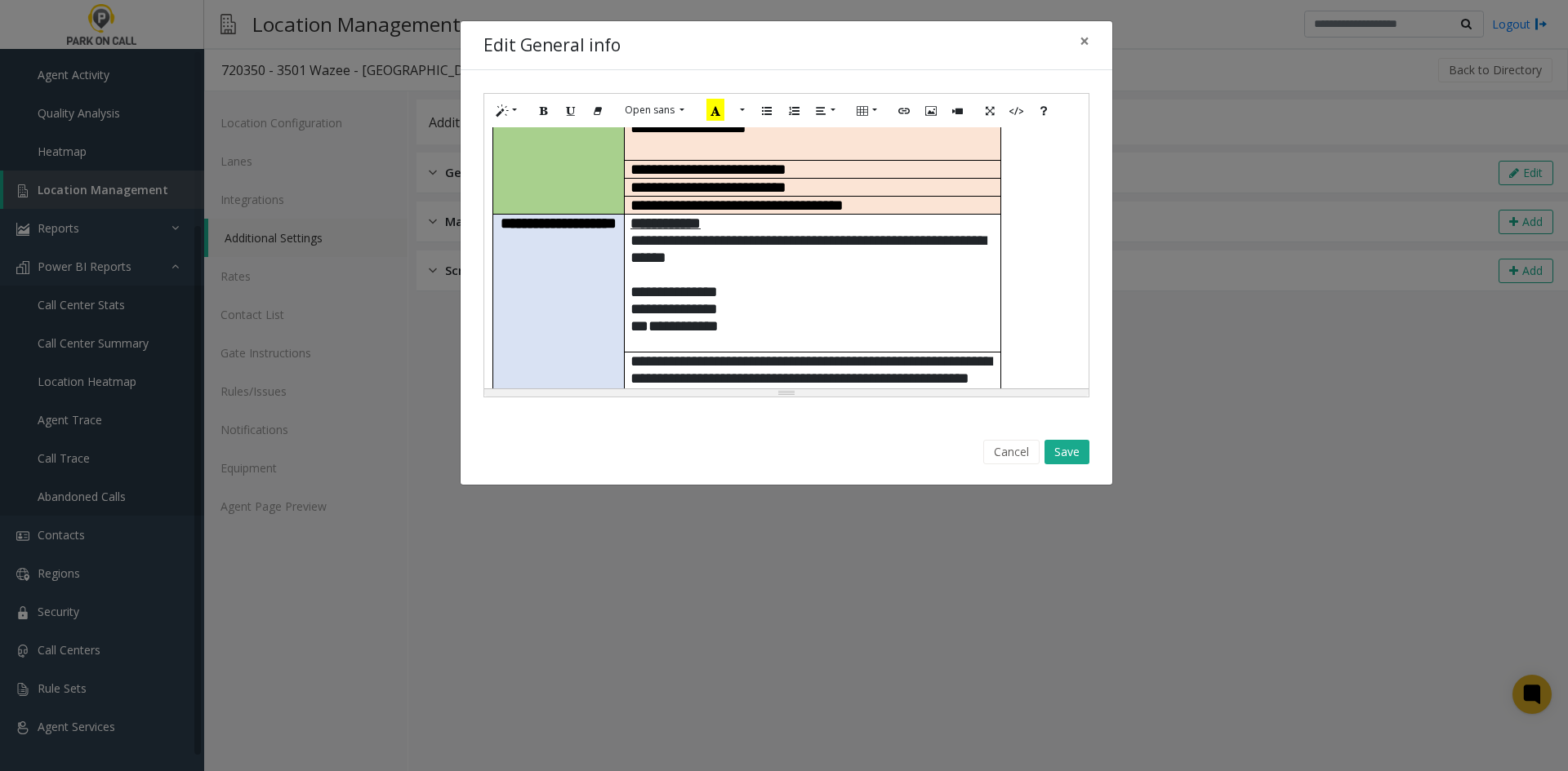
click at [758, 335] on p at bounding box center [812, 343] width 364 height 17
click at [763, 317] on p "**********" at bounding box center [812, 326] width 364 height 17
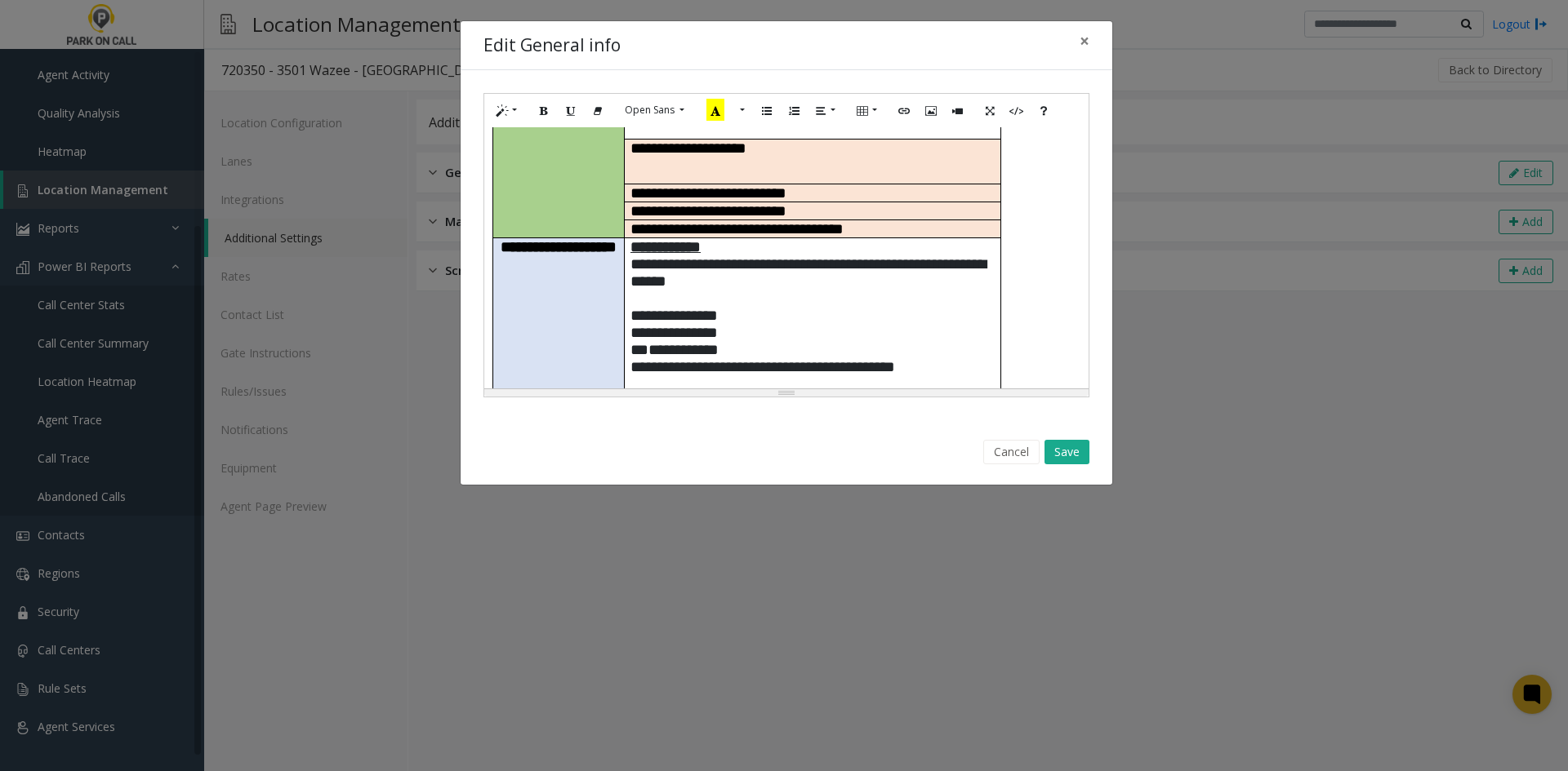
click at [783, 359] on span "**********" at bounding box center [769, 366] width 253 height 16
drag, startPoint x: 737, startPoint y: 275, endPoint x: 629, endPoint y: 254, distance: 110.0
click at [629, 254] on td "**********" at bounding box center [811, 315] width 376 height 155
copy font "**********"
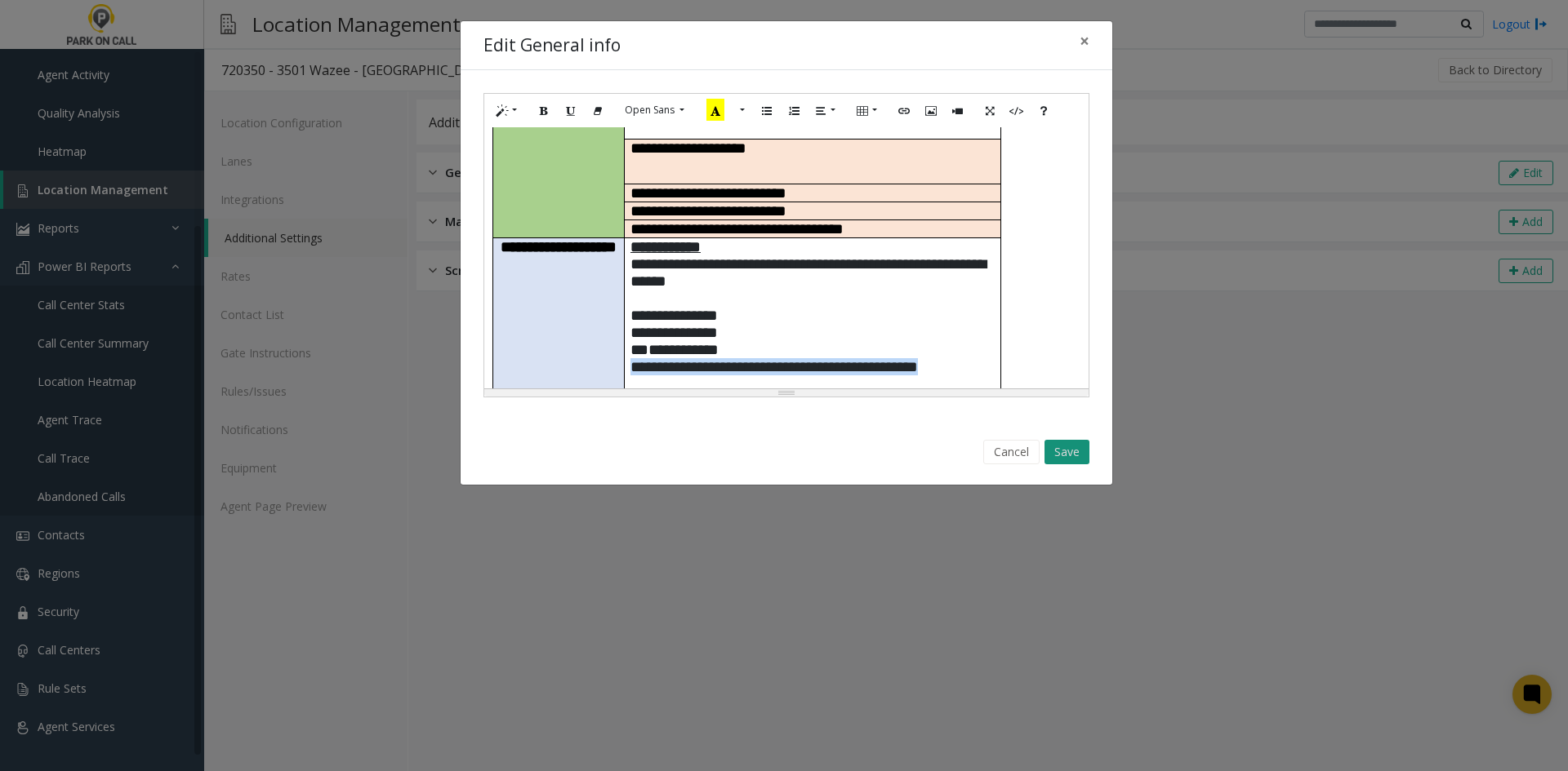
click at [1073, 448] on button "Save" at bounding box center [1067, 452] width 45 height 24
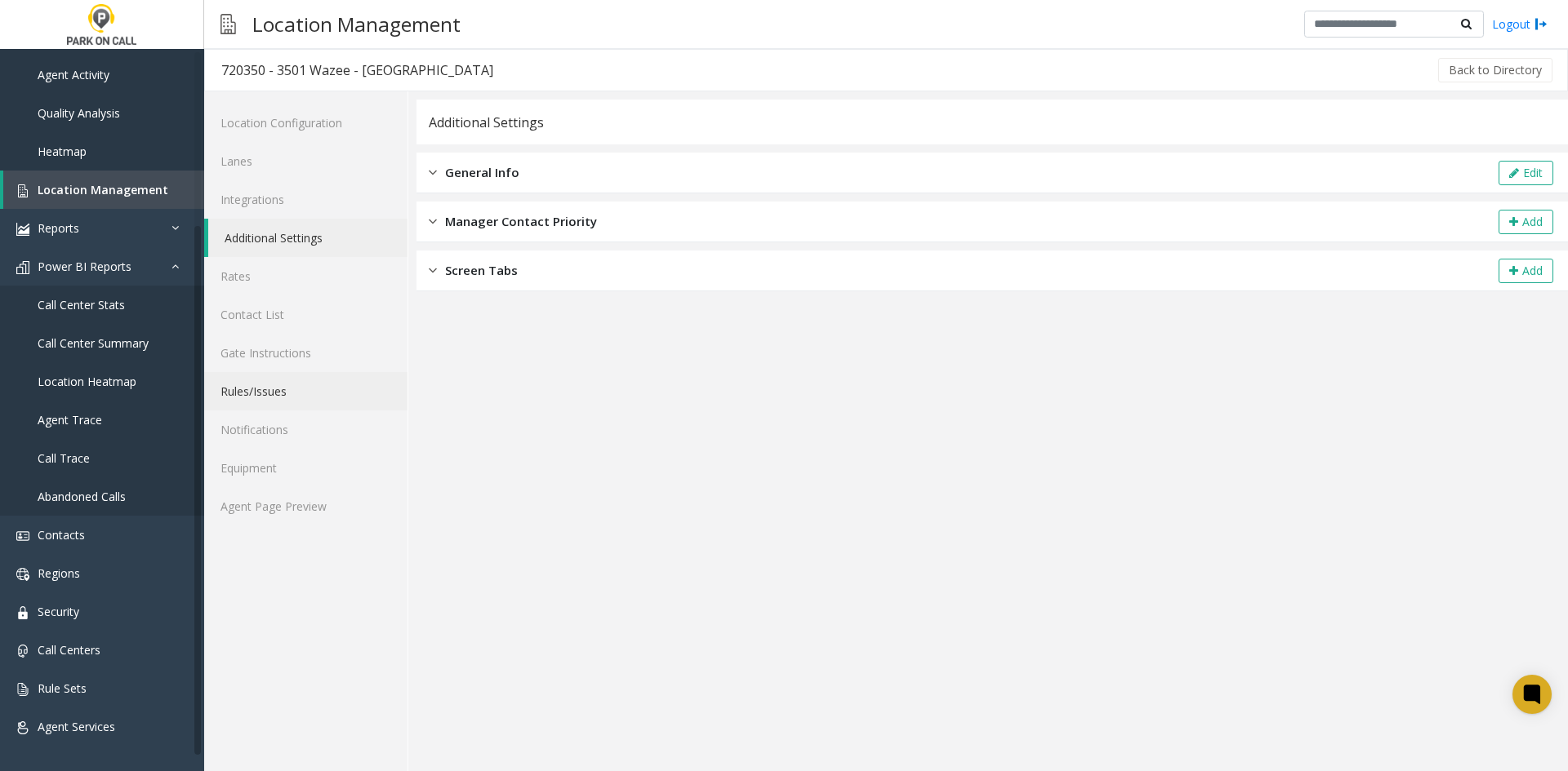
click at [279, 396] on link "Rules/Issues" at bounding box center [305, 391] width 203 height 38
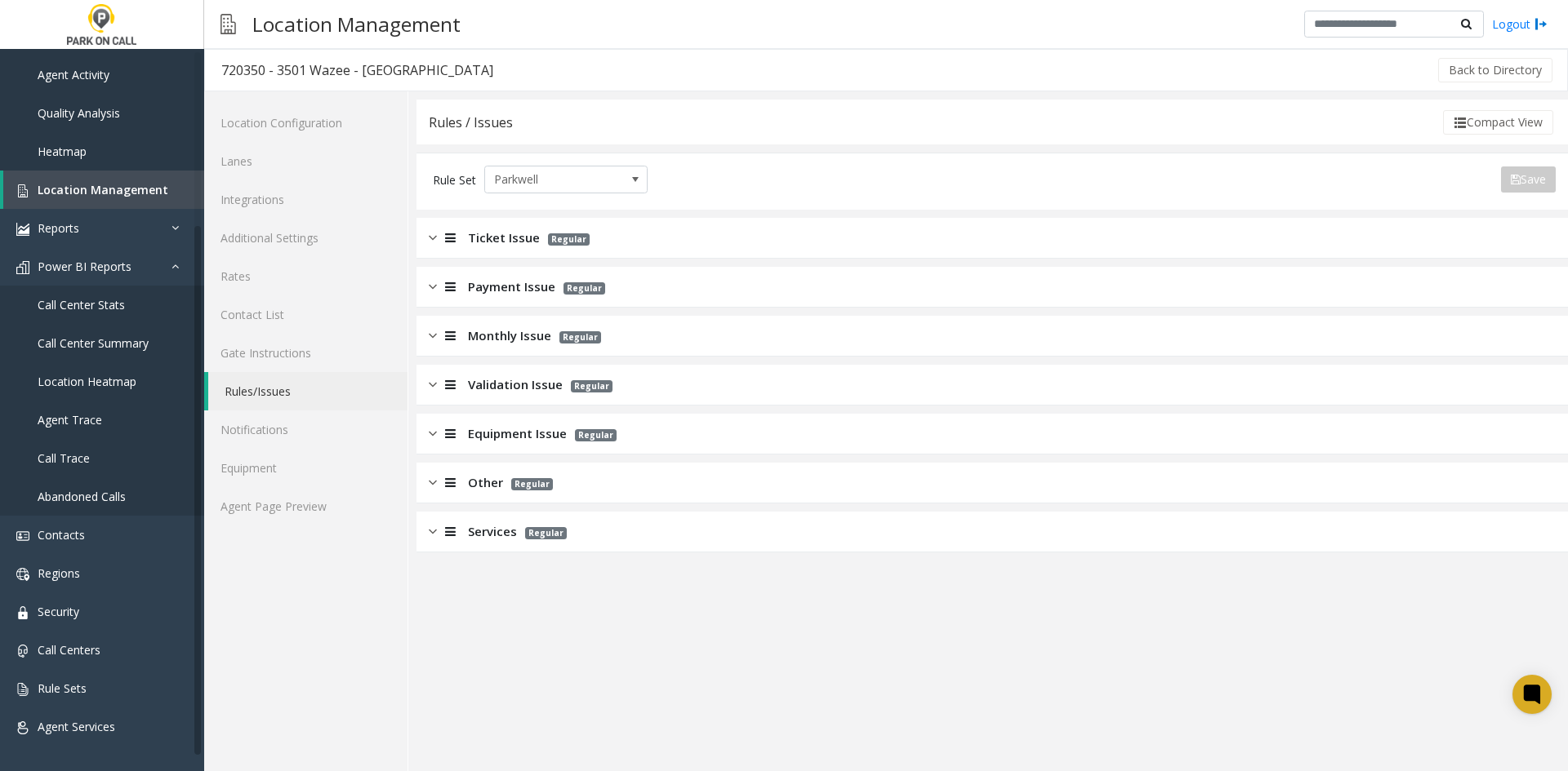
click at [499, 257] on div "Ticket Issue Regular" at bounding box center [992, 238] width 1151 height 41
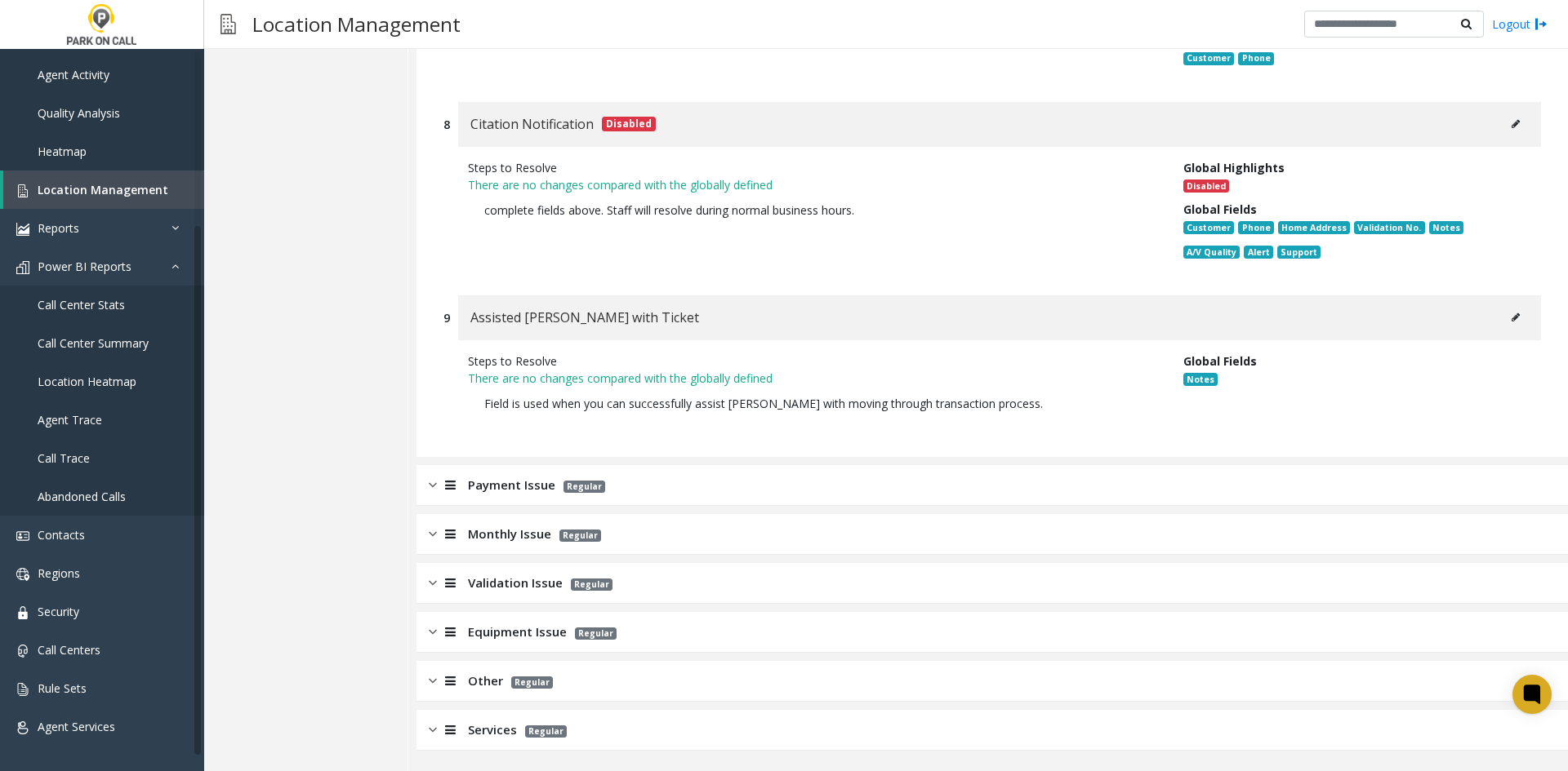
click at [542, 473] on div "Payment Issue Regular" at bounding box center [992, 485] width 1151 height 41
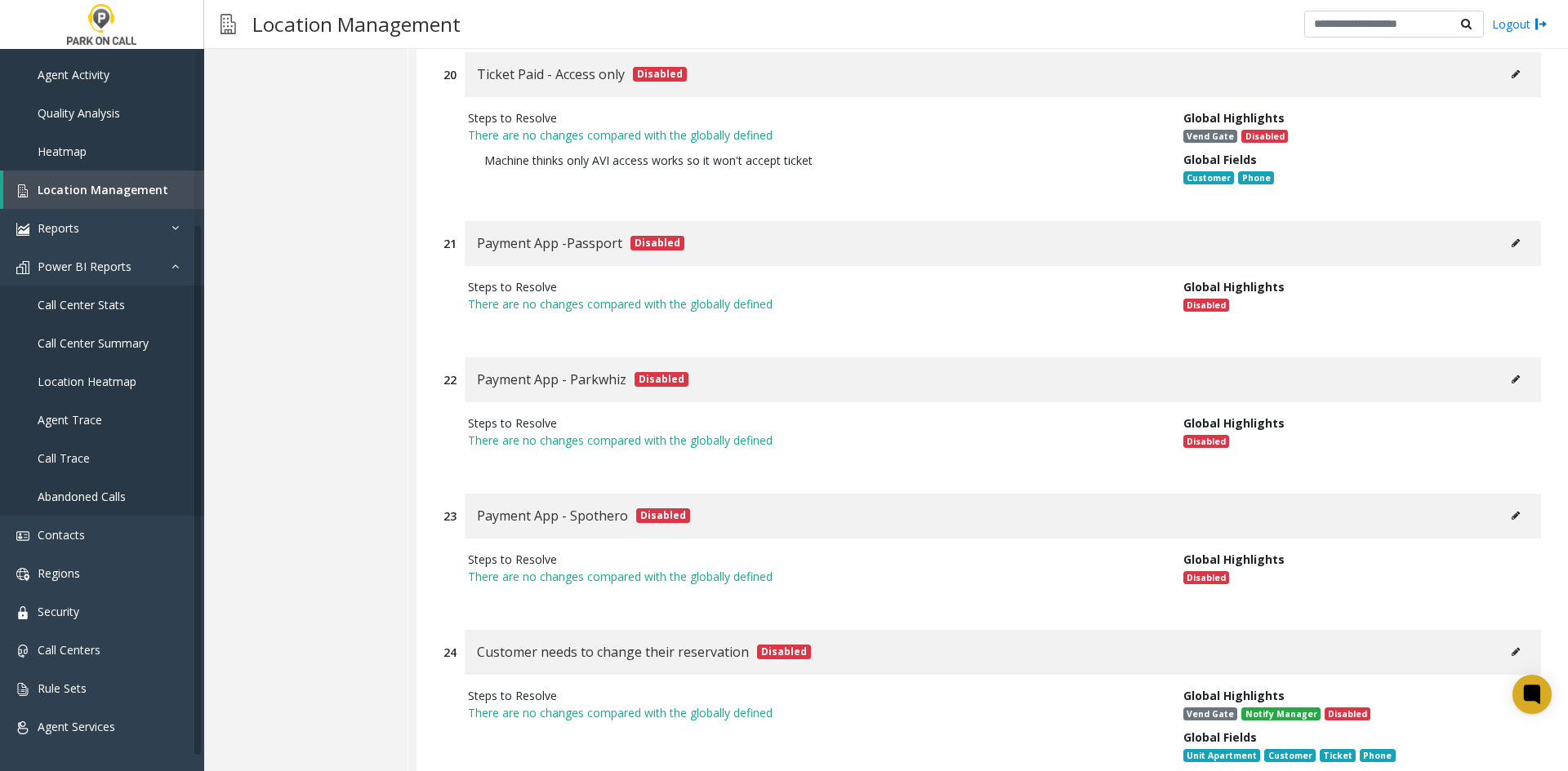
scroll to position [6506, 0]
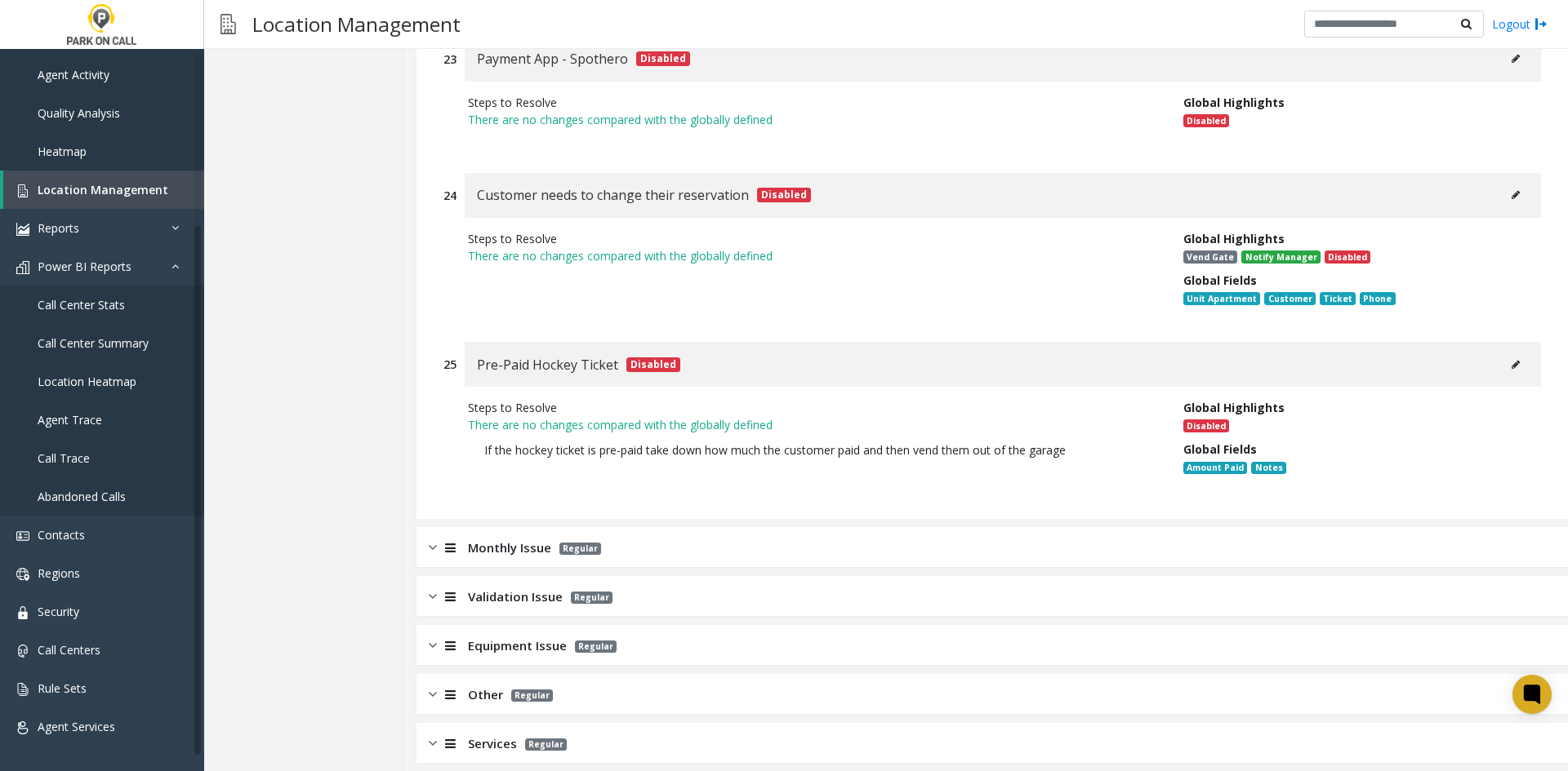
click at [525, 587] on span "Validation Issue" at bounding box center [515, 597] width 95 height 19
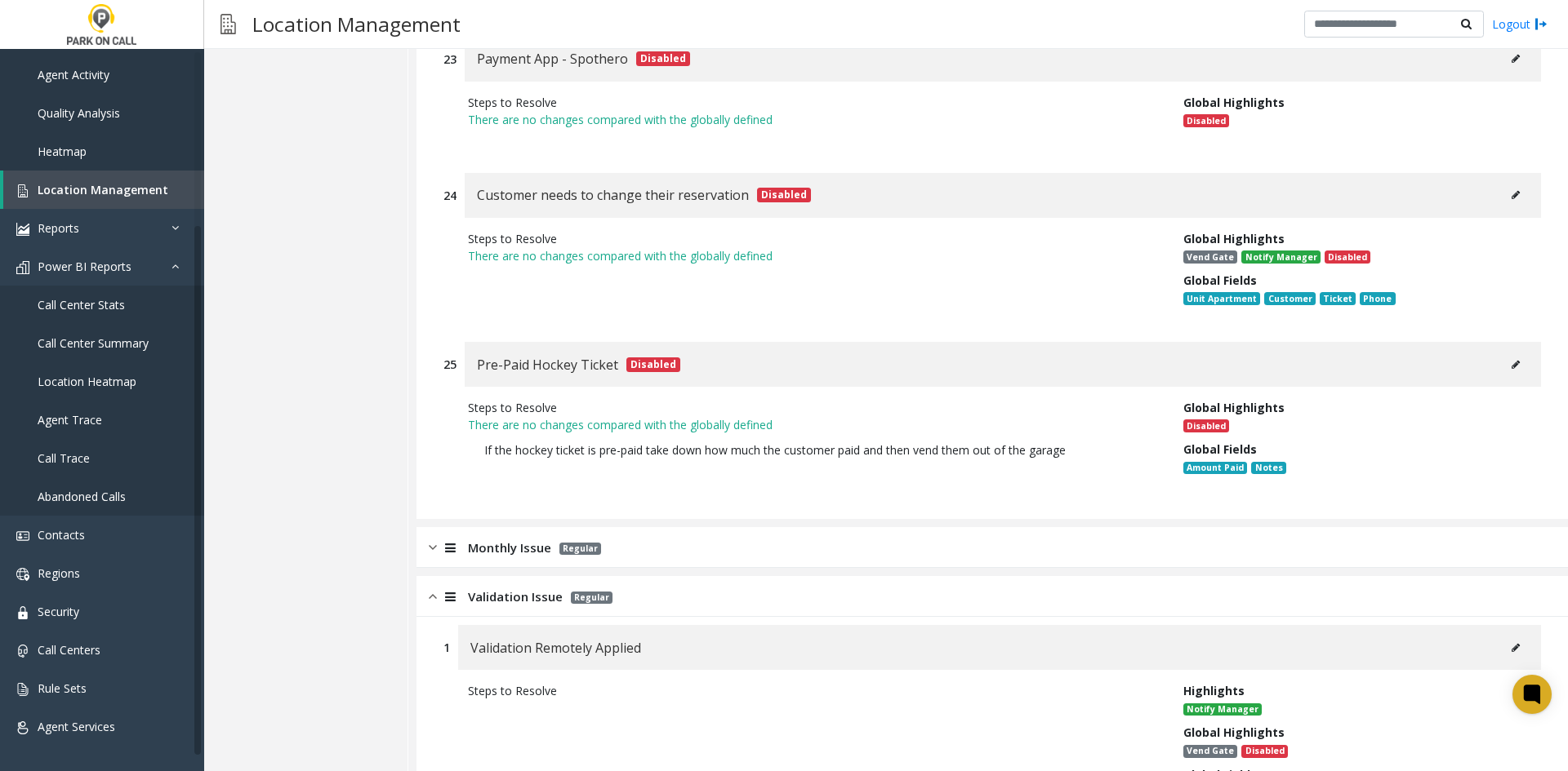
click at [519, 538] on span "Monthly Issue" at bounding box center [510, 547] width 84 height 19
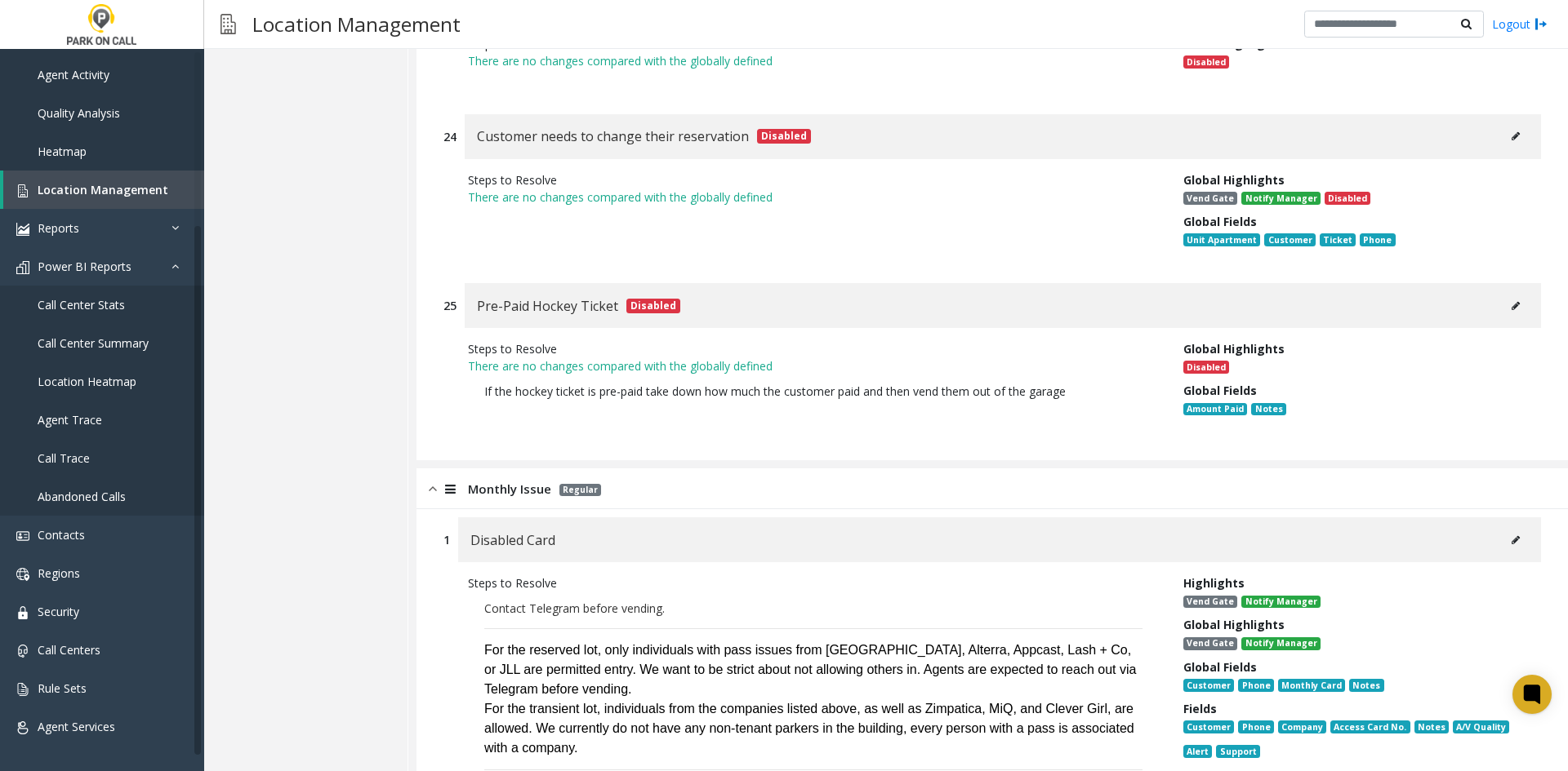
scroll to position [6914, 0]
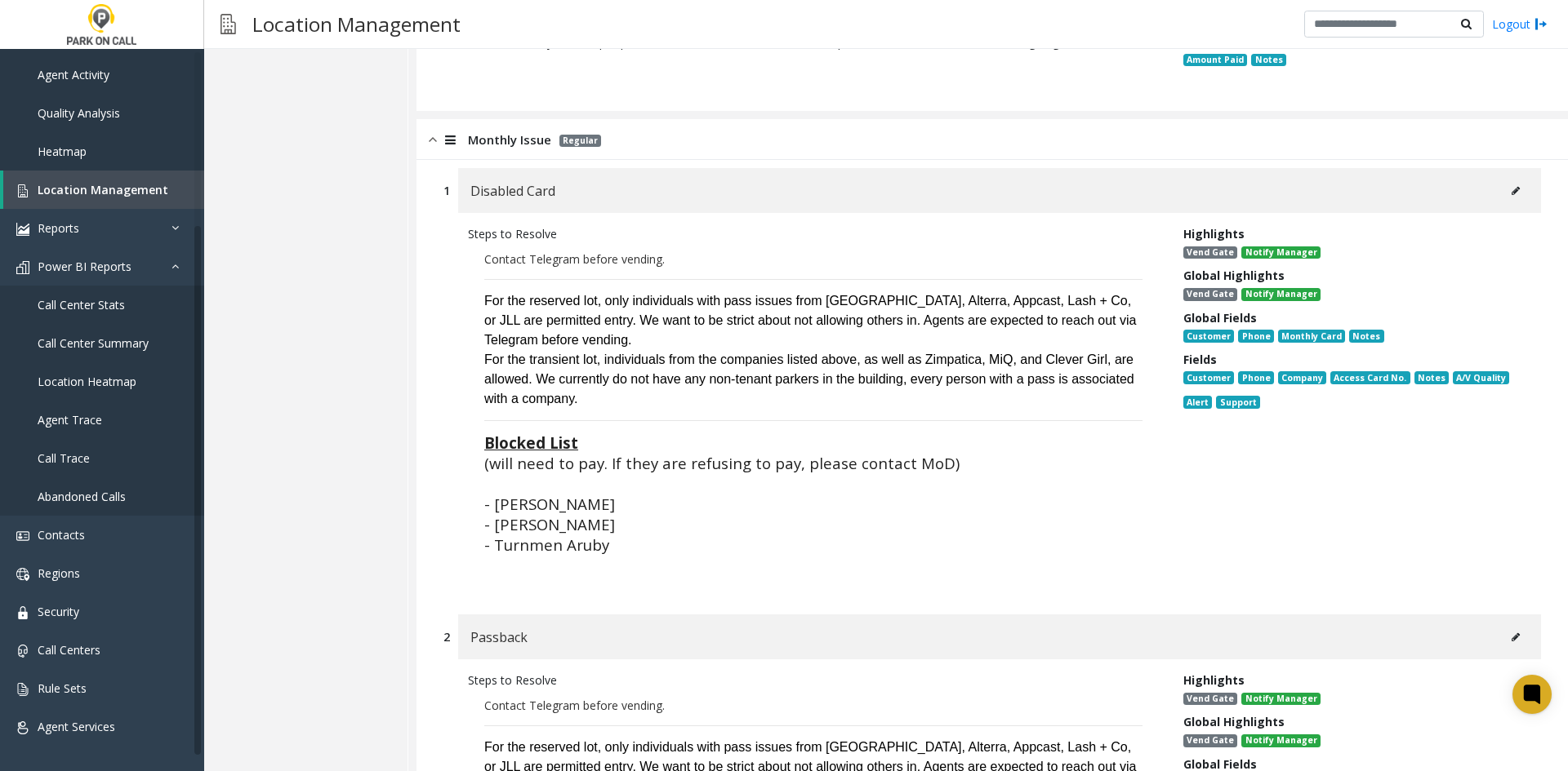
click at [1511, 186] on icon at bounding box center [1515, 191] width 8 height 10
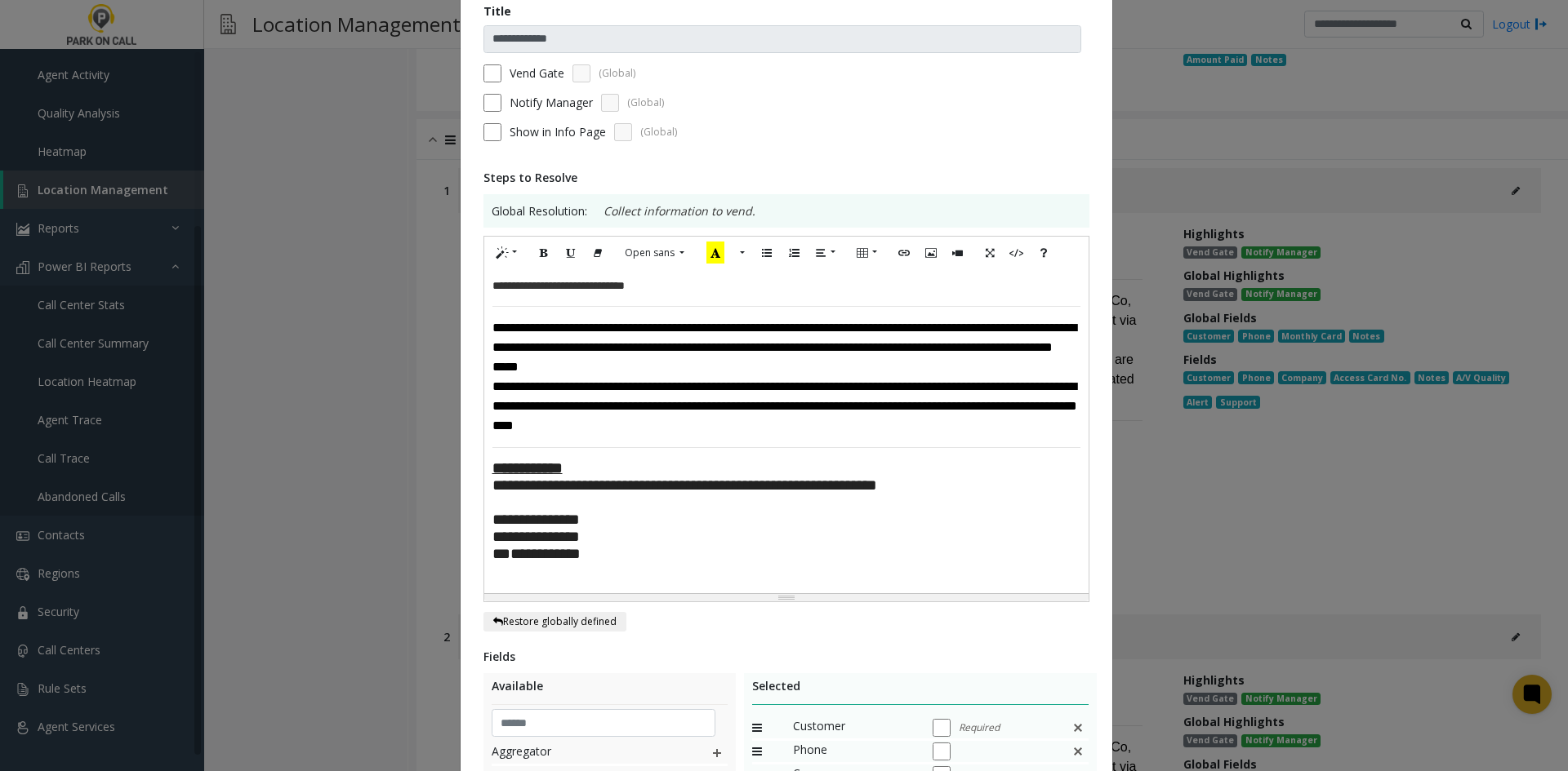
scroll to position [163, 0]
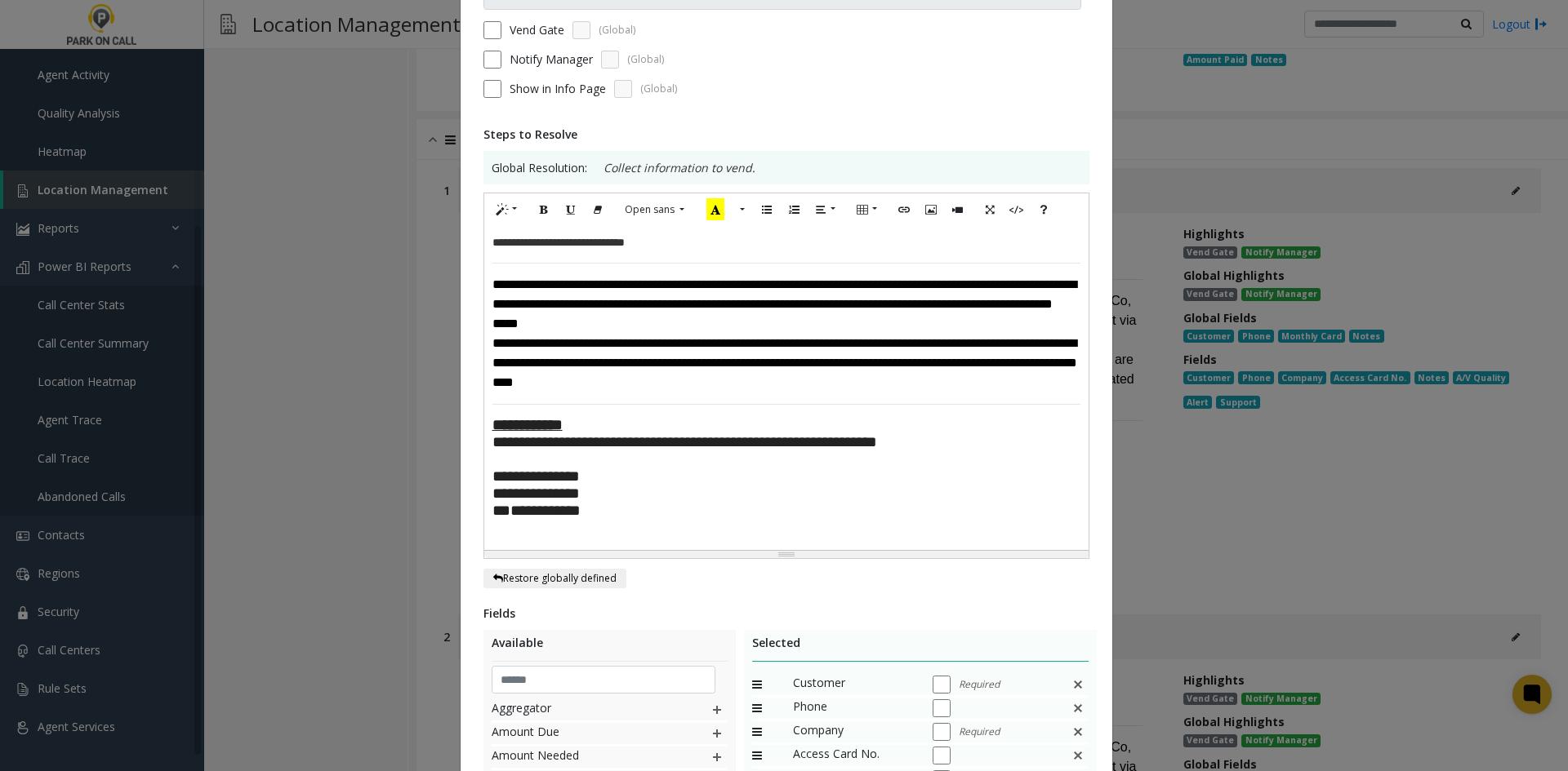
click at [624, 519] on p "**********" at bounding box center [785, 510] width 588 height 17
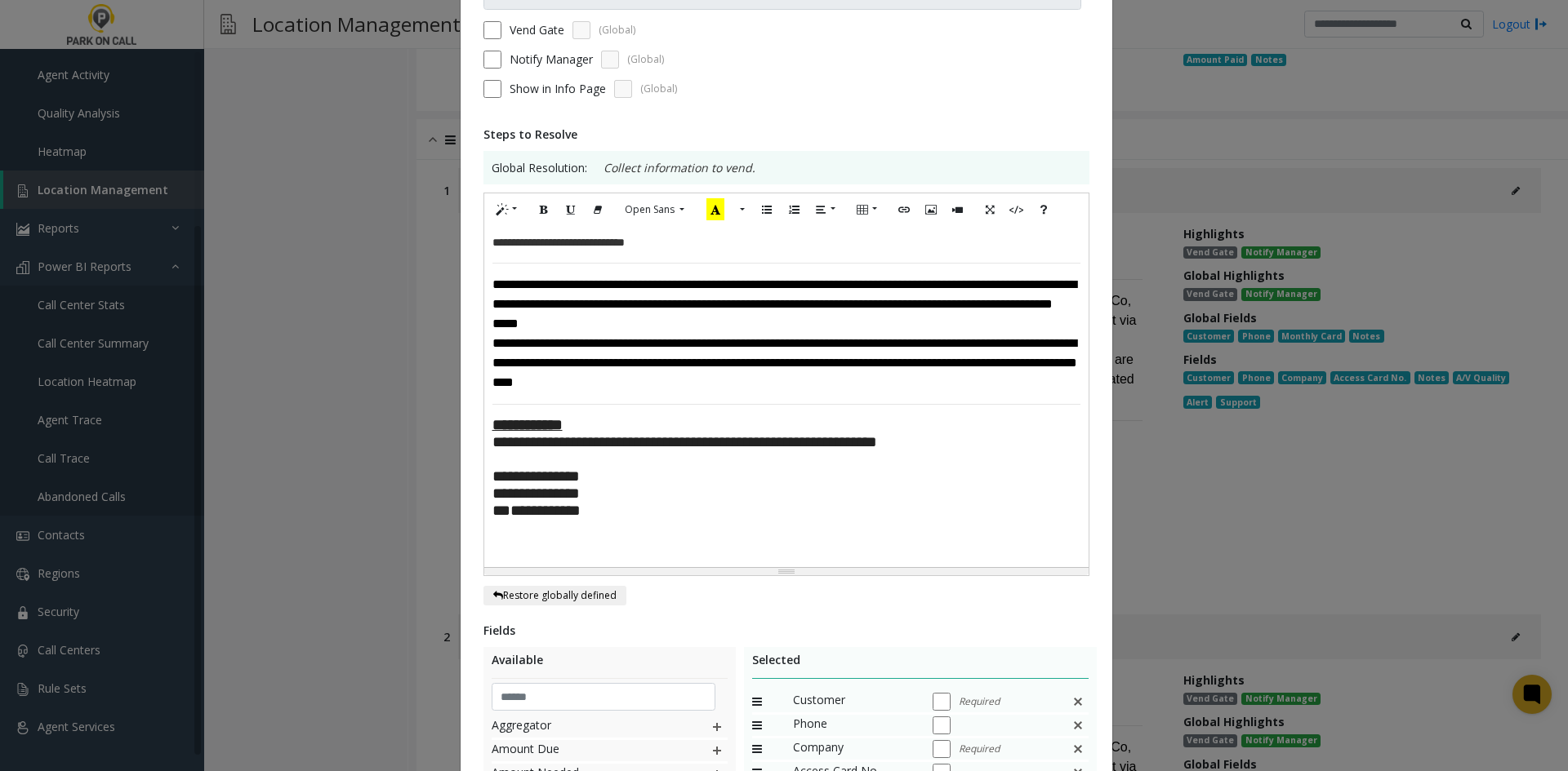
paste div
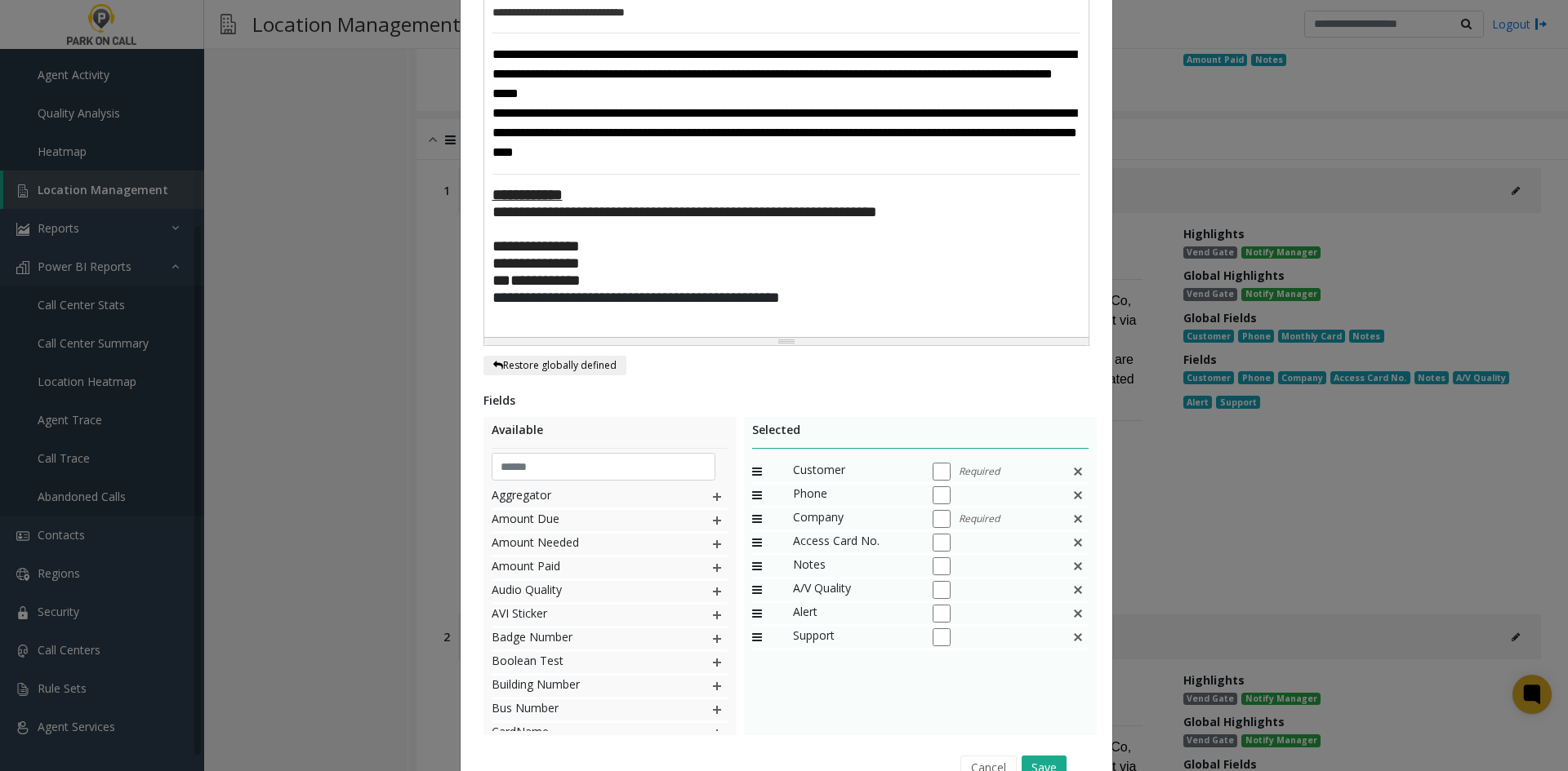
scroll to position [502, 0]
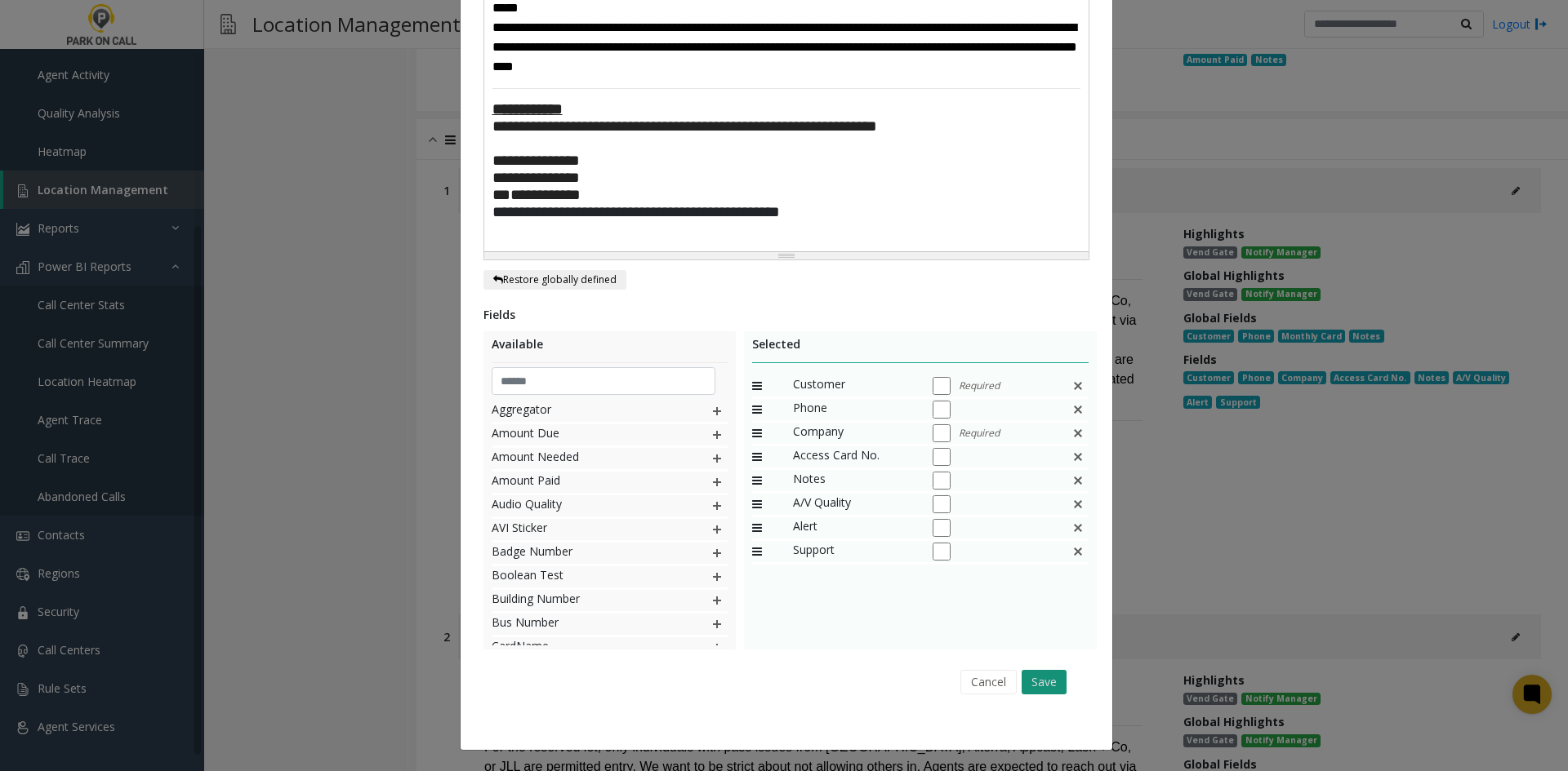
drag, startPoint x: 1051, startPoint y: 677, endPoint x: 1042, endPoint y: 626, distance: 51.8
click at [1053, 676] on button "Save" at bounding box center [1043, 682] width 45 height 24
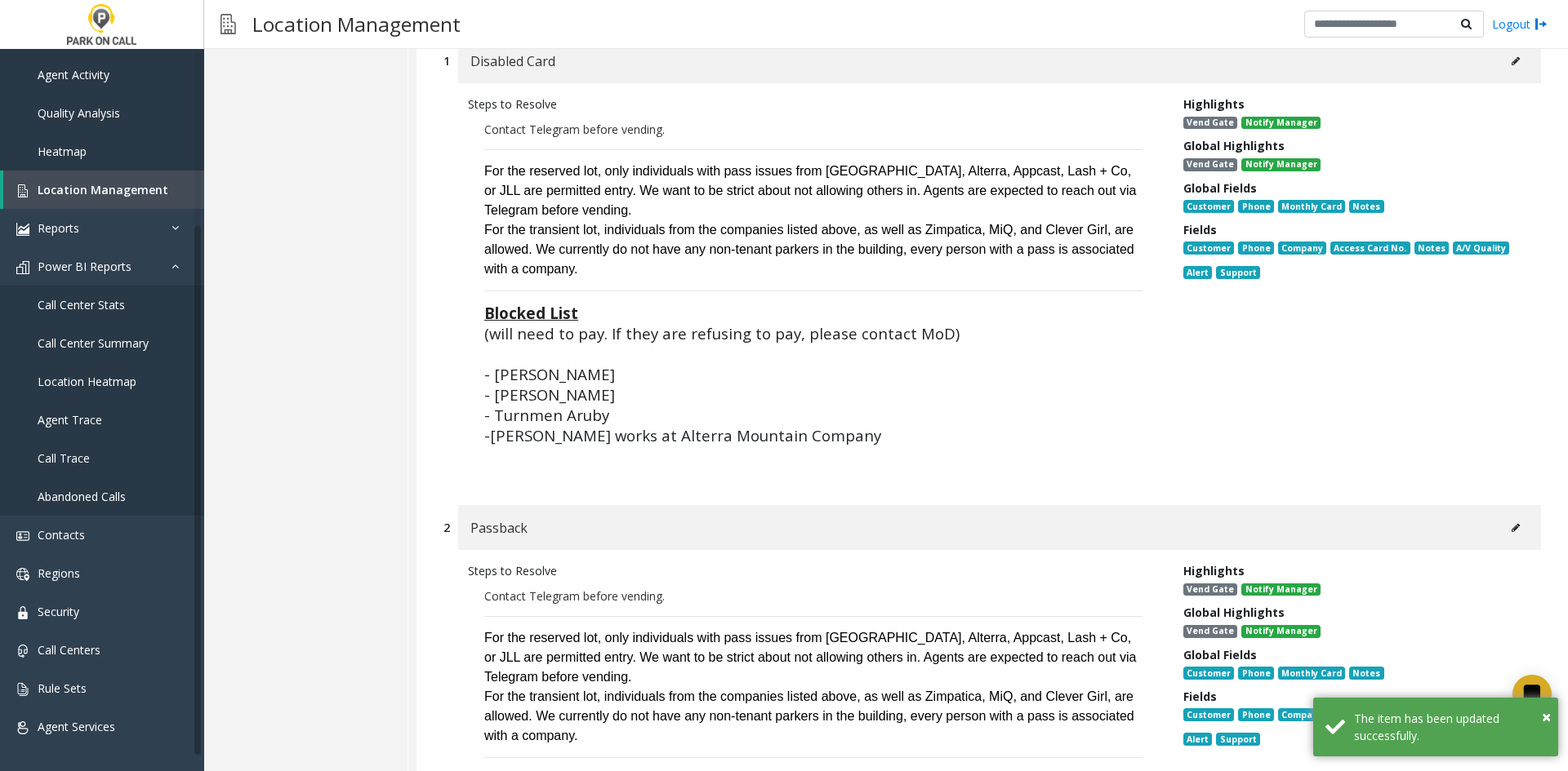
scroll to position [7404, 0]
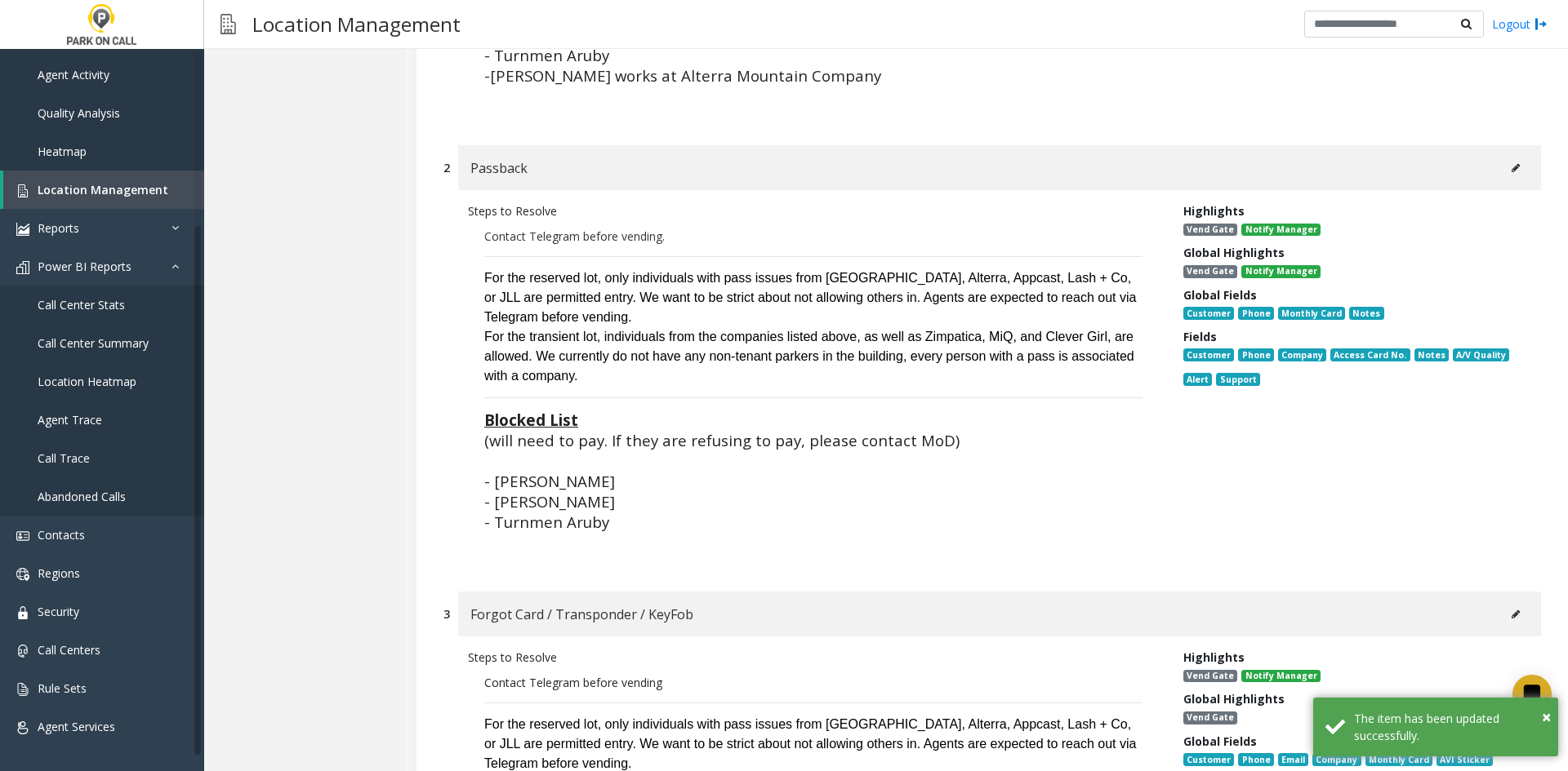
click at [1511, 163] on icon at bounding box center [1515, 168] width 8 height 10
type input "********"
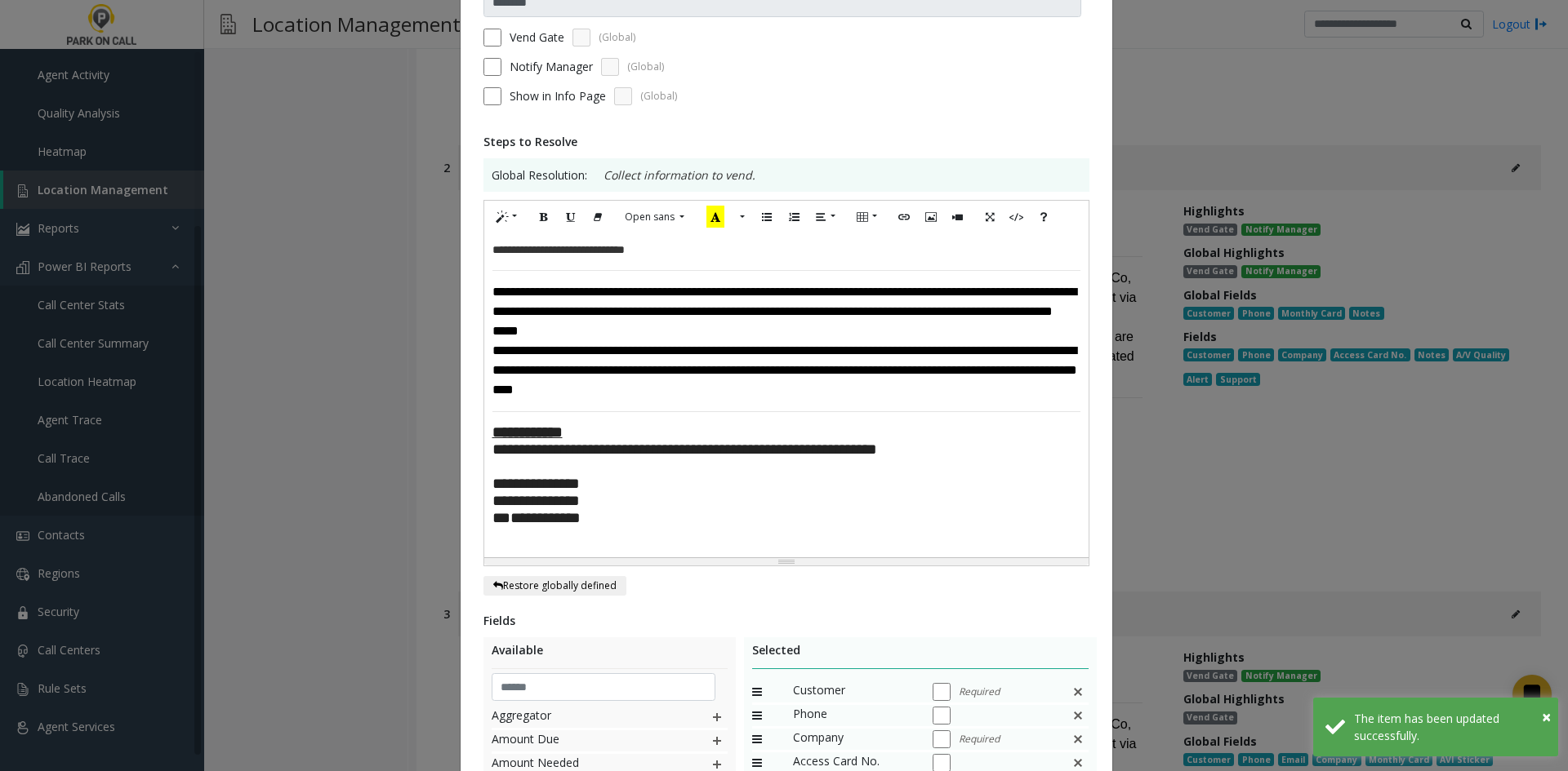
scroll to position [163, 0]
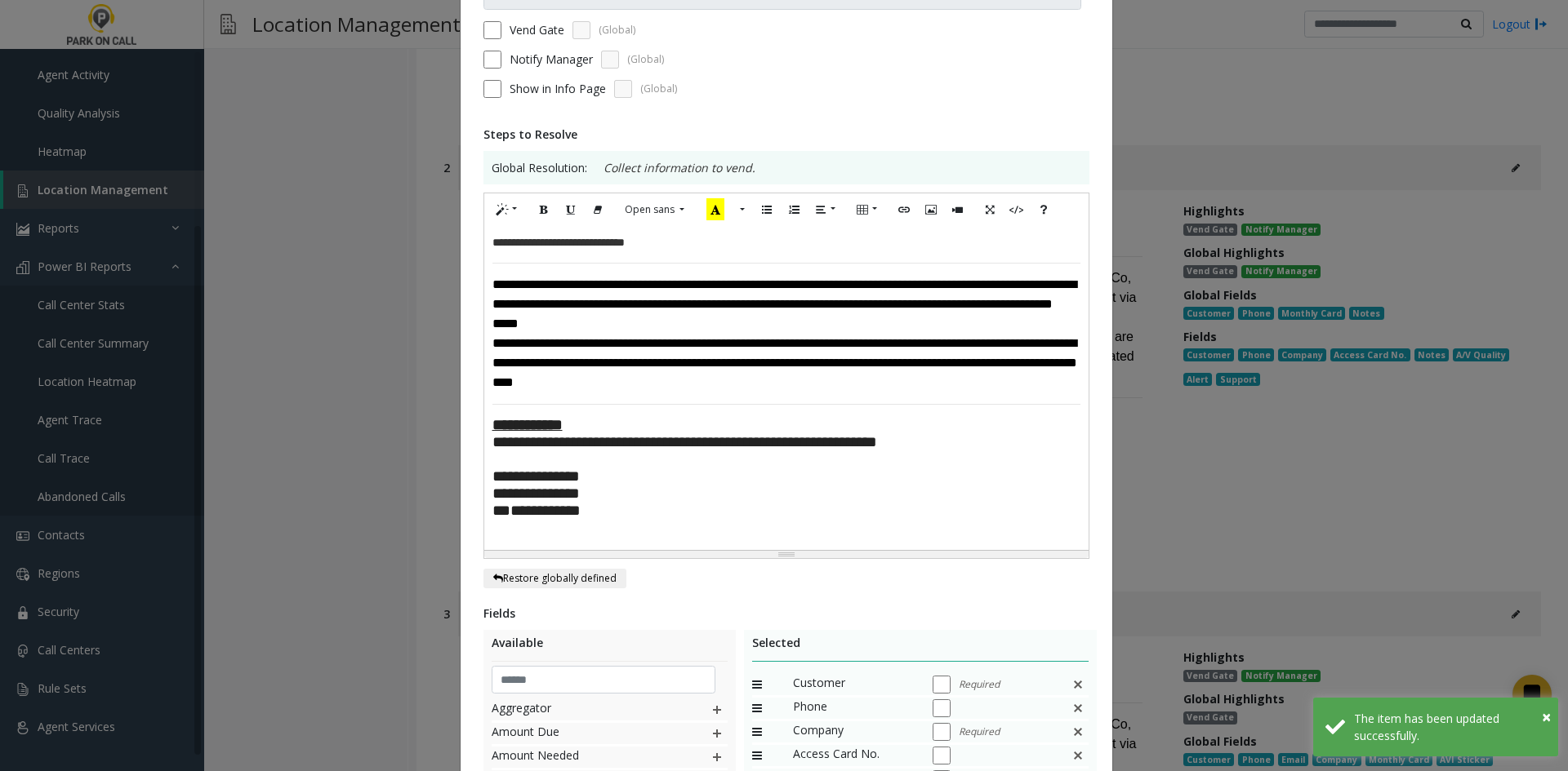
click at [651, 542] on div at bounding box center [785, 530] width 588 height 23
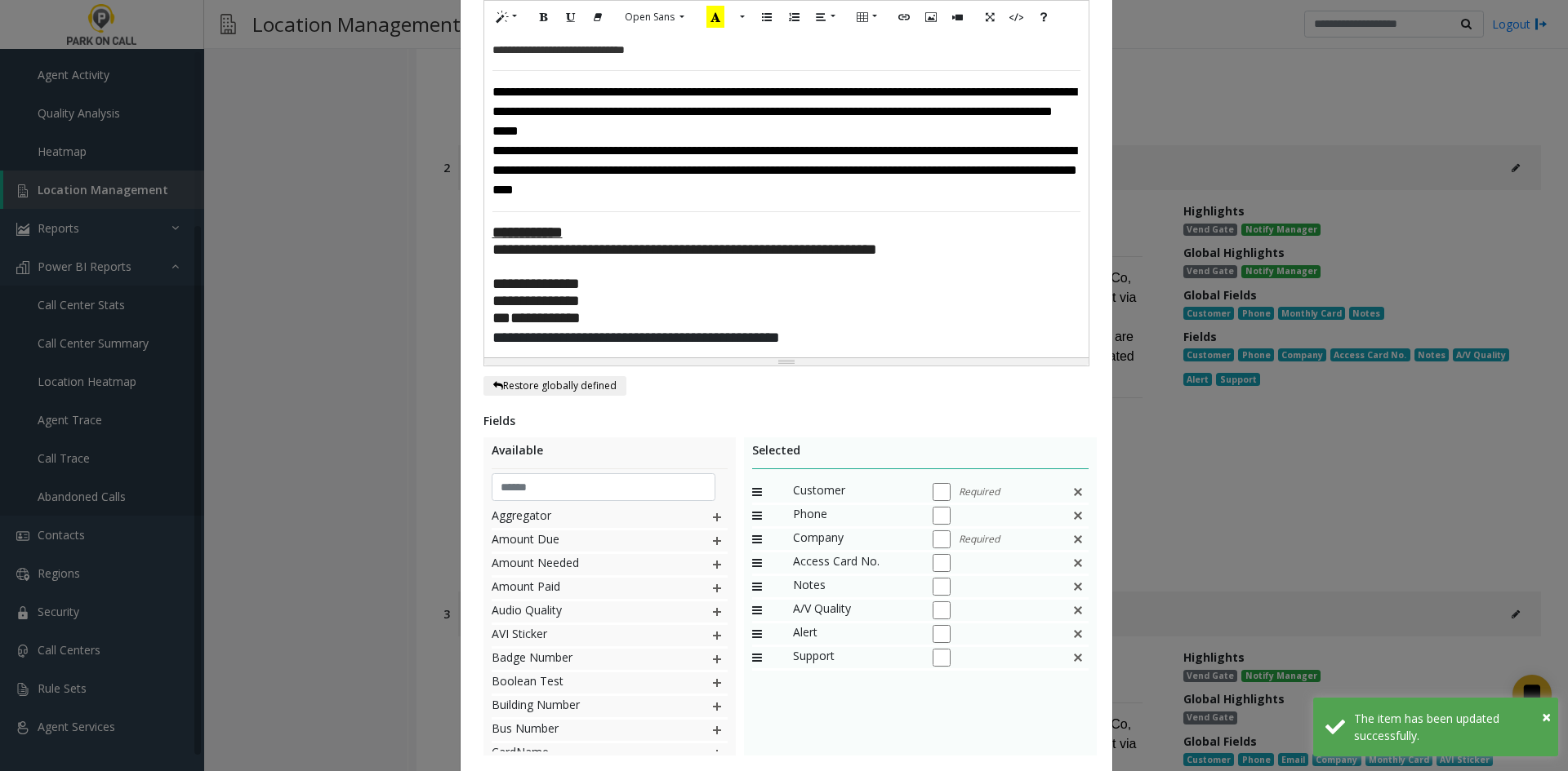
scroll to position [482, 0]
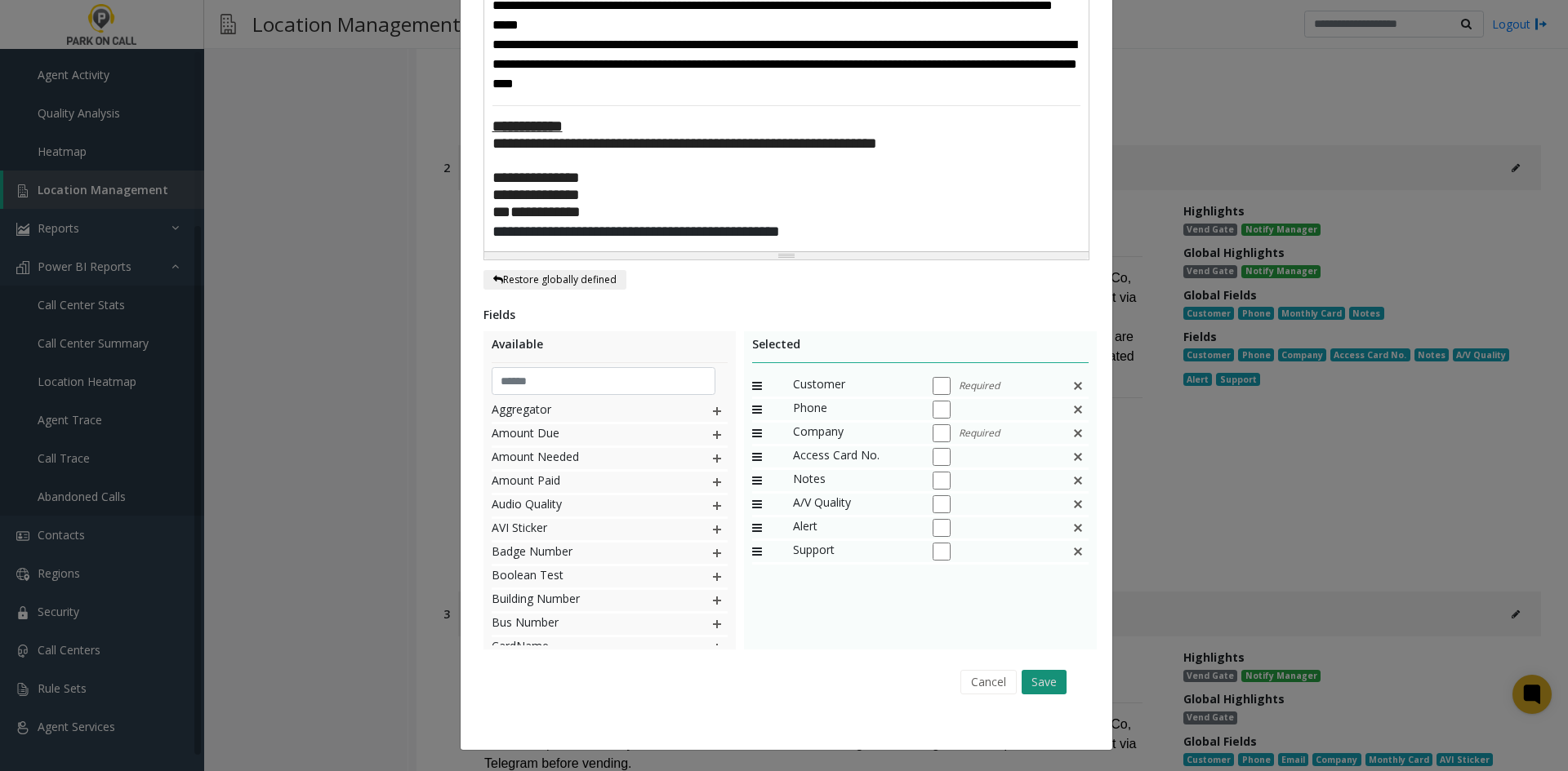
click at [1052, 673] on button "Save" at bounding box center [1043, 682] width 45 height 24
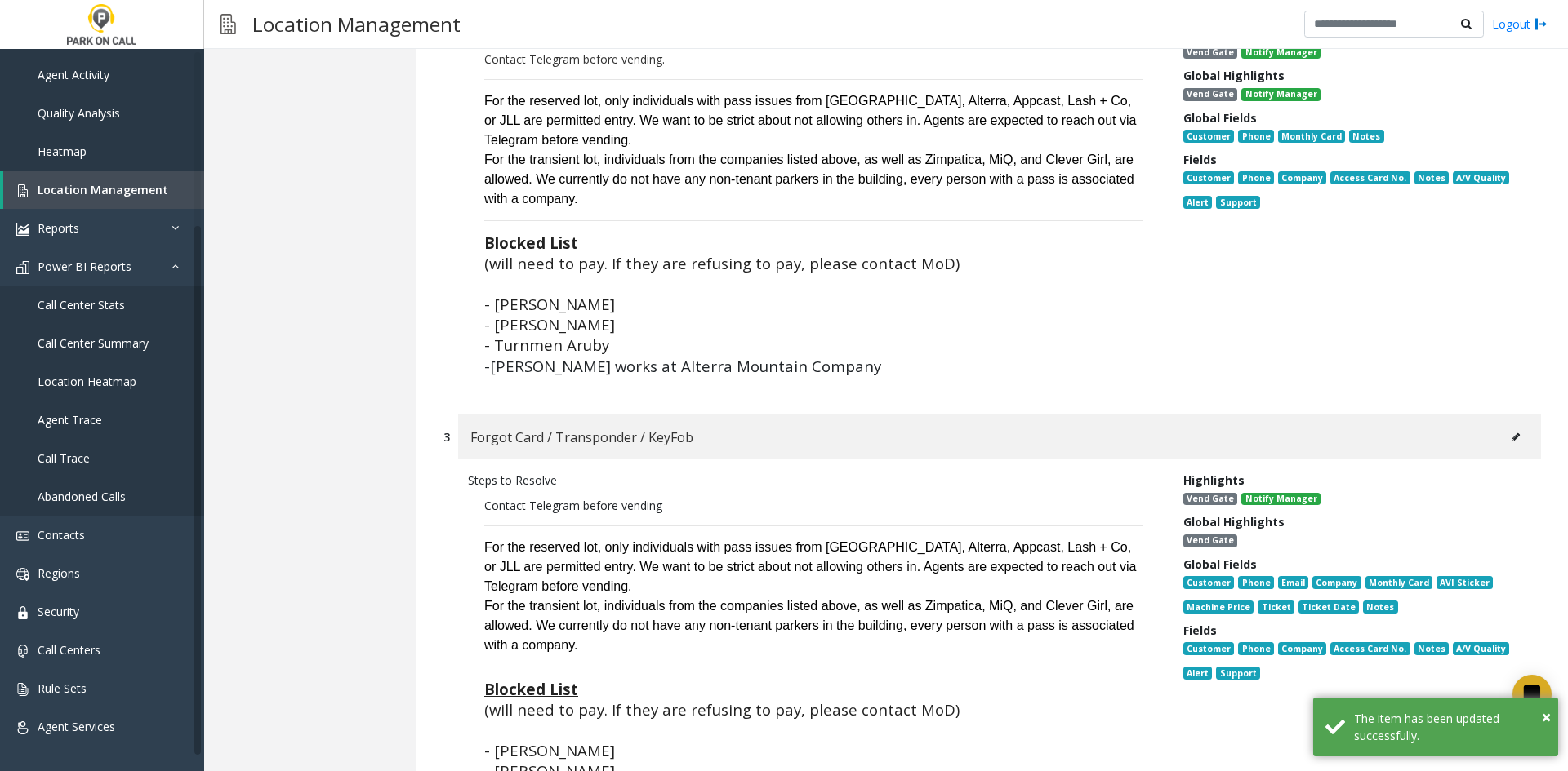
scroll to position [7893, 0]
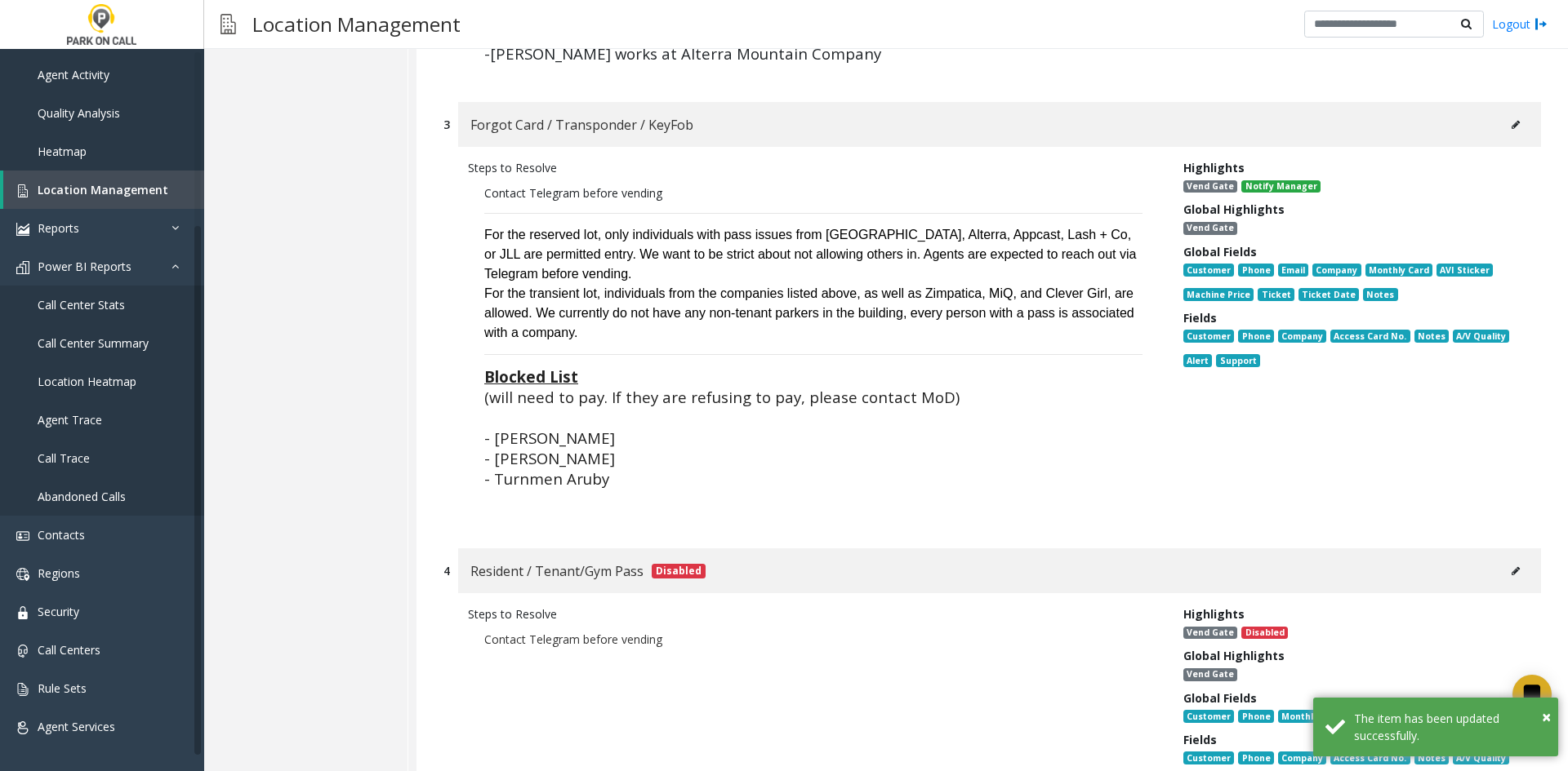
click at [1502, 112] on button at bounding box center [1515, 124] width 26 height 24
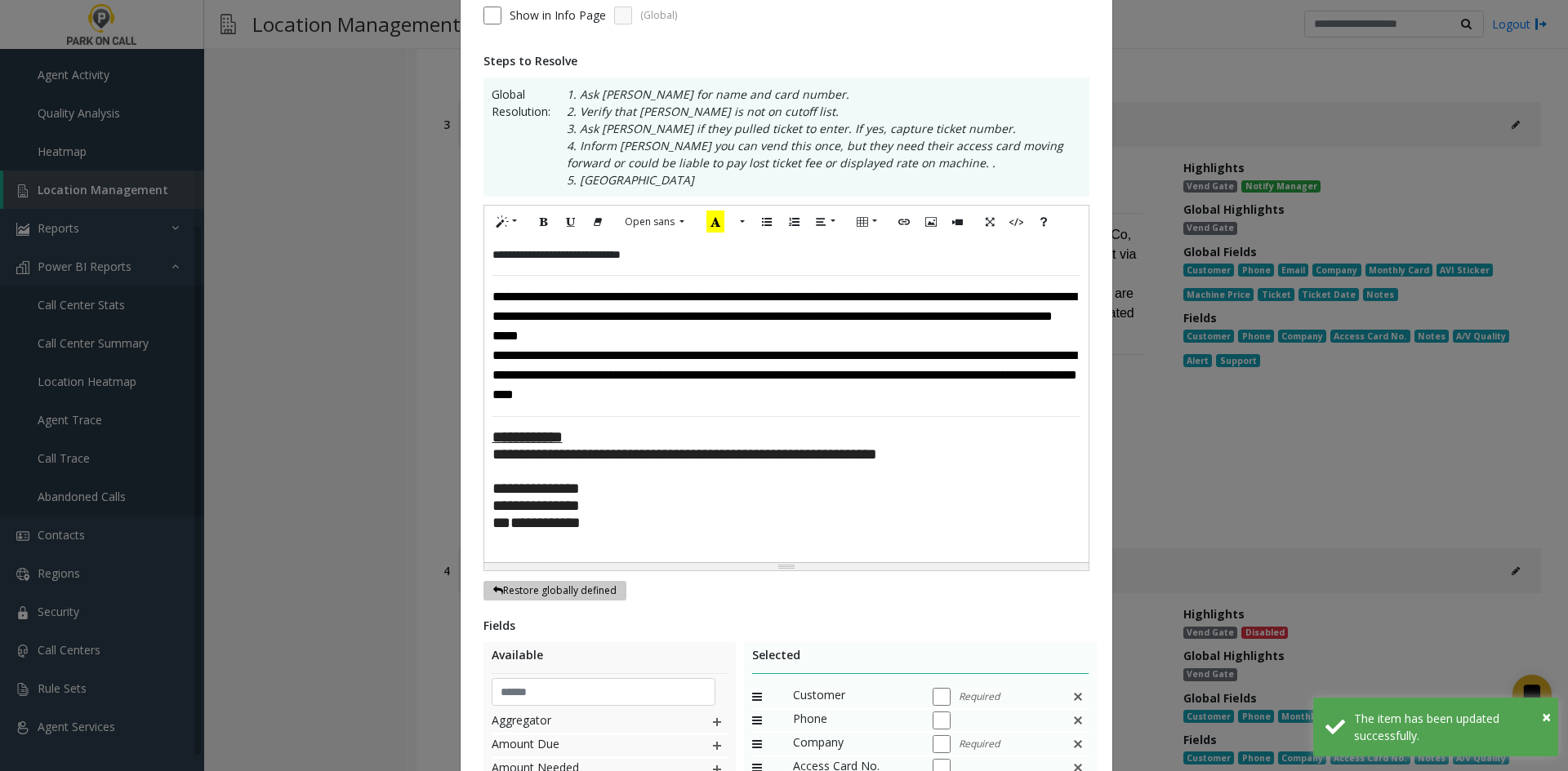
scroll to position [245, 0]
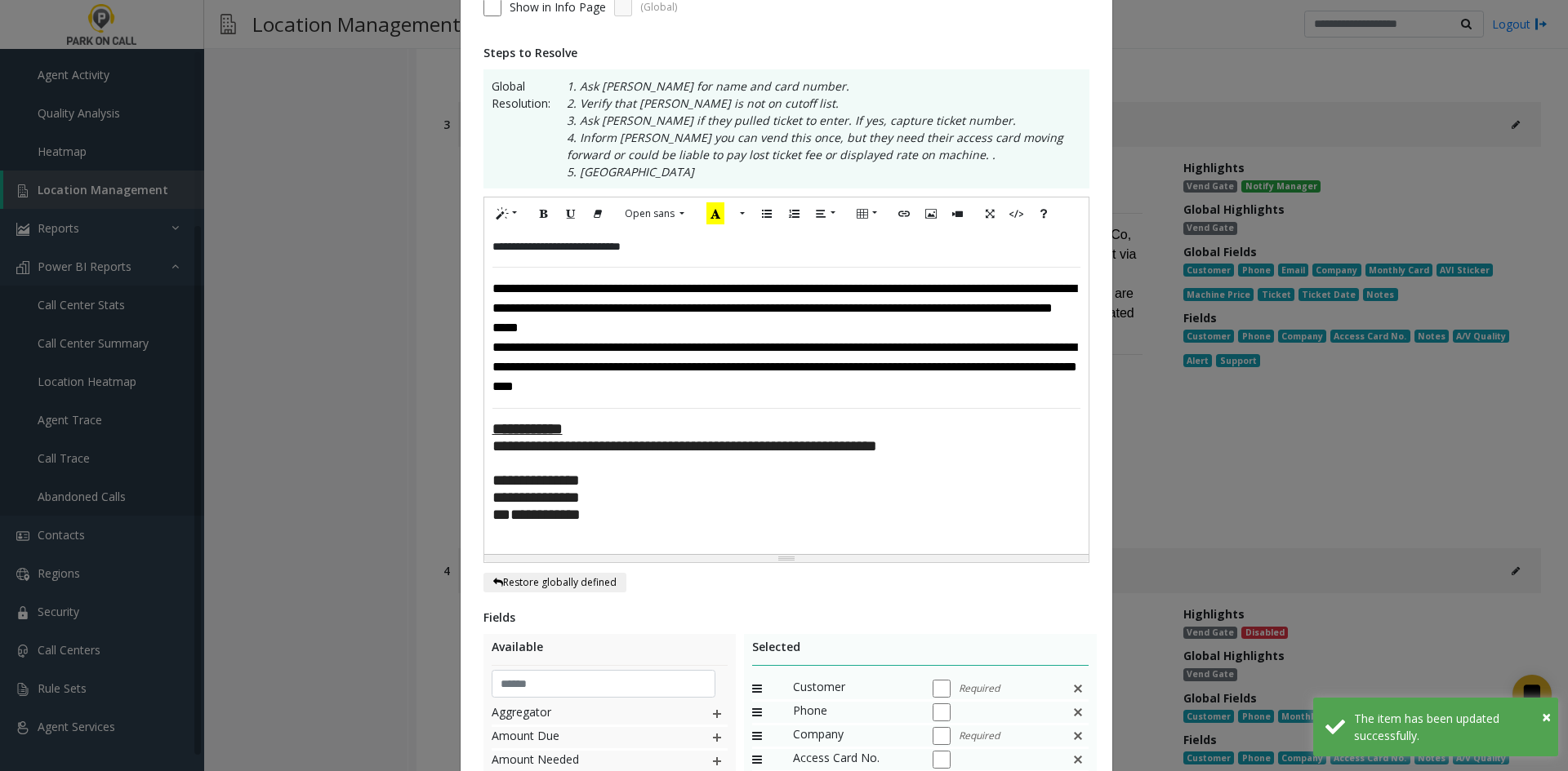
click at [542, 546] on div at bounding box center [785, 534] width 588 height 23
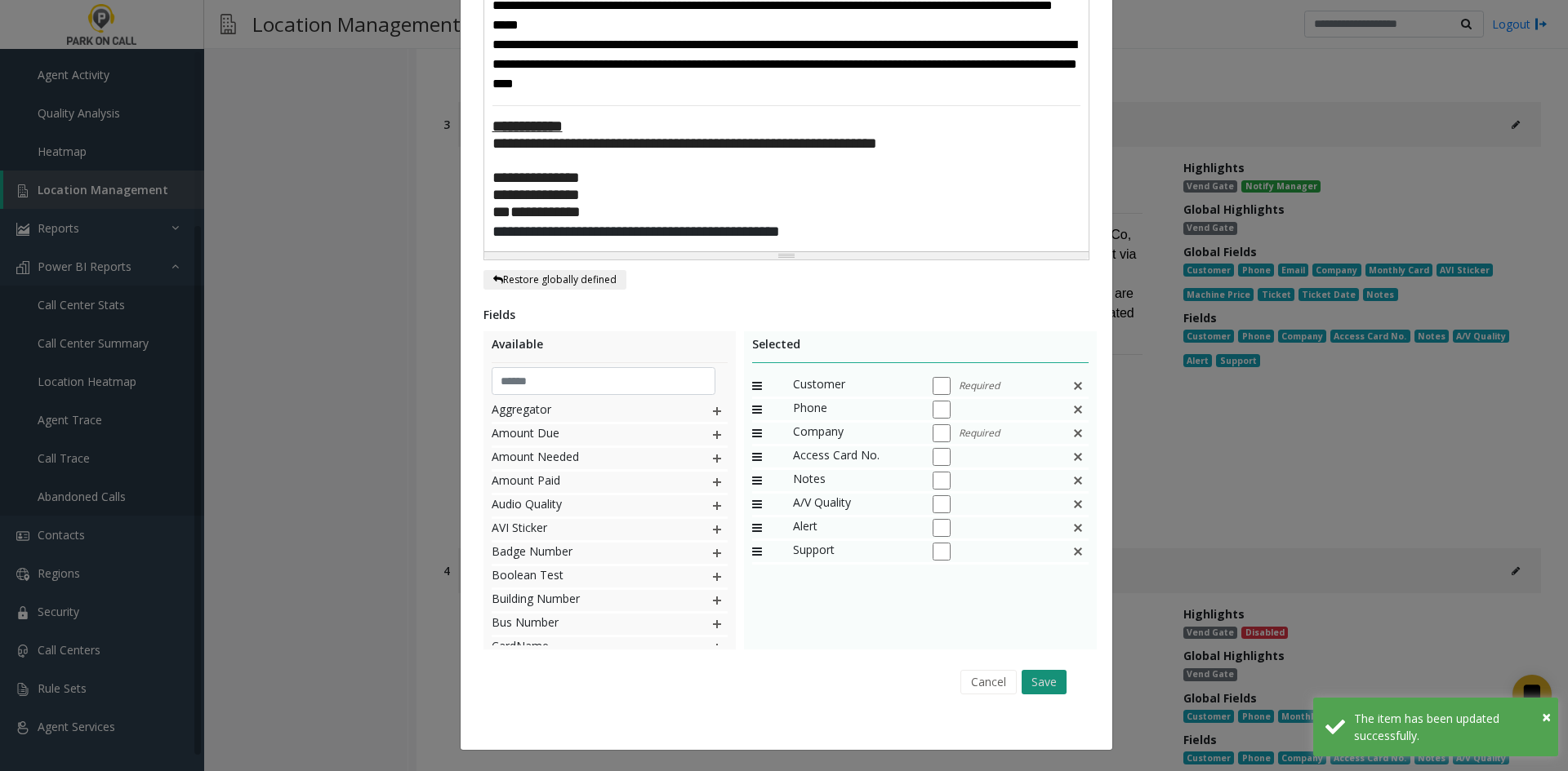
click at [1053, 684] on button "Save" at bounding box center [1043, 682] width 45 height 24
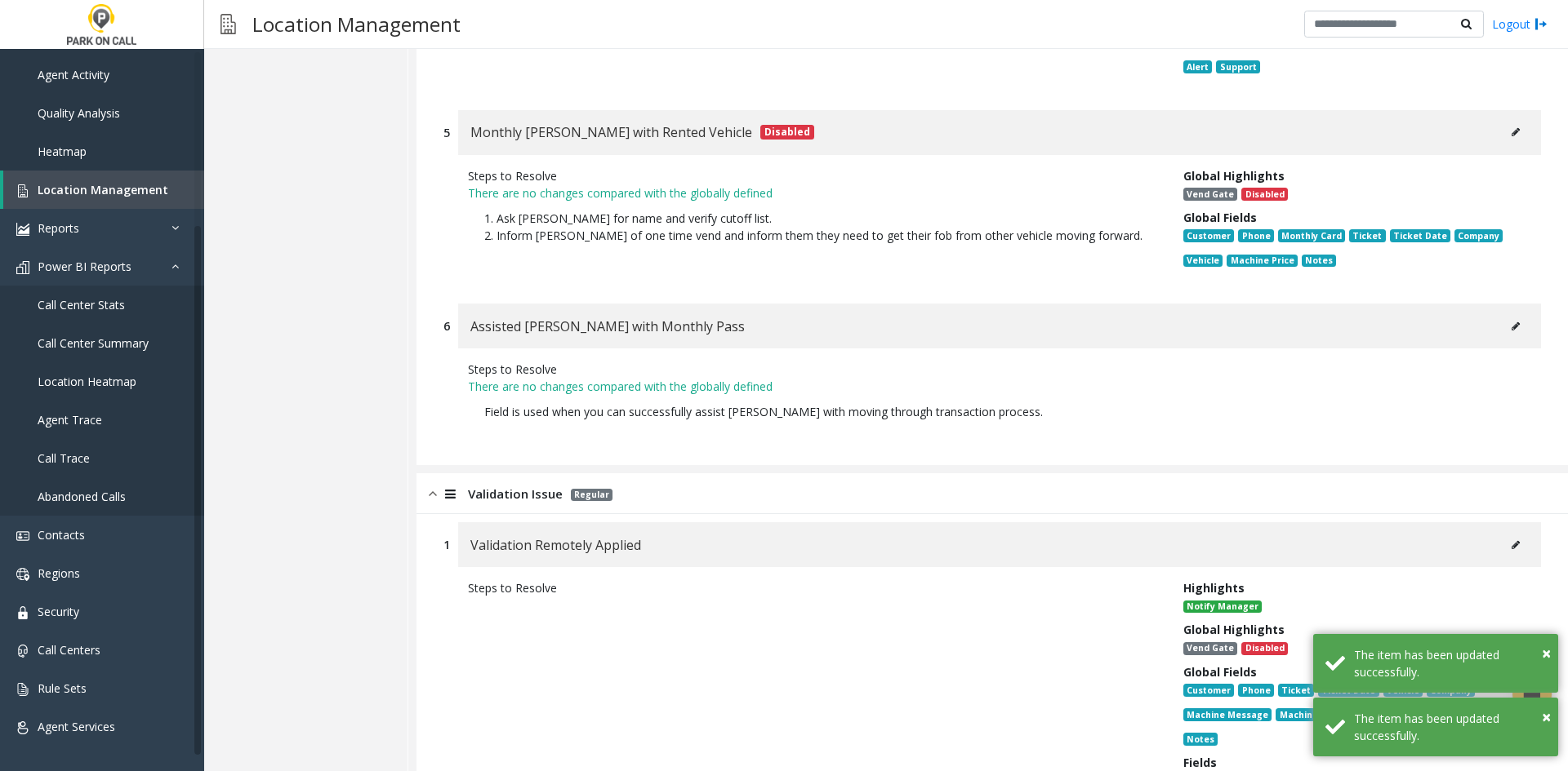
scroll to position [8628, 0]
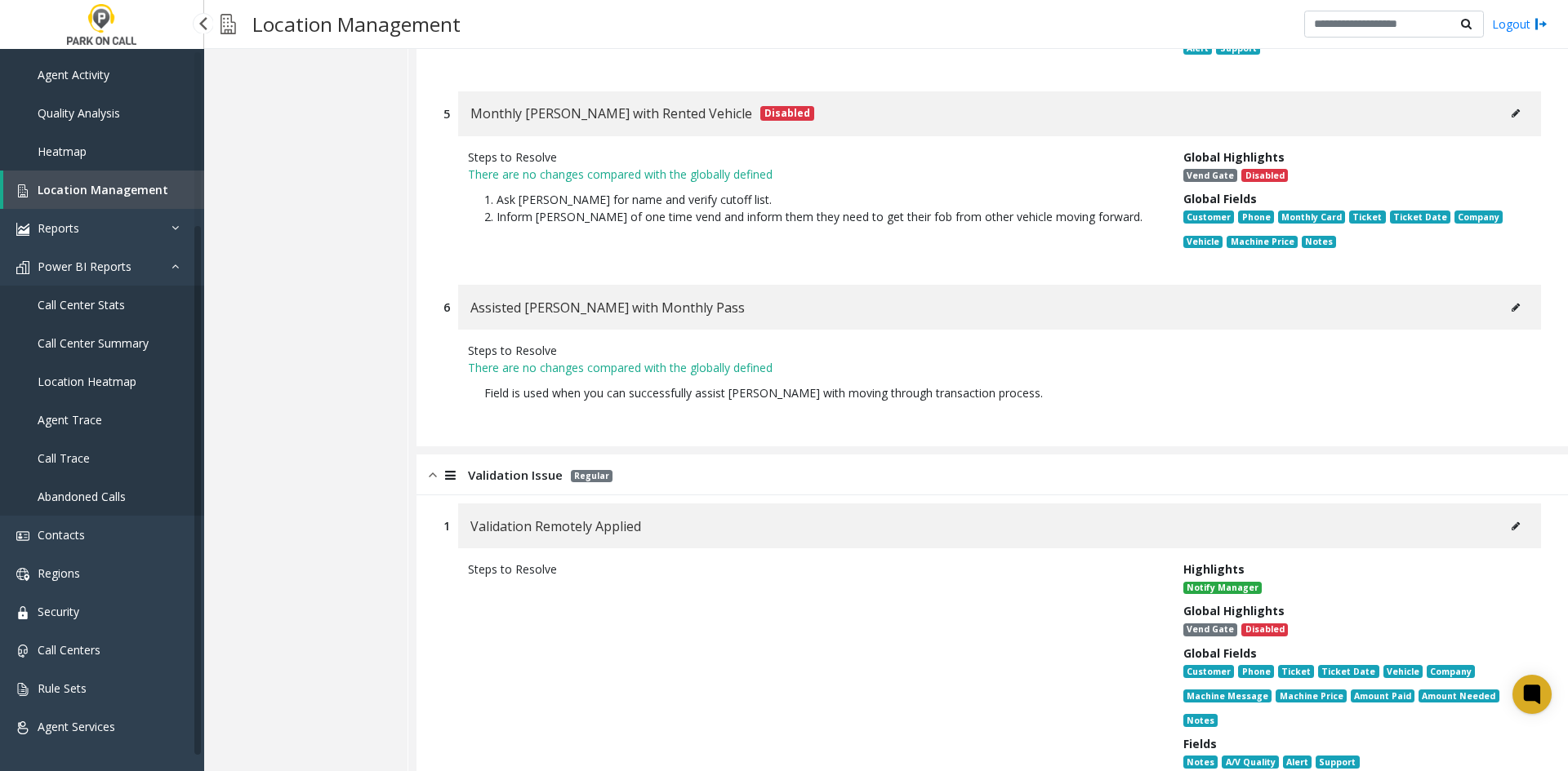
click at [112, 201] on link "Location Management" at bounding box center [104, 189] width 201 height 38
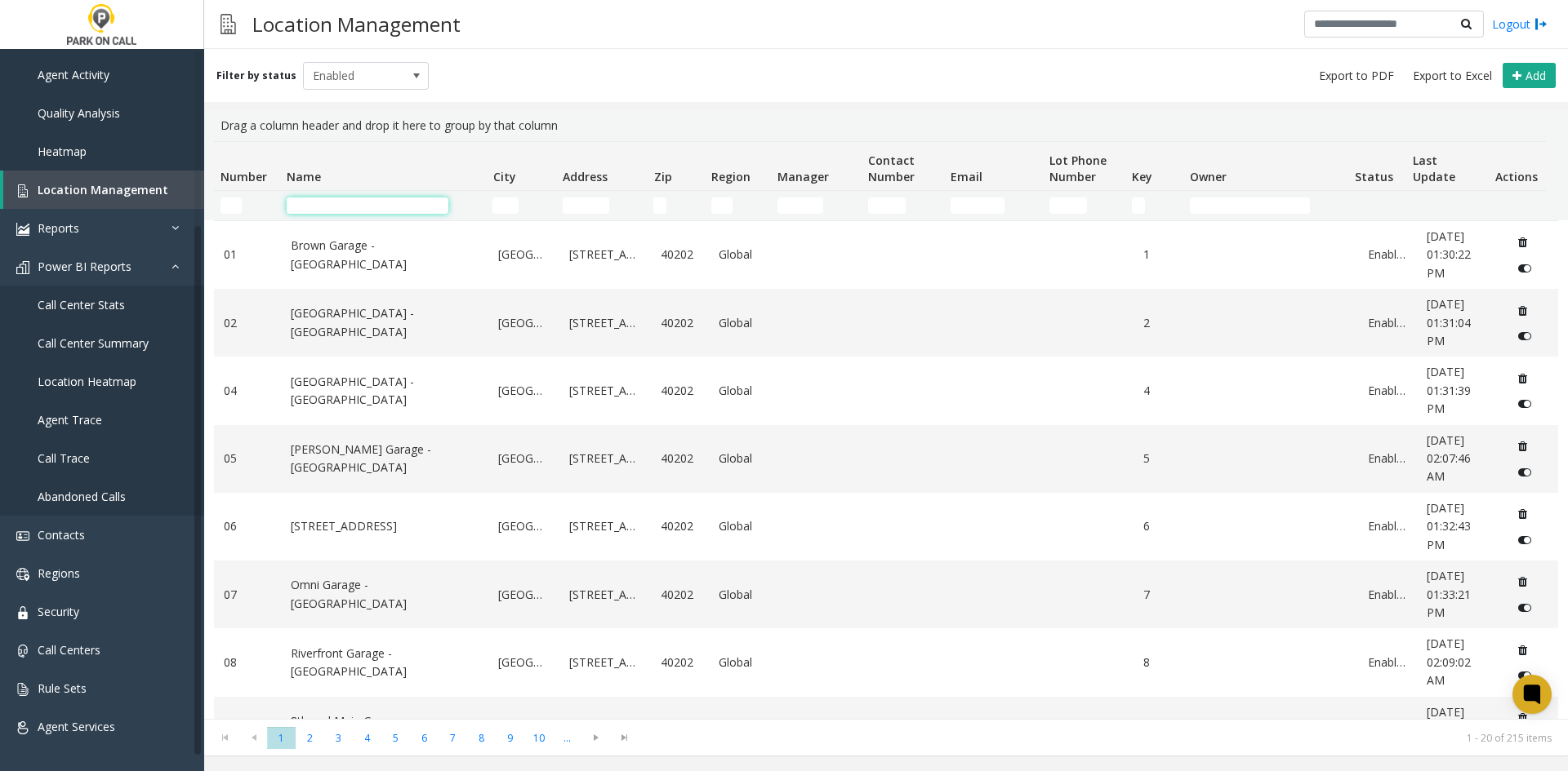
click at [401, 207] on input "Name Filter" at bounding box center [368, 206] width 162 height 17
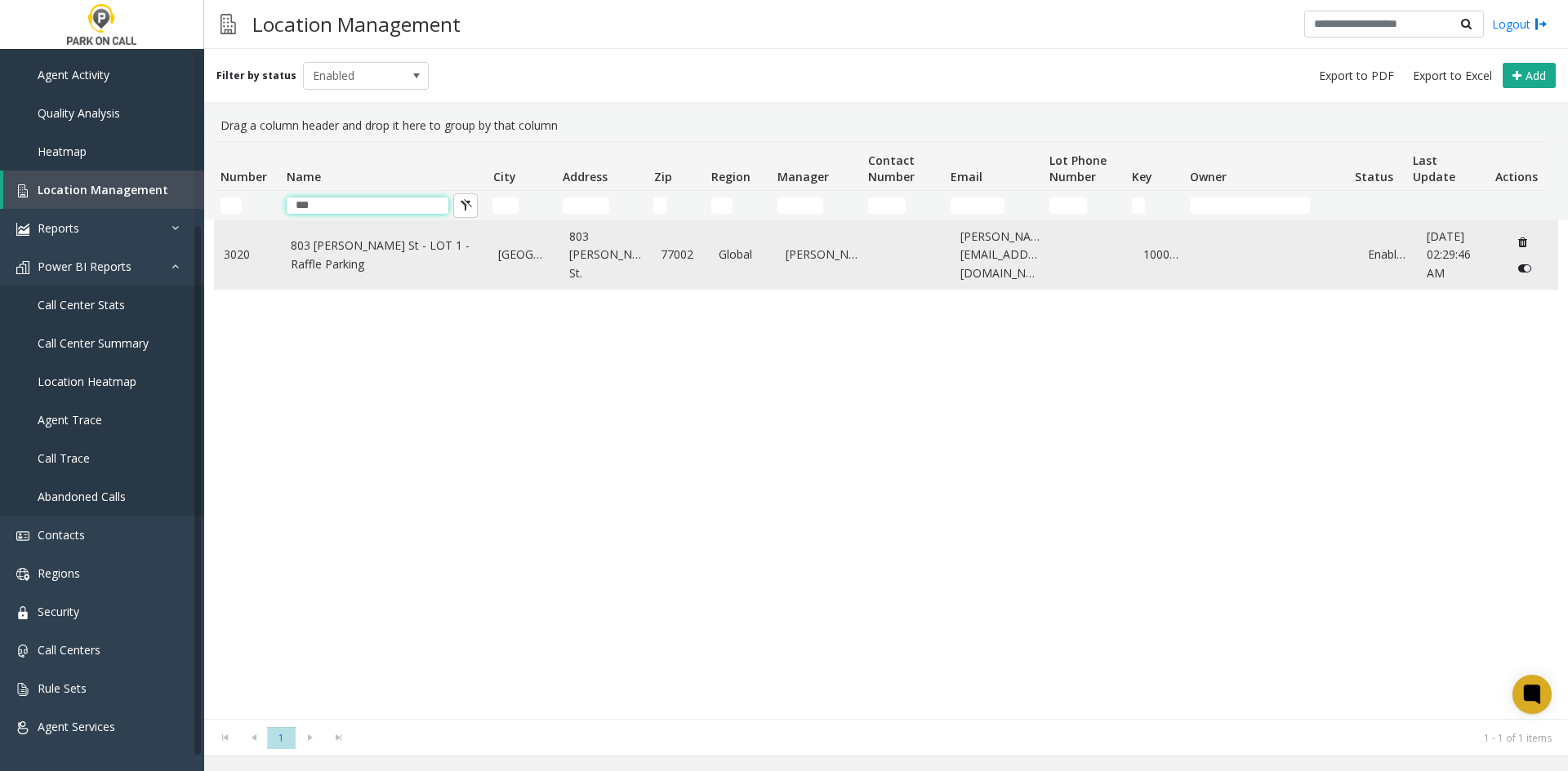
type input "***"
click at [435, 260] on link "803 [PERSON_NAME] St - LOT 1 - Raffle Parking" at bounding box center [384, 255] width 188 height 37
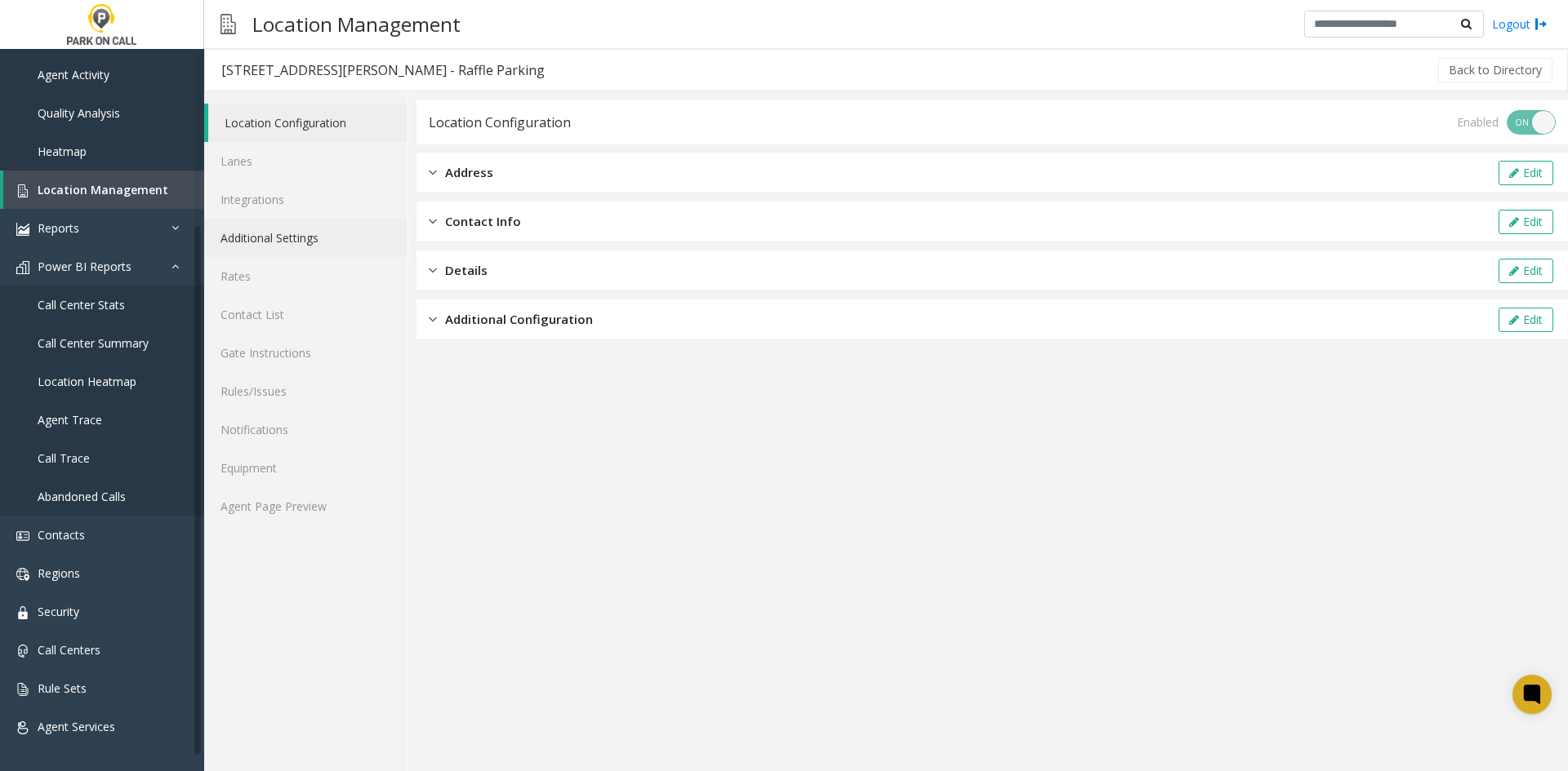
click at [302, 241] on link "Additional Settings" at bounding box center [305, 238] width 203 height 38
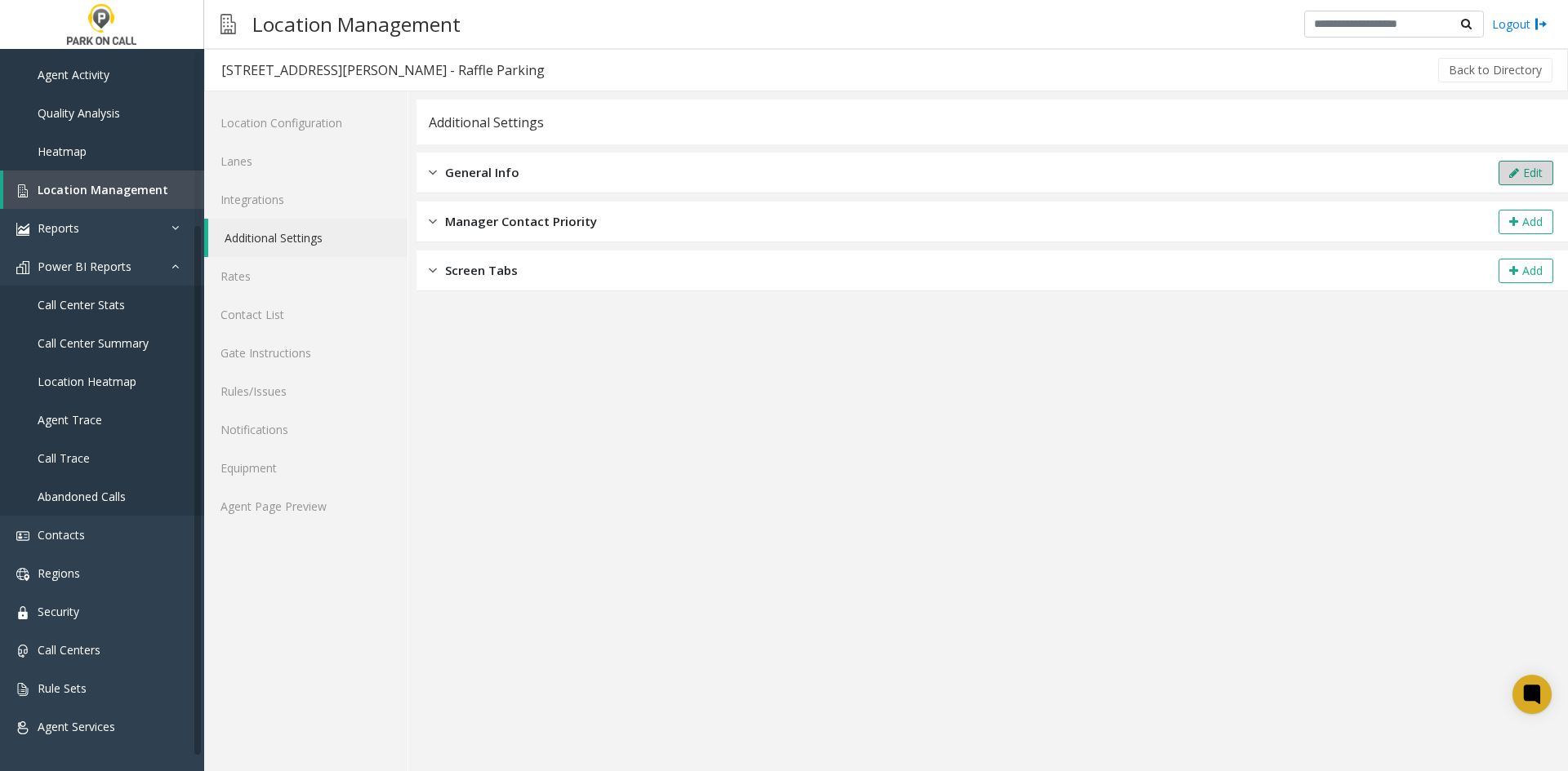
click at [1521, 173] on button "Edit" at bounding box center [1525, 173] width 55 height 24
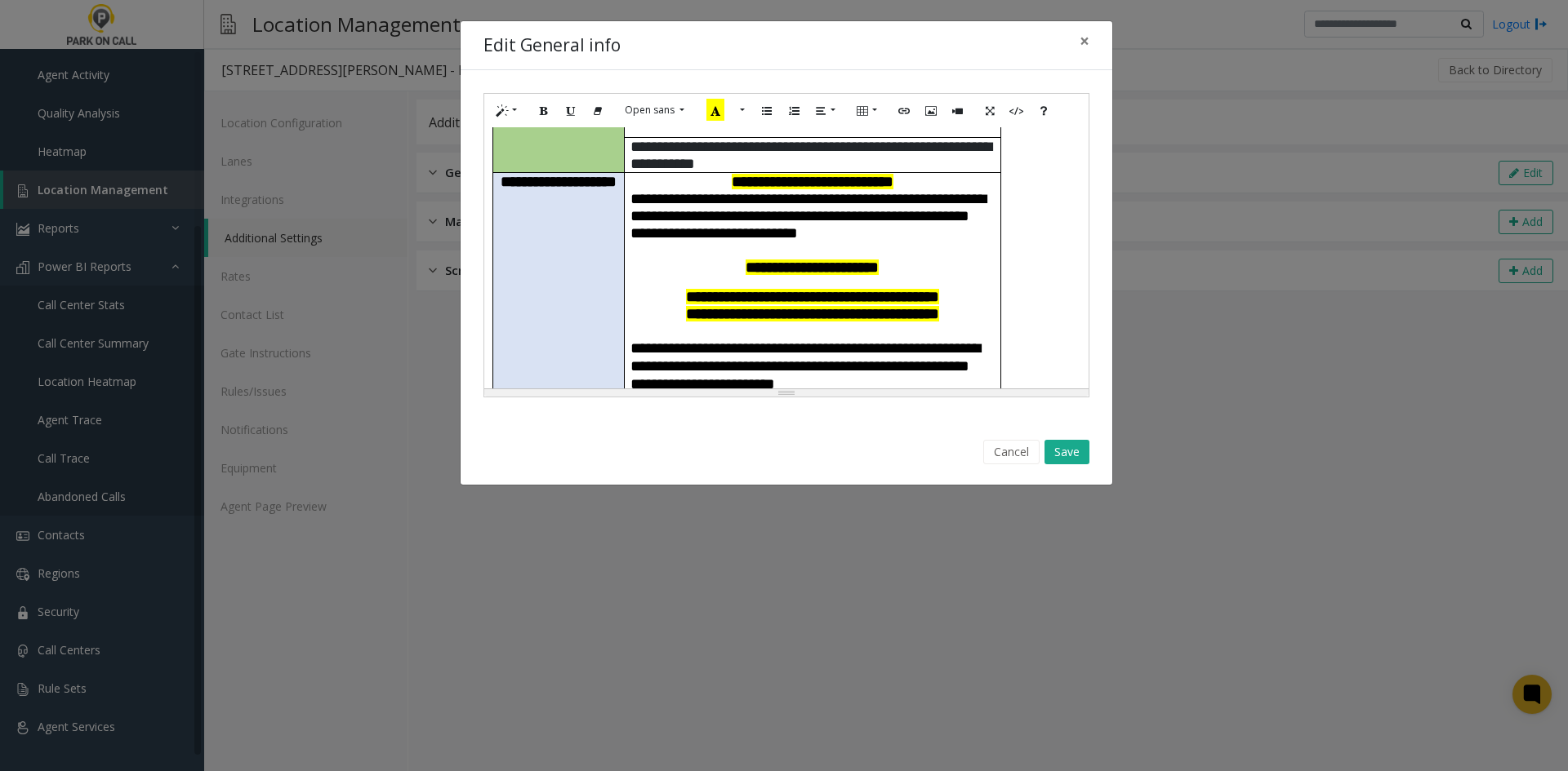
scroll to position [572, 0]
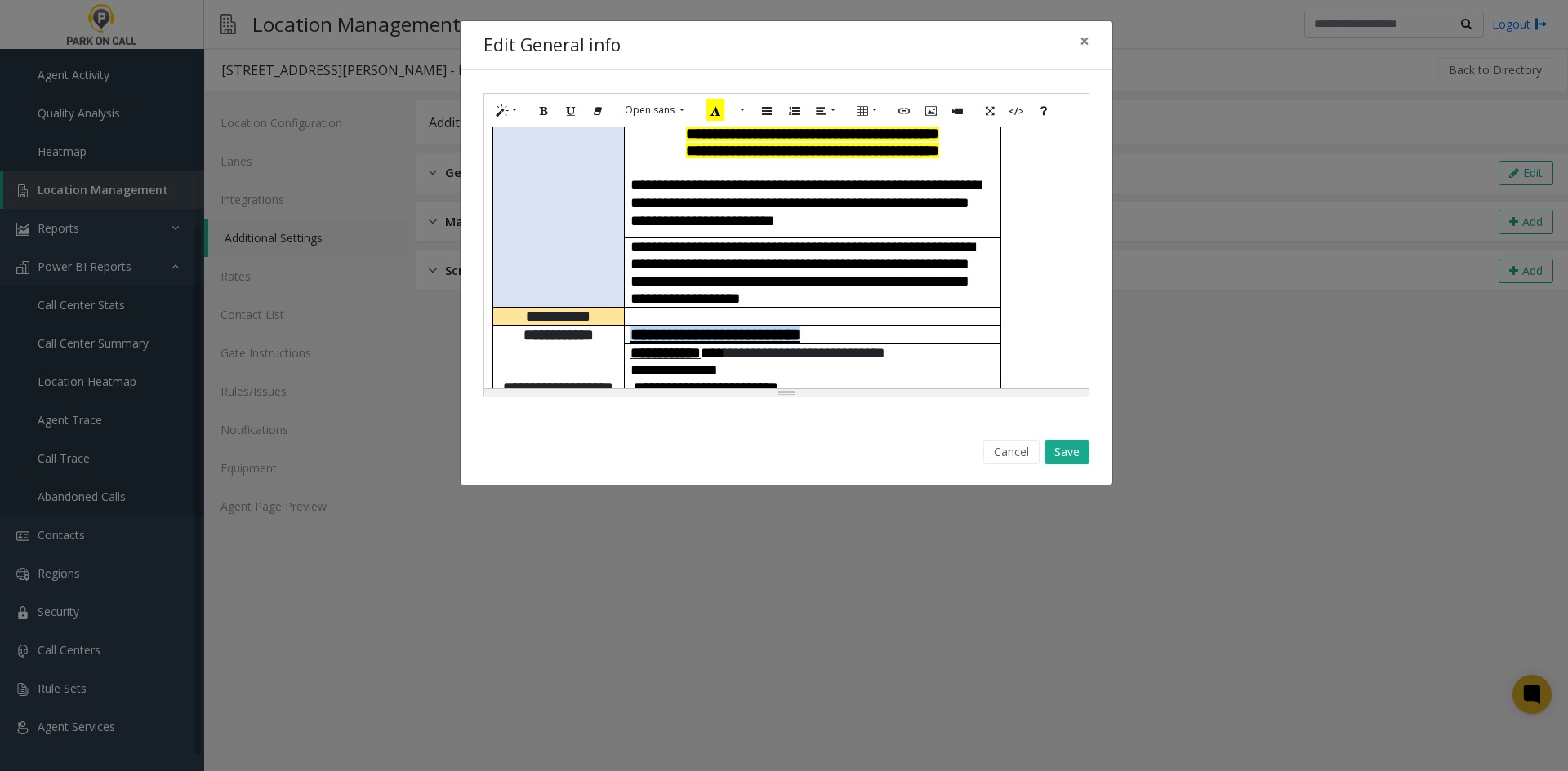
drag, startPoint x: 862, startPoint y: 237, endPoint x: 636, endPoint y: 240, distance: 226.0
click at [636, 326] on h4 "**********" at bounding box center [812, 334] width 364 height 18
click at [901, 100] on button "Link (CTRL+K)" at bounding box center [904, 110] width 28 height 25
type input "**********"
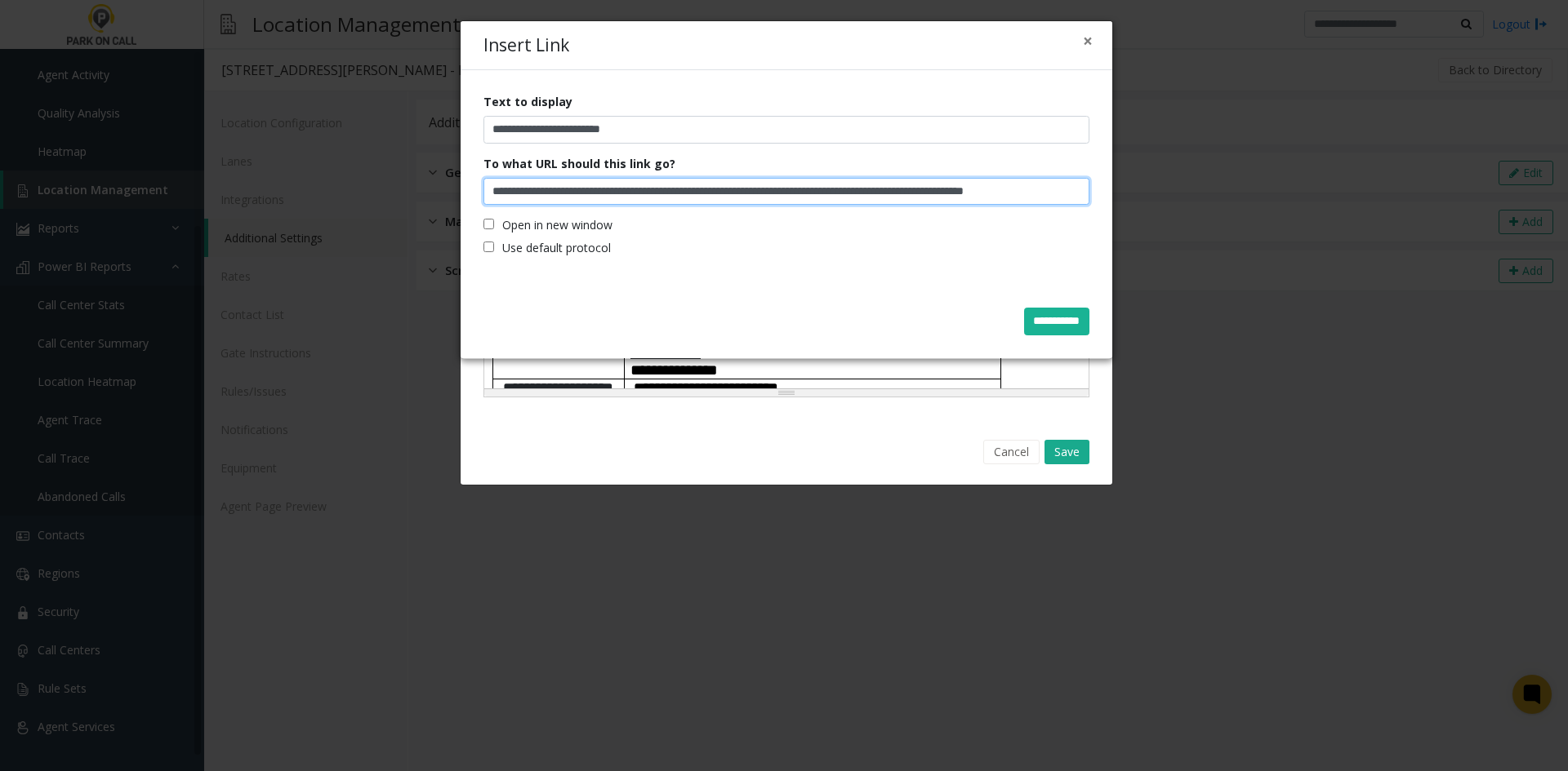
click at [818, 198] on input "**********" at bounding box center [786, 192] width 606 height 28
paste input "Insert Link"
type input "**********"
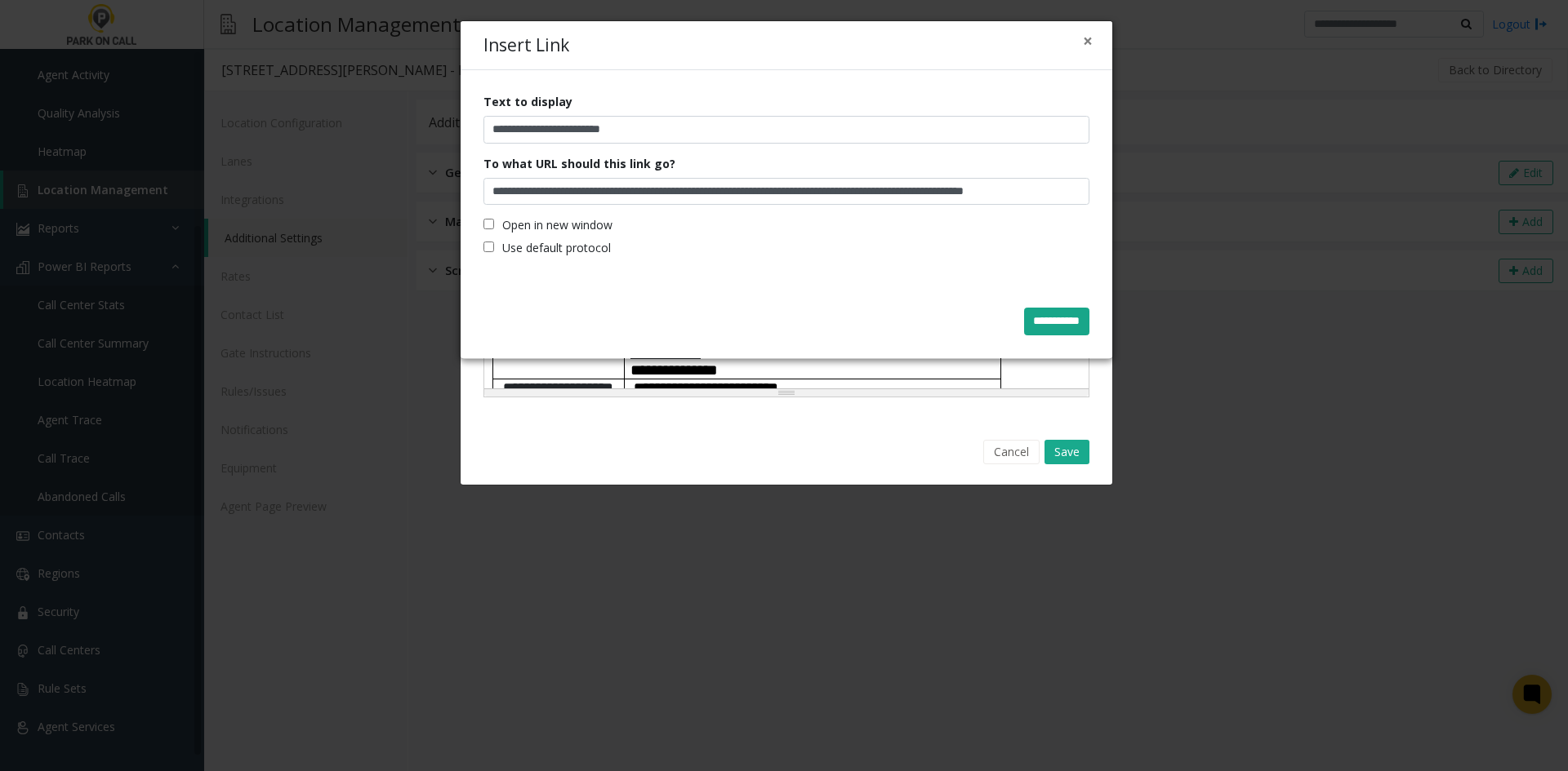
scroll to position [0, 0]
click at [1029, 324] on input "**********" at bounding box center [1056, 322] width 65 height 28
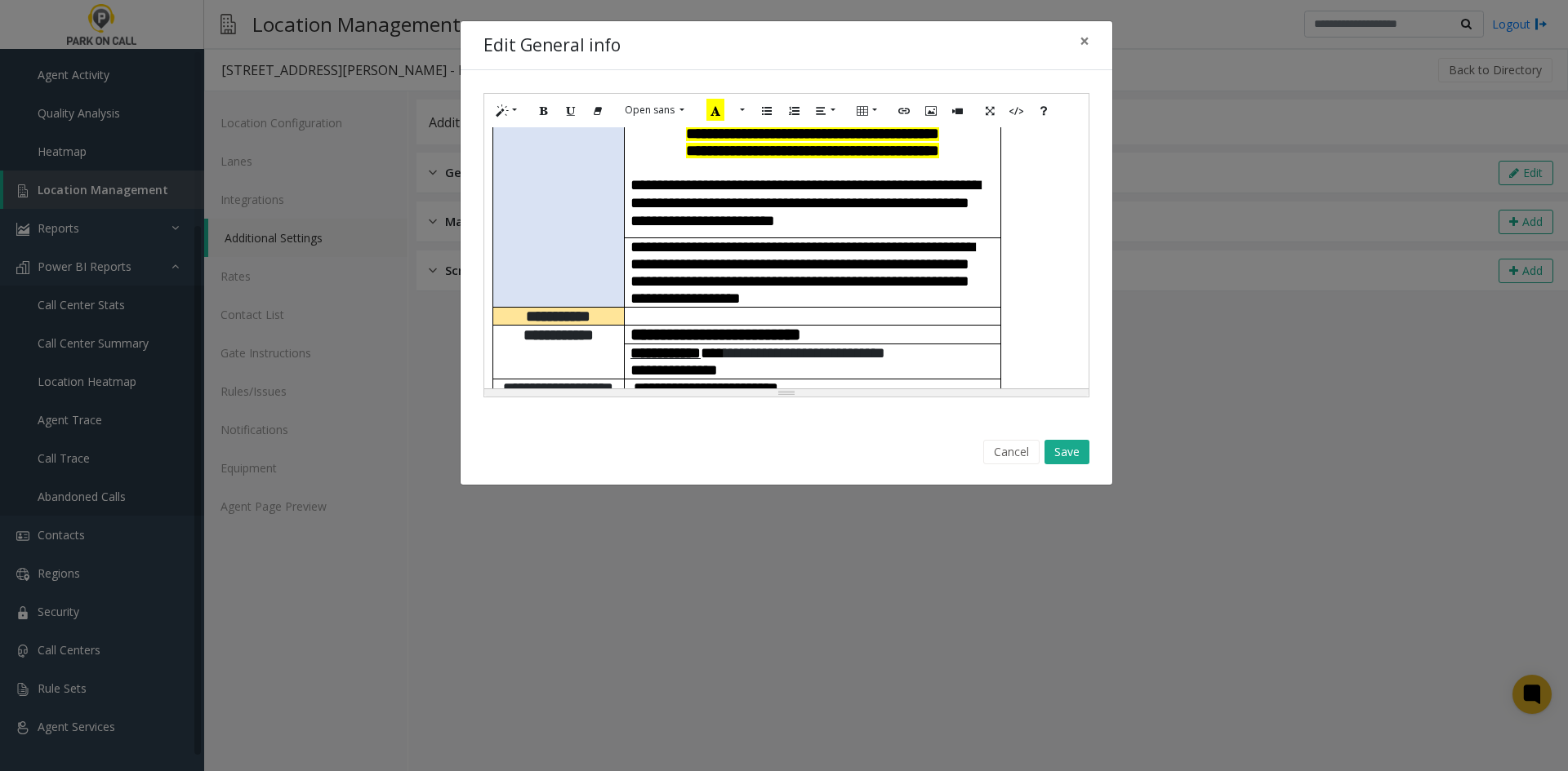
click at [885, 379] on p "**********" at bounding box center [812, 388] width 364 height 17
click at [1056, 444] on button "Save" at bounding box center [1067, 452] width 45 height 24
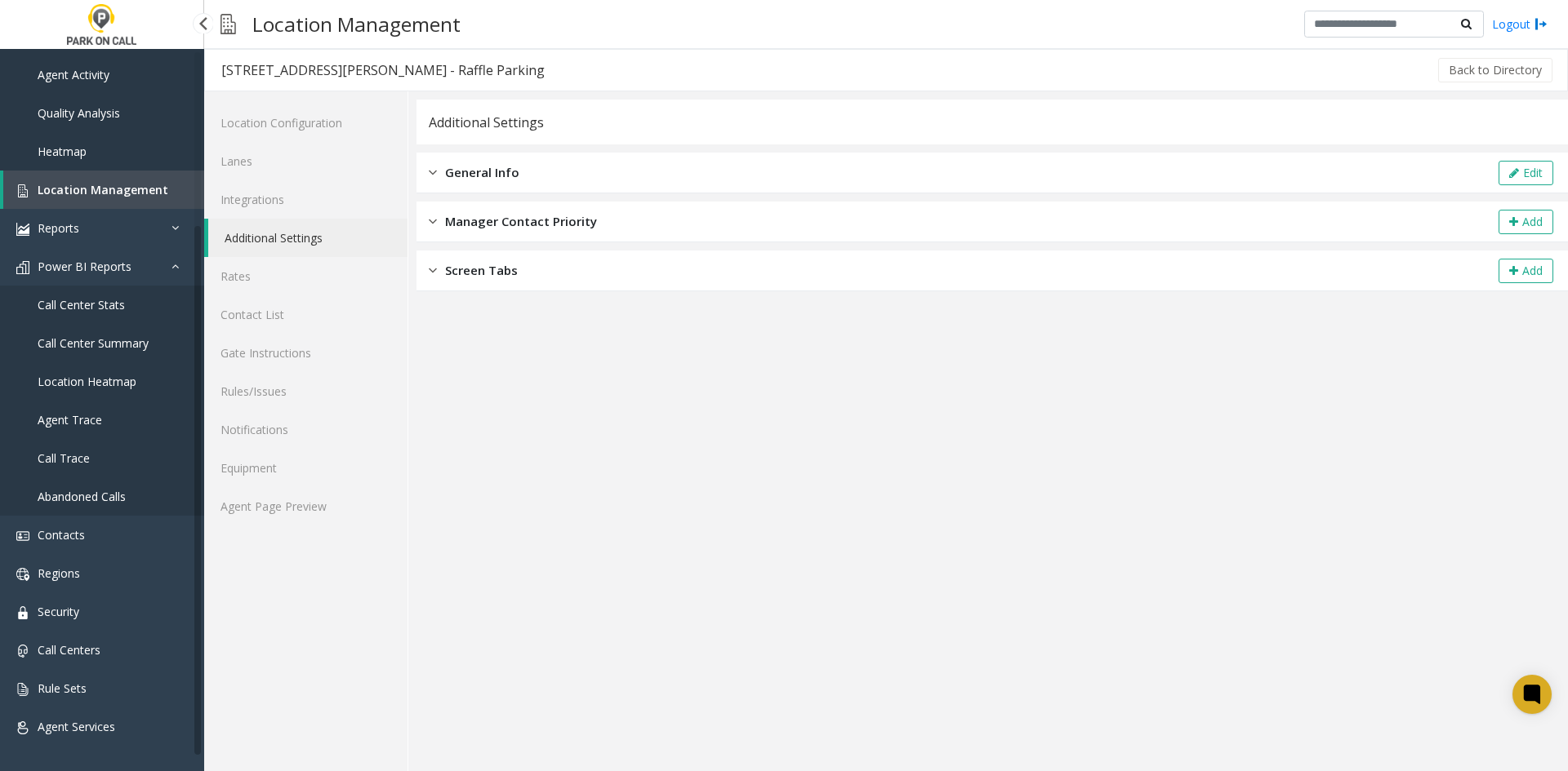
click at [44, 186] on span "Location Management" at bounding box center [102, 189] width 131 height 16
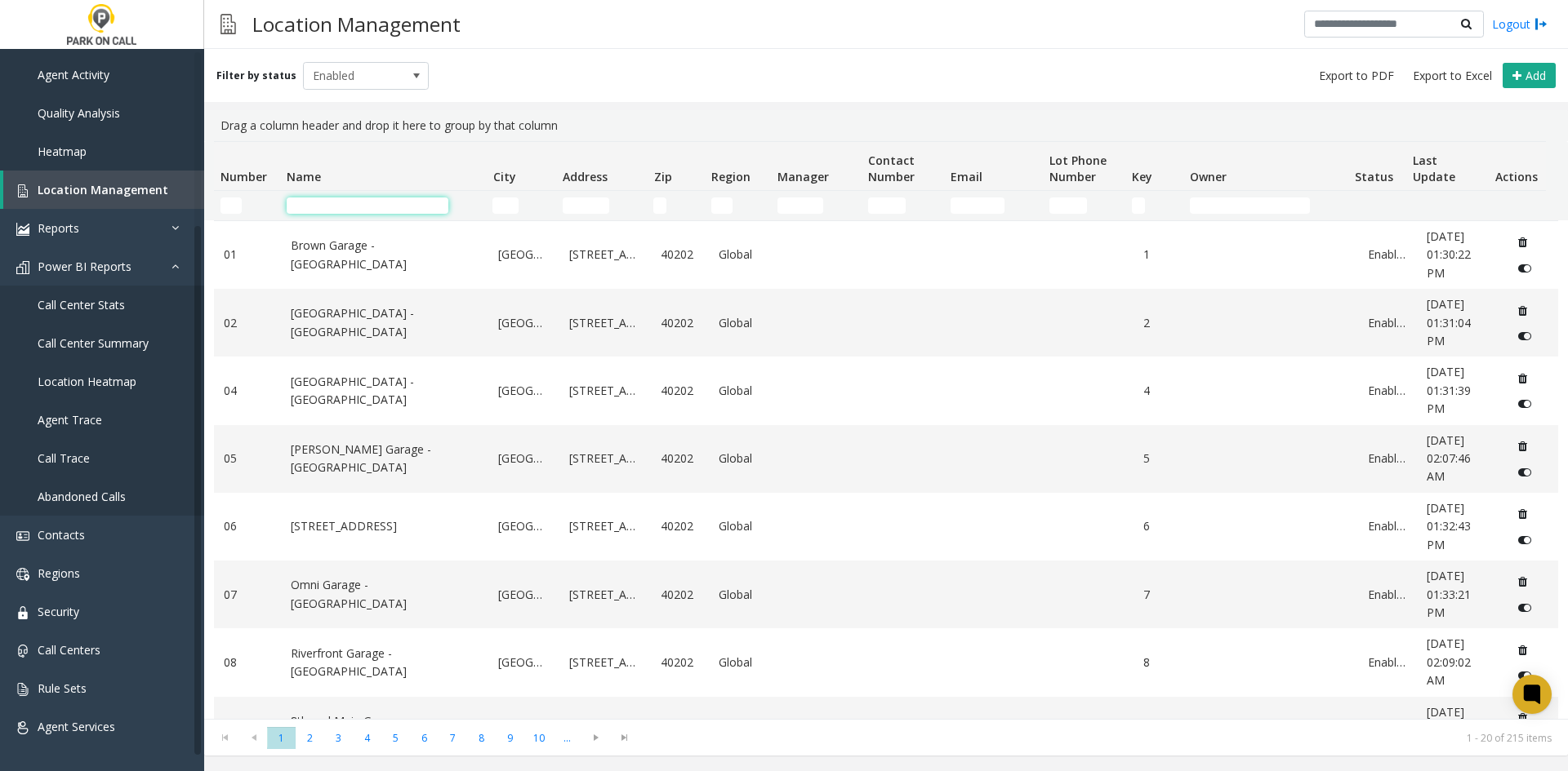
click at [305, 209] on input "Name Filter" at bounding box center [368, 206] width 162 height 17
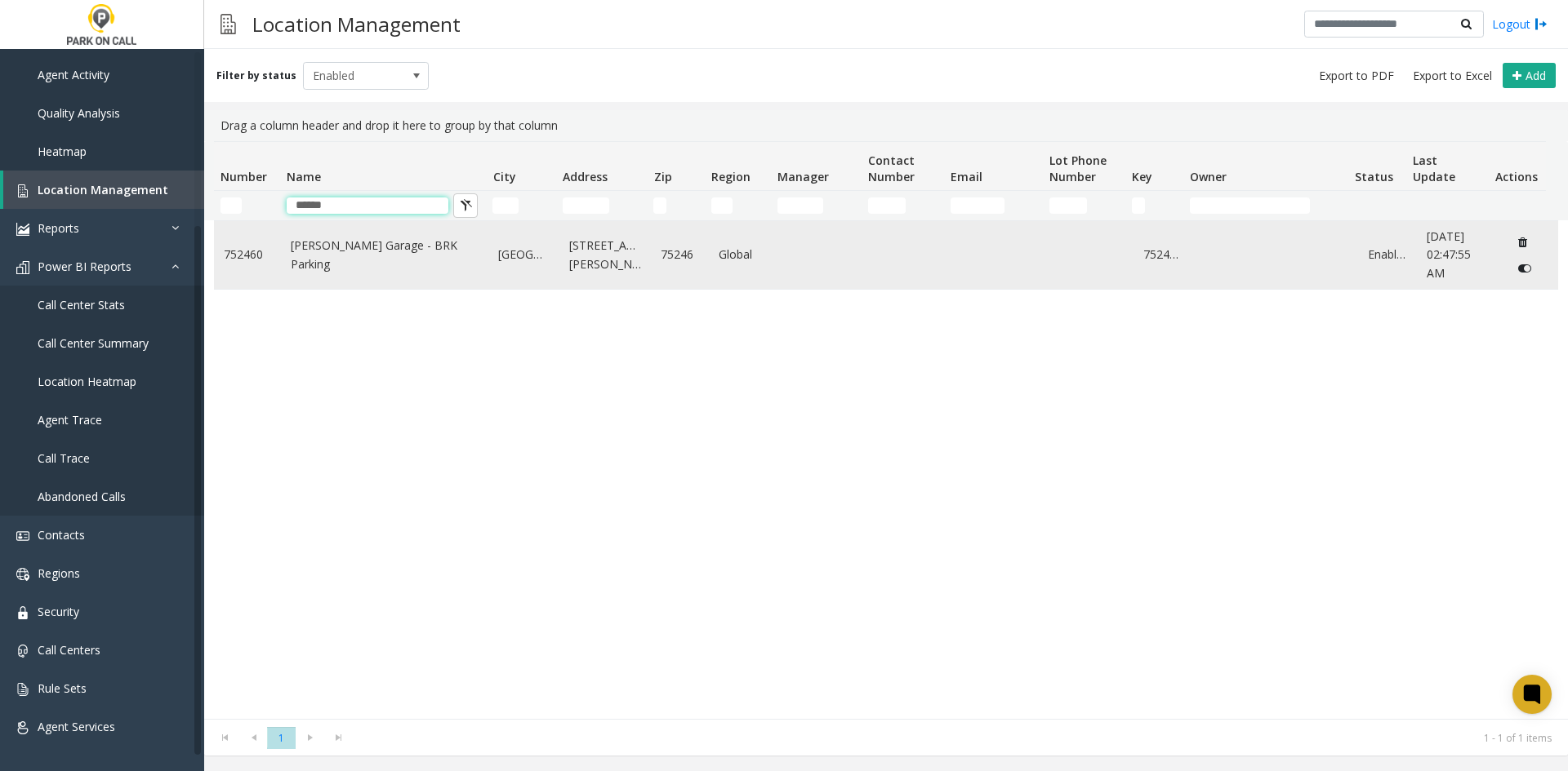
type input "******"
click at [329, 273] on td "[PERSON_NAME] Garage - BRK Parking" at bounding box center [385, 254] width 208 height 68
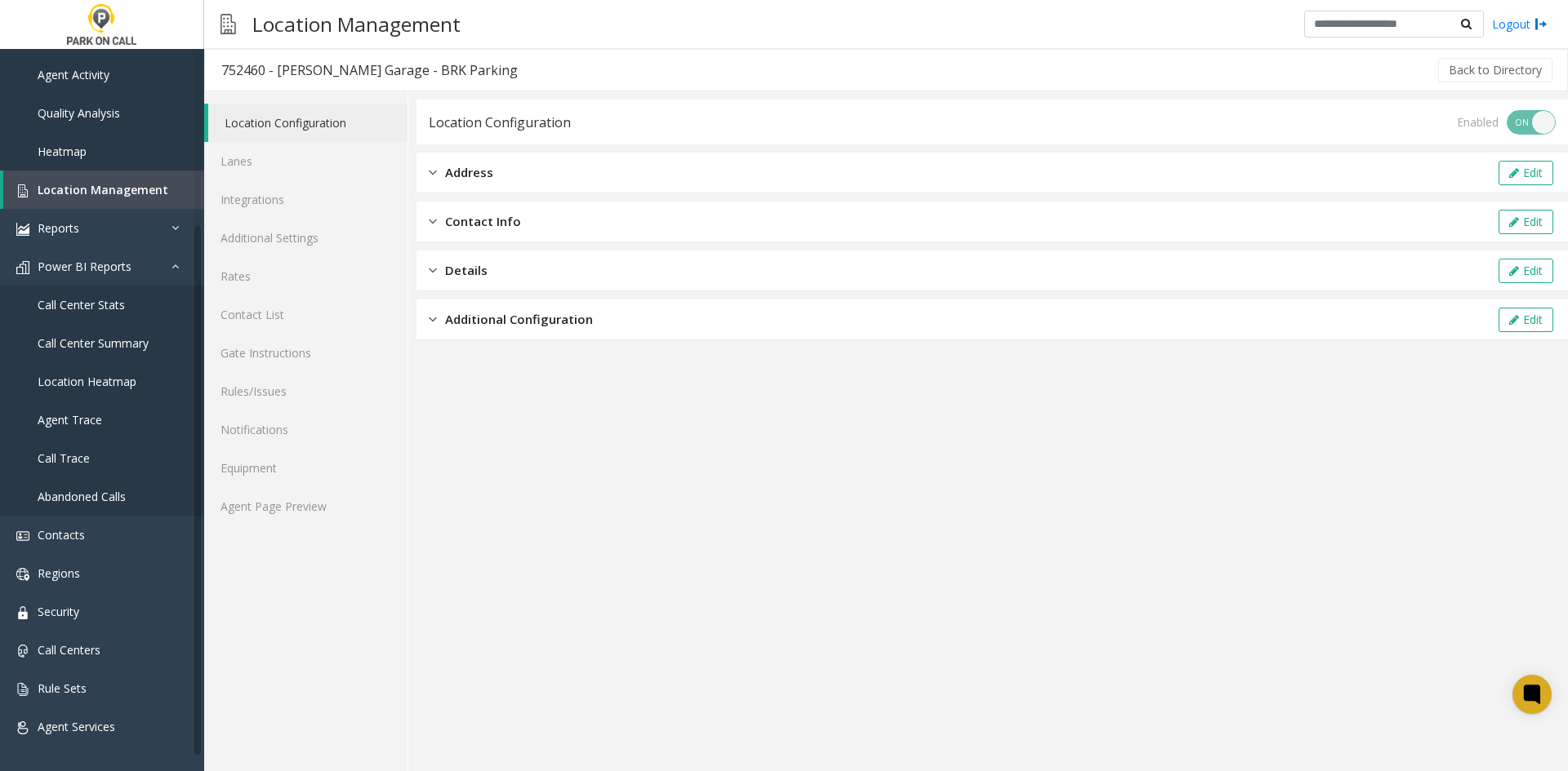
click at [289, 72] on div "752460 - [PERSON_NAME] Garage - BRK Parking" at bounding box center [369, 70] width 296 height 21
drag, startPoint x: 289, startPoint y: 72, endPoint x: 457, endPoint y: 71, distance: 168.0
click at [457, 71] on div "752460 - [PERSON_NAME] Garage - BRK Parking" at bounding box center [369, 70] width 296 height 21
click at [298, 510] on link "Agent Page Preview" at bounding box center [305, 506] width 203 height 38
